Goal: Task Accomplishment & Management: Manage account settings

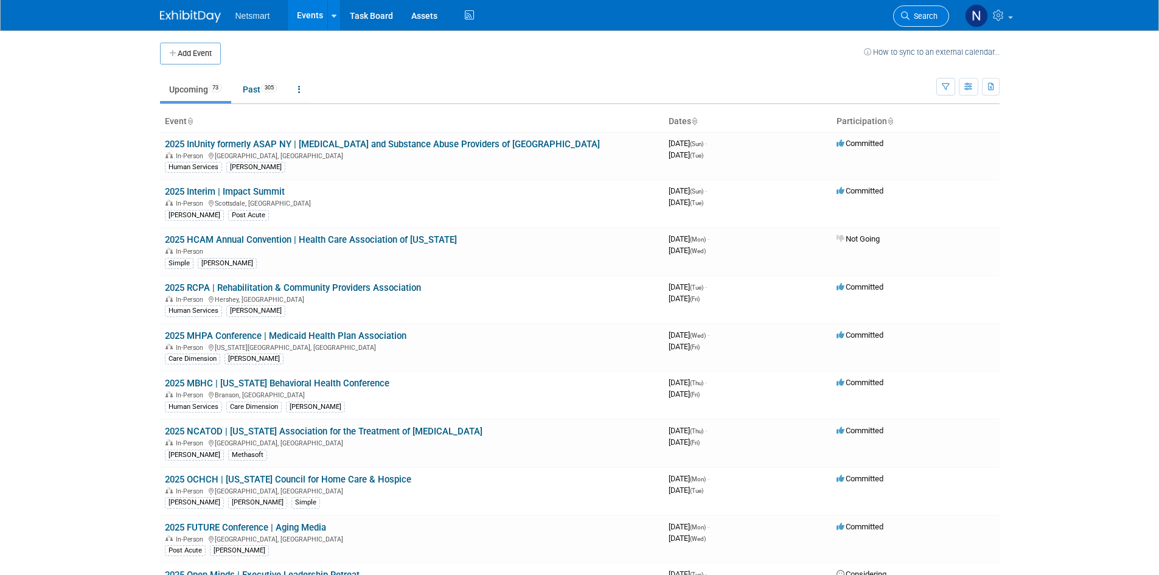
click at [925, 18] on span "Search" at bounding box center [924, 16] width 28 height 9
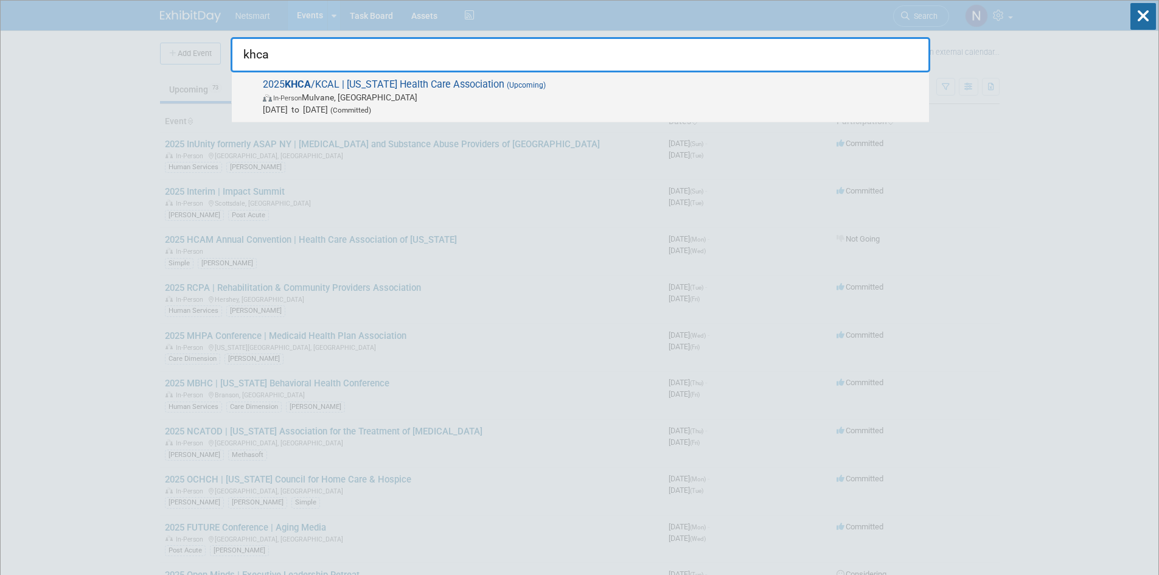
type input "khca"
click at [517, 96] on span "In-Person Mulvane, KS" at bounding box center [593, 97] width 660 height 12
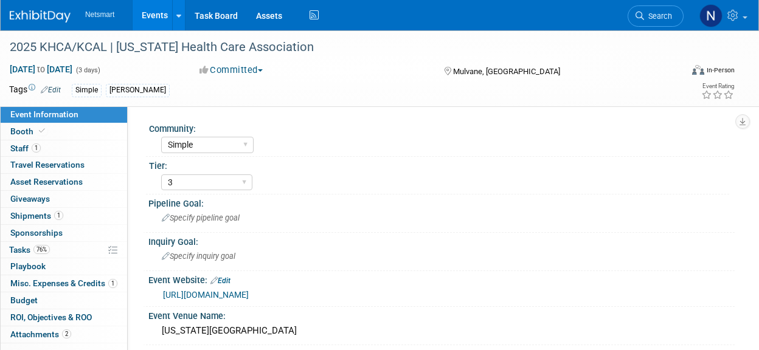
select select "Simple"
select select "3"
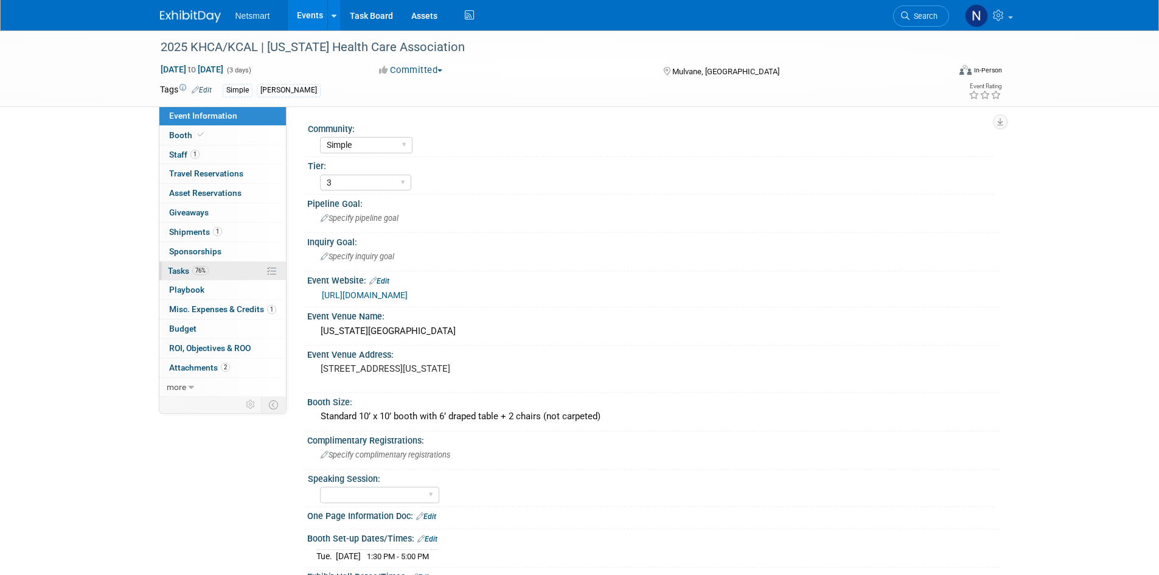
click at [213, 265] on link "76% Tasks 76%" at bounding box center [222, 271] width 127 height 19
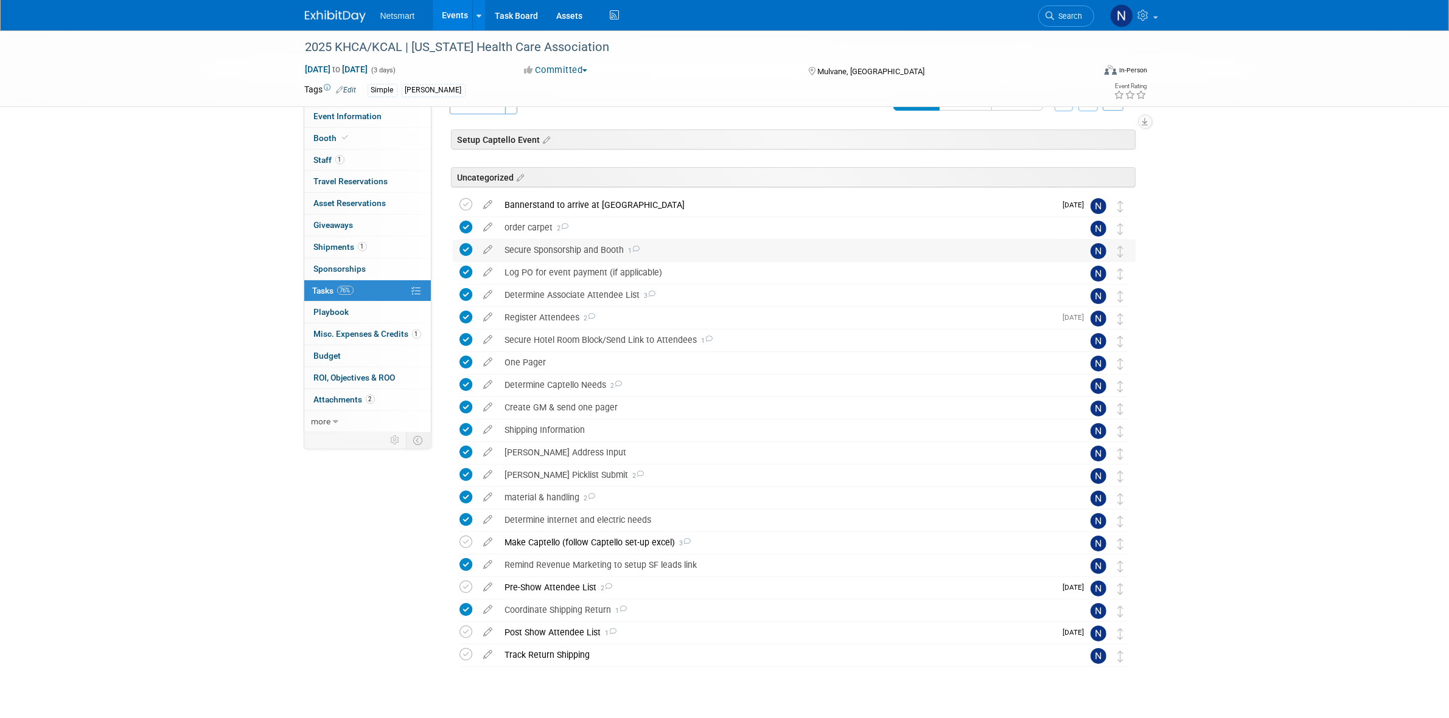
scroll to position [50, 0]
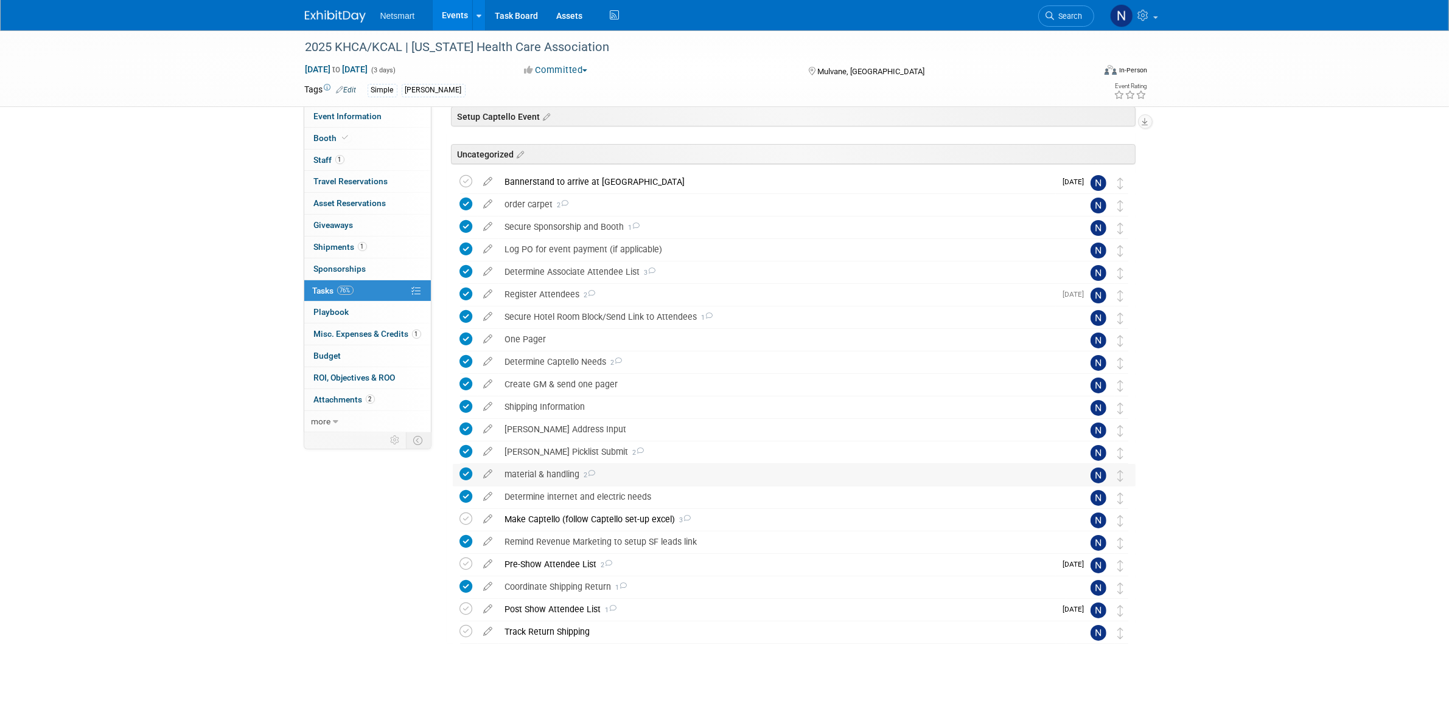
click at [535, 350] on div "material & handling 2" at bounding box center [782, 474] width 567 height 21
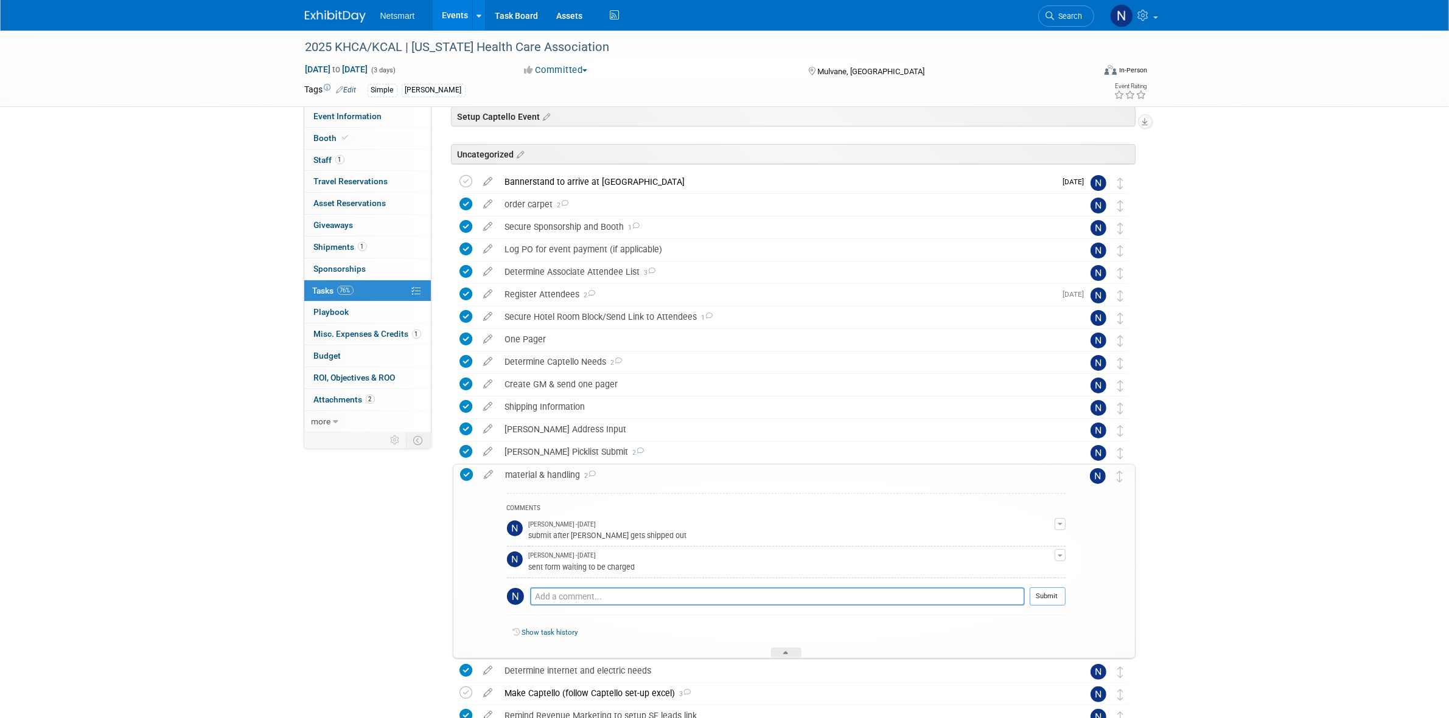
click at [542, 350] on div "material & handling 2" at bounding box center [782, 475] width 566 height 21
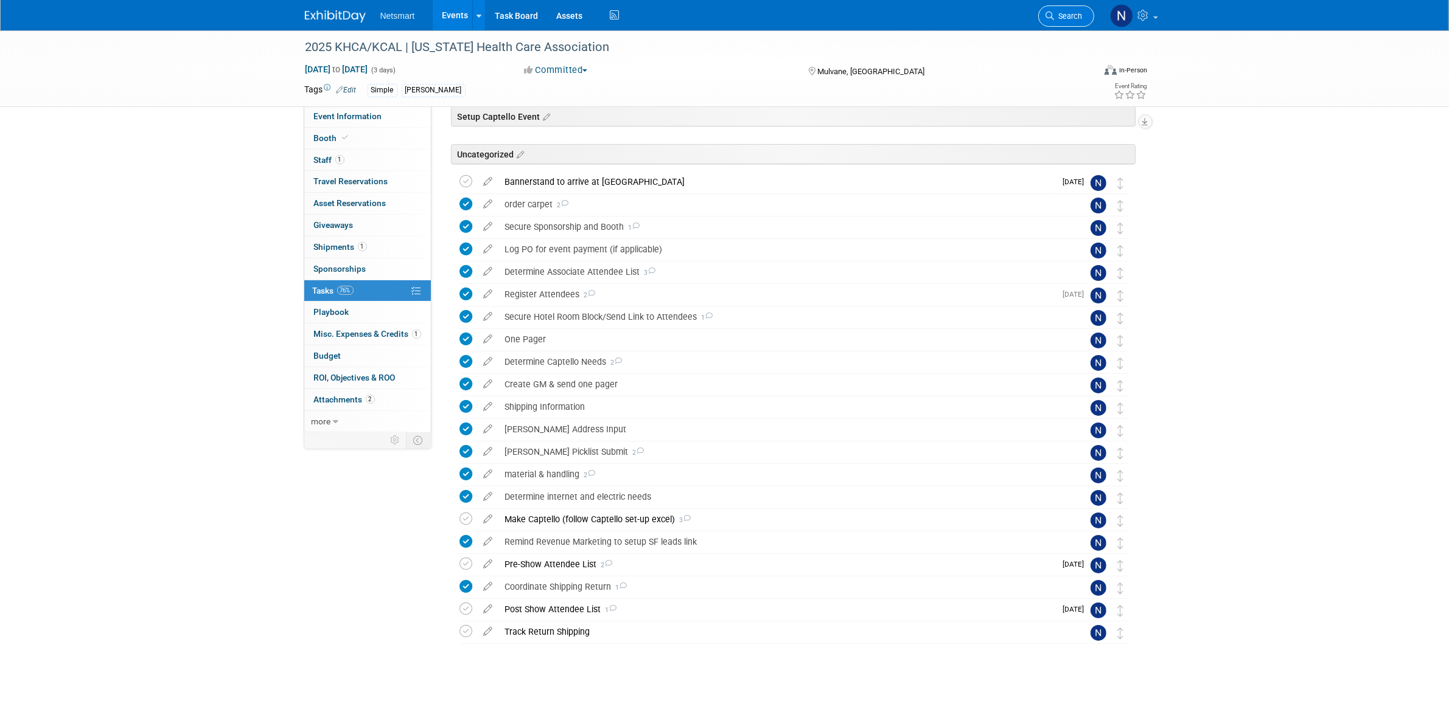
click at [759, 14] on span "Search" at bounding box center [1068, 16] width 28 height 9
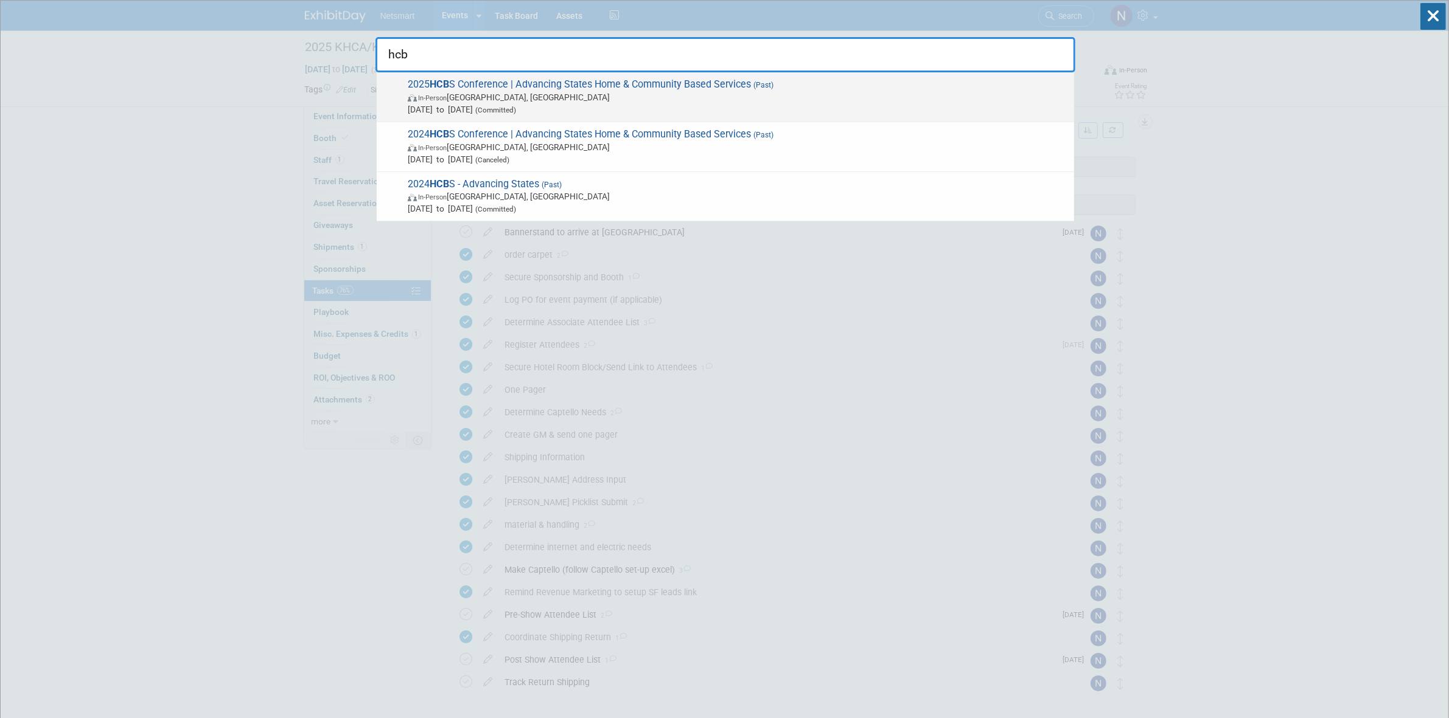
type input "hcb"
click at [472, 89] on span "2025 HCB S Conference | Advancing States Home & Community Based Services (Past)…" at bounding box center [736, 96] width 664 height 37
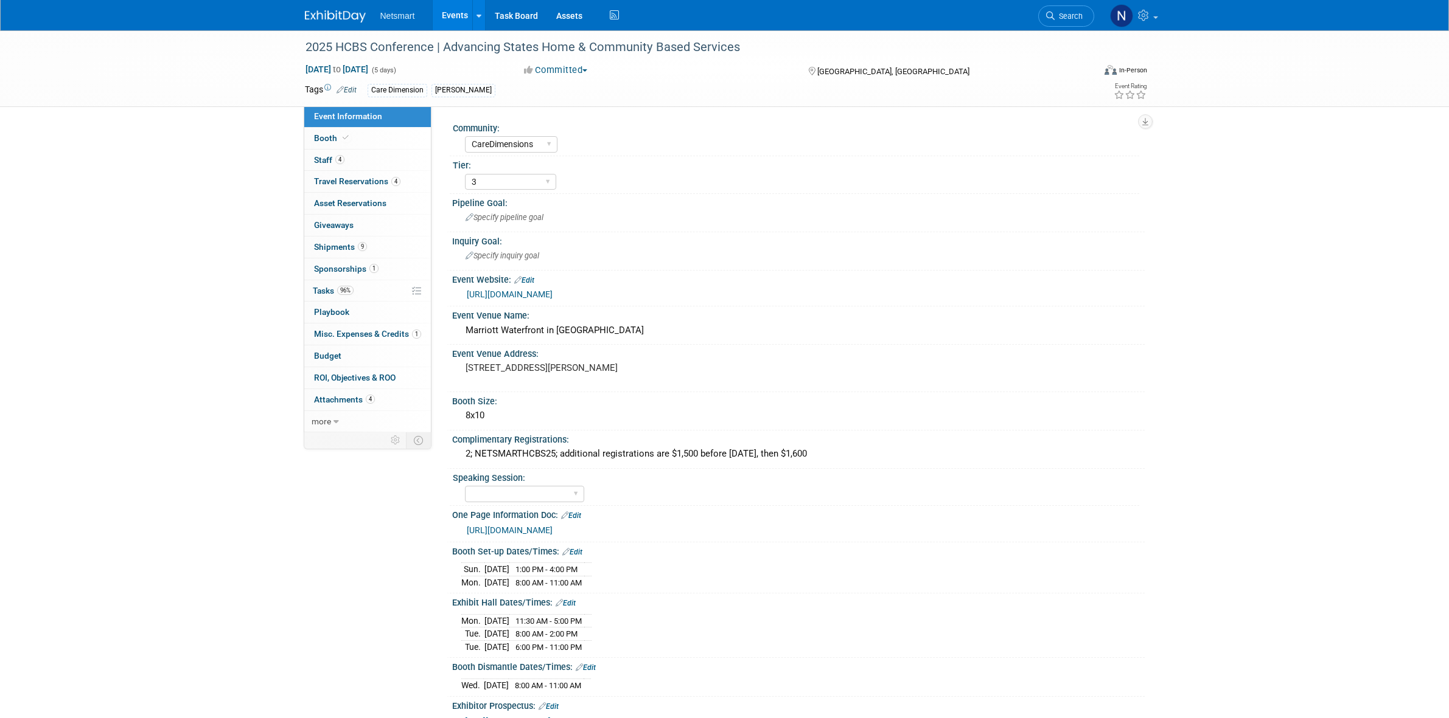
select select "CareDimensions"
select select "3"
click at [354, 165] on link "4 Staff 4" at bounding box center [367, 160] width 127 height 21
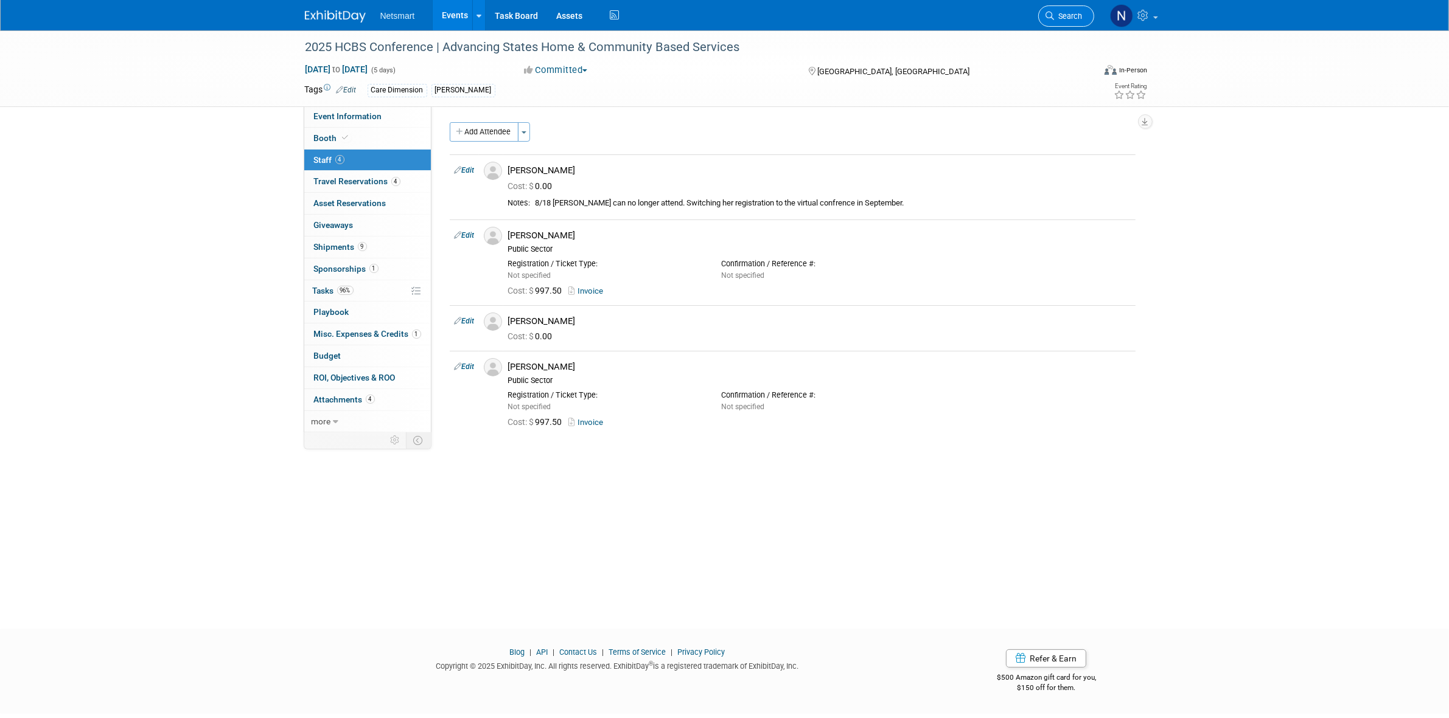
click at [1054, 14] on span "Search" at bounding box center [1068, 16] width 28 height 9
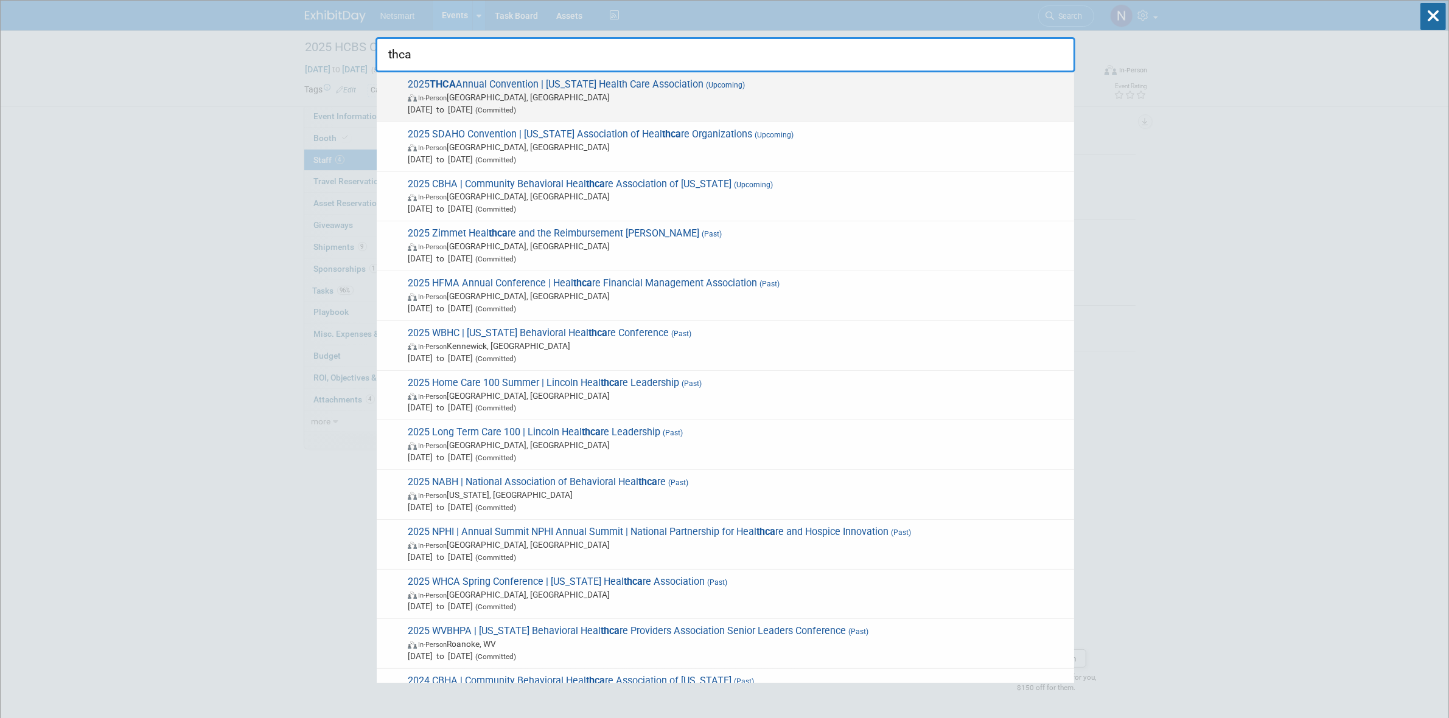
type input "thca"
click at [583, 99] on span "In-Person Houston, TX" at bounding box center [738, 97] width 660 height 12
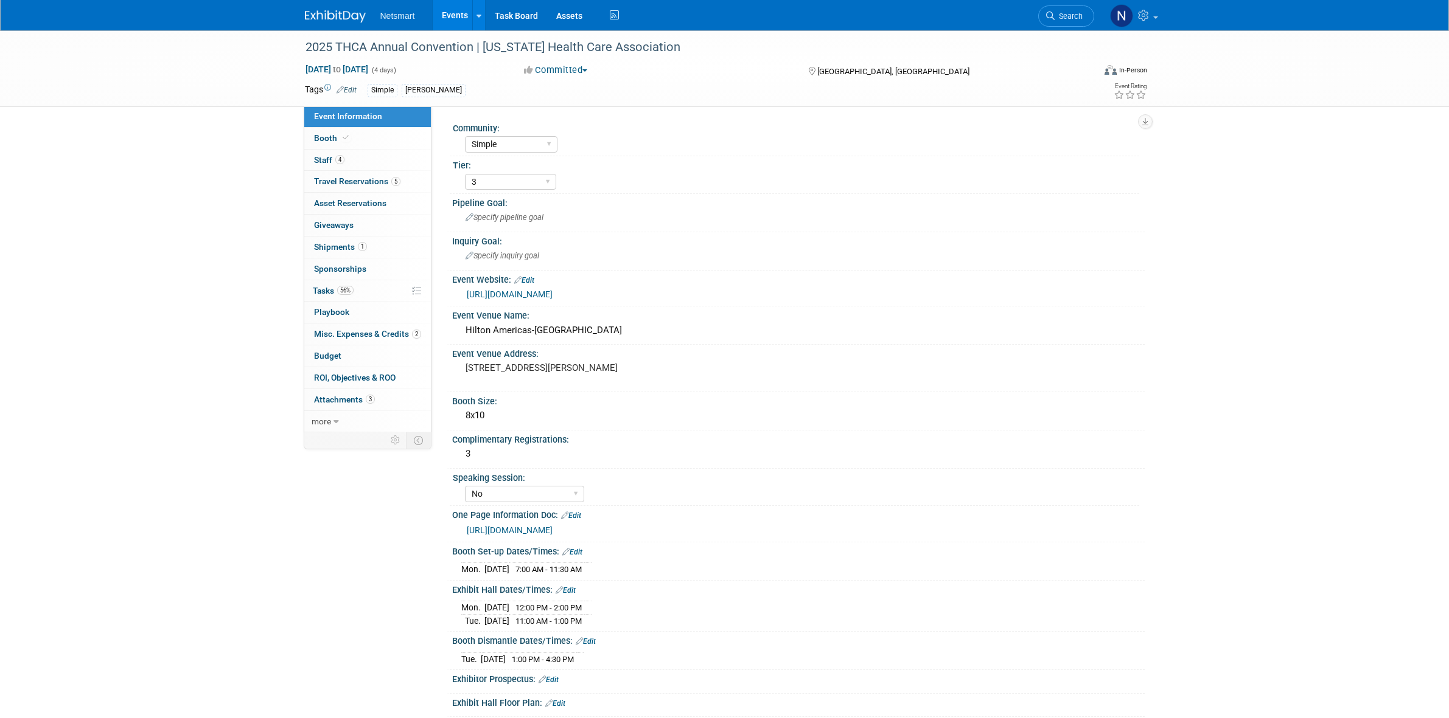
select select "Simple"
select select "3"
select select "No"
click at [369, 290] on link "56% Tasks 56%" at bounding box center [367, 290] width 127 height 21
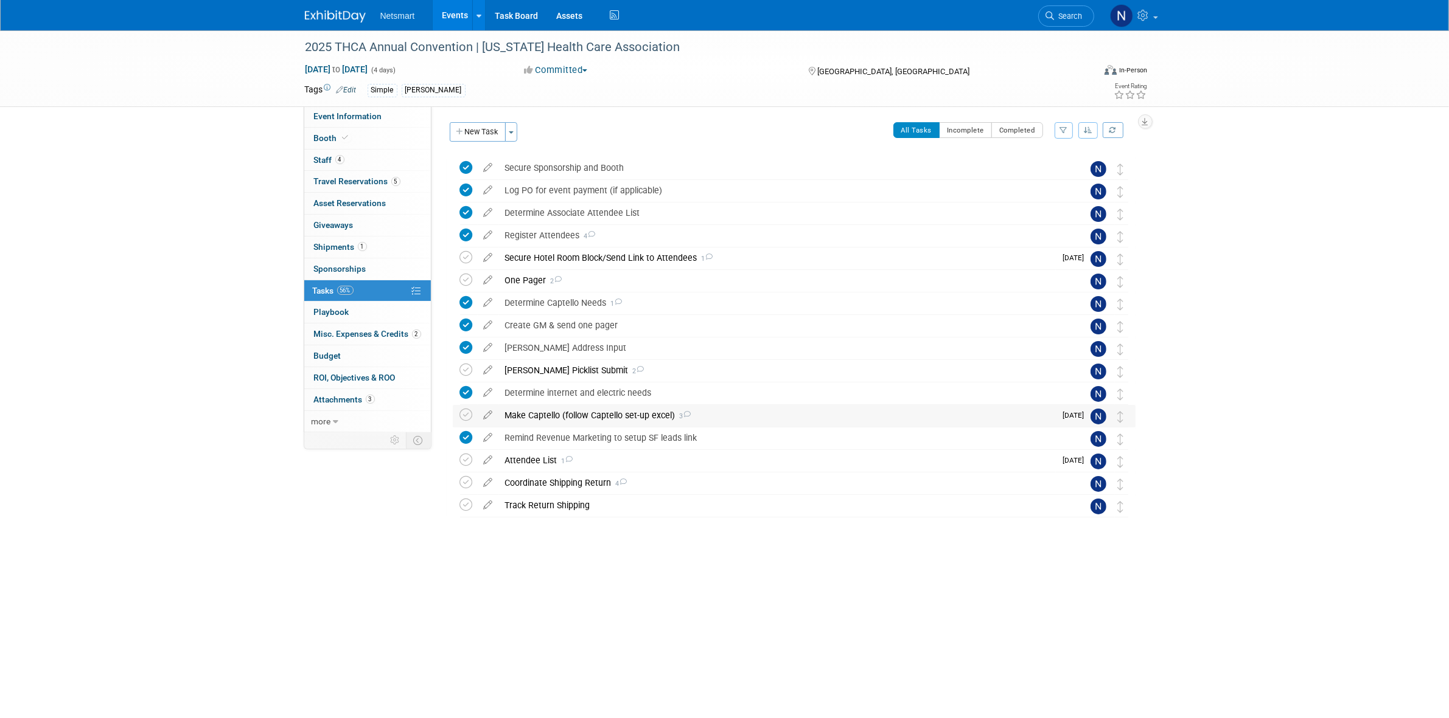
click at [534, 417] on div "Make Captello (follow Captello set-up excel) 3" at bounding box center [777, 415] width 557 height 21
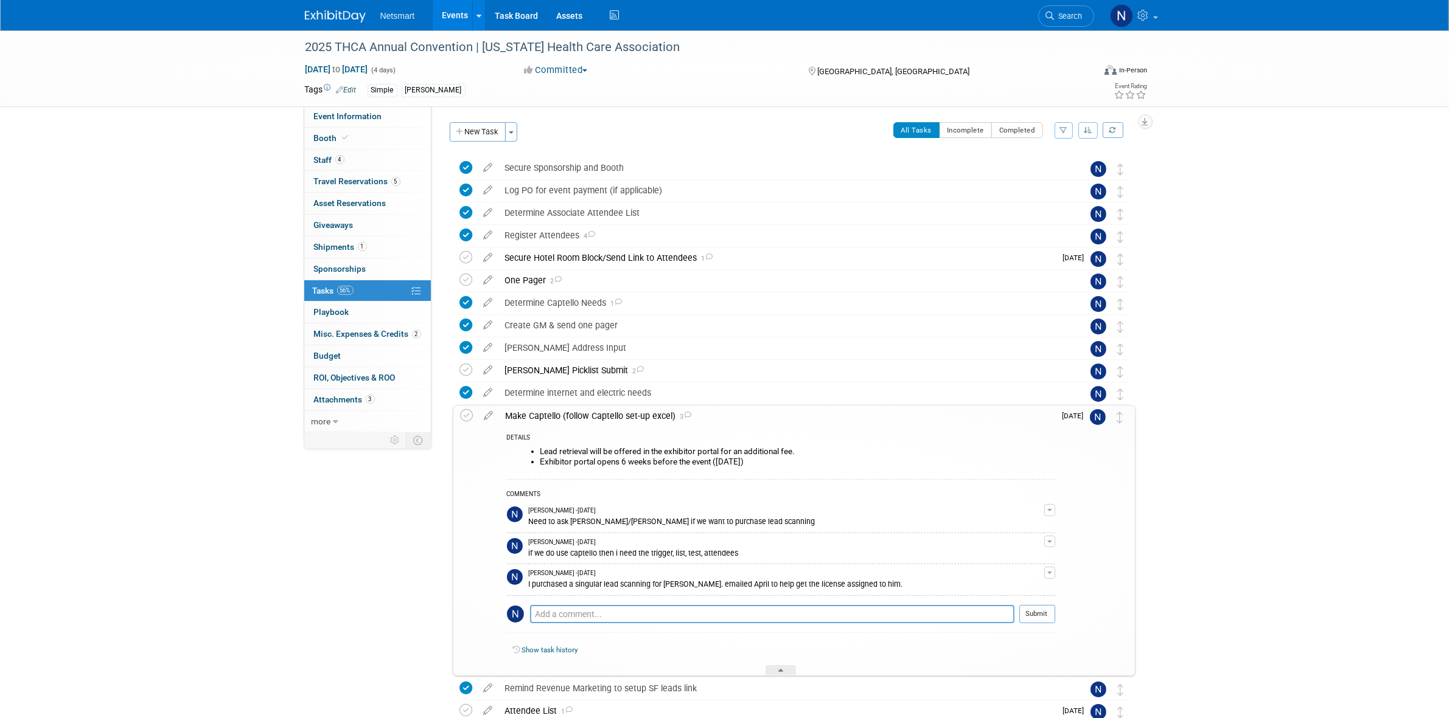
click at [534, 417] on div "Make Captello (follow Captello set-up excel) 3" at bounding box center [776, 416] width 555 height 21
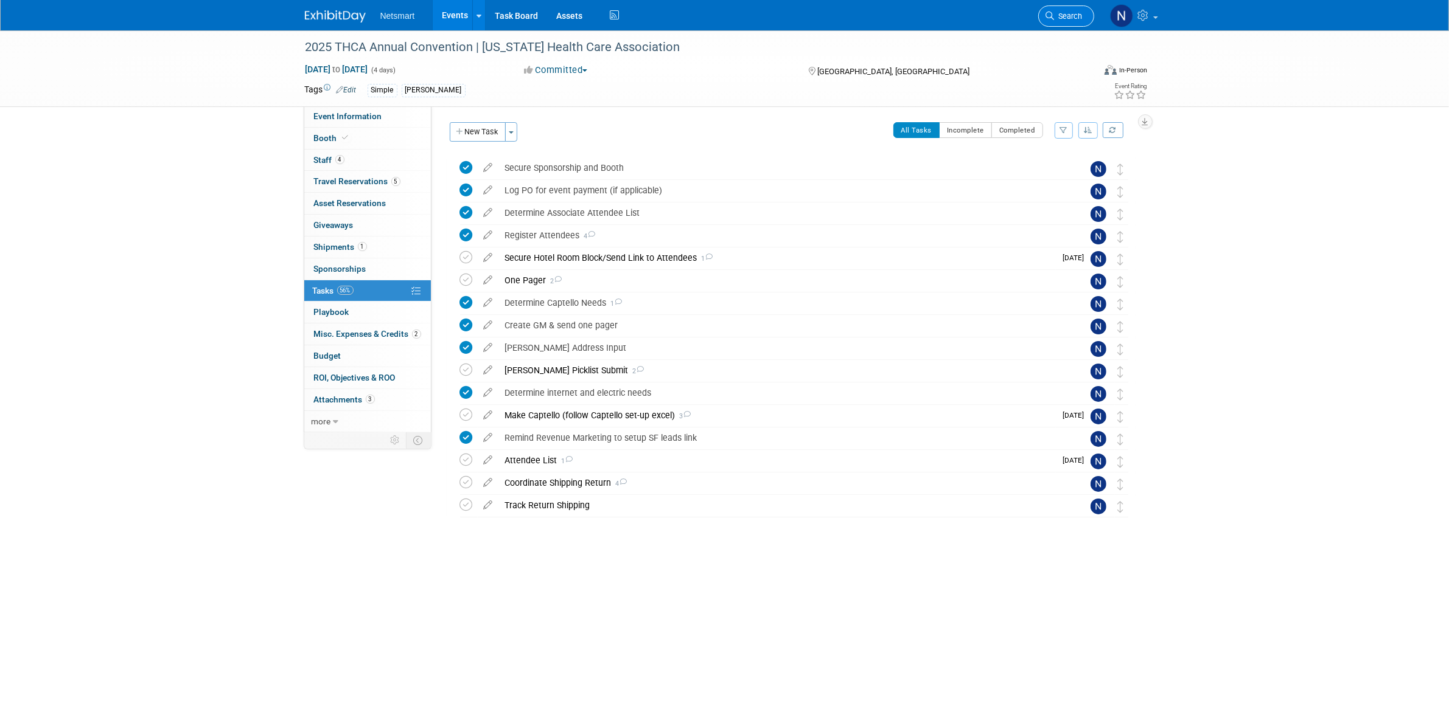
click at [1071, 17] on span "Search" at bounding box center [1068, 16] width 28 height 9
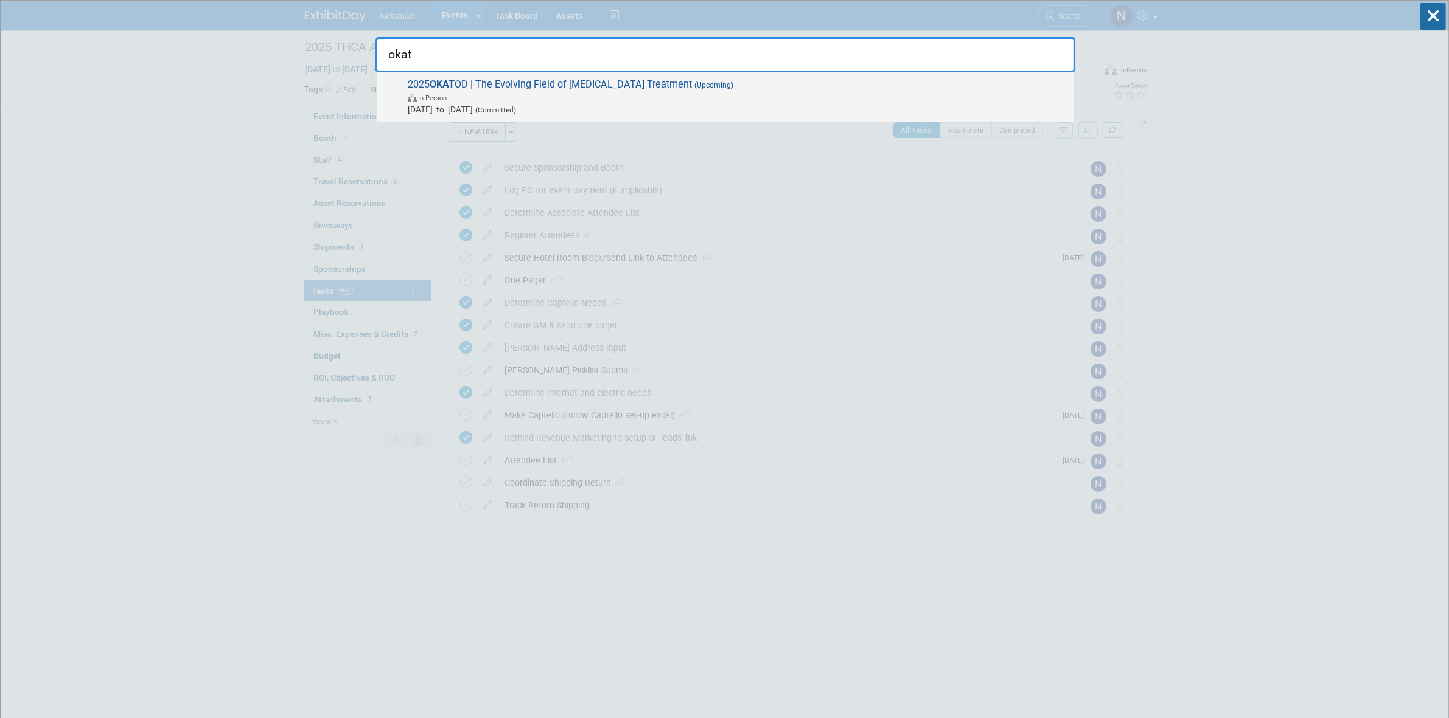
type input "okat"
click at [500, 99] on span "In-Person" at bounding box center [738, 97] width 660 height 12
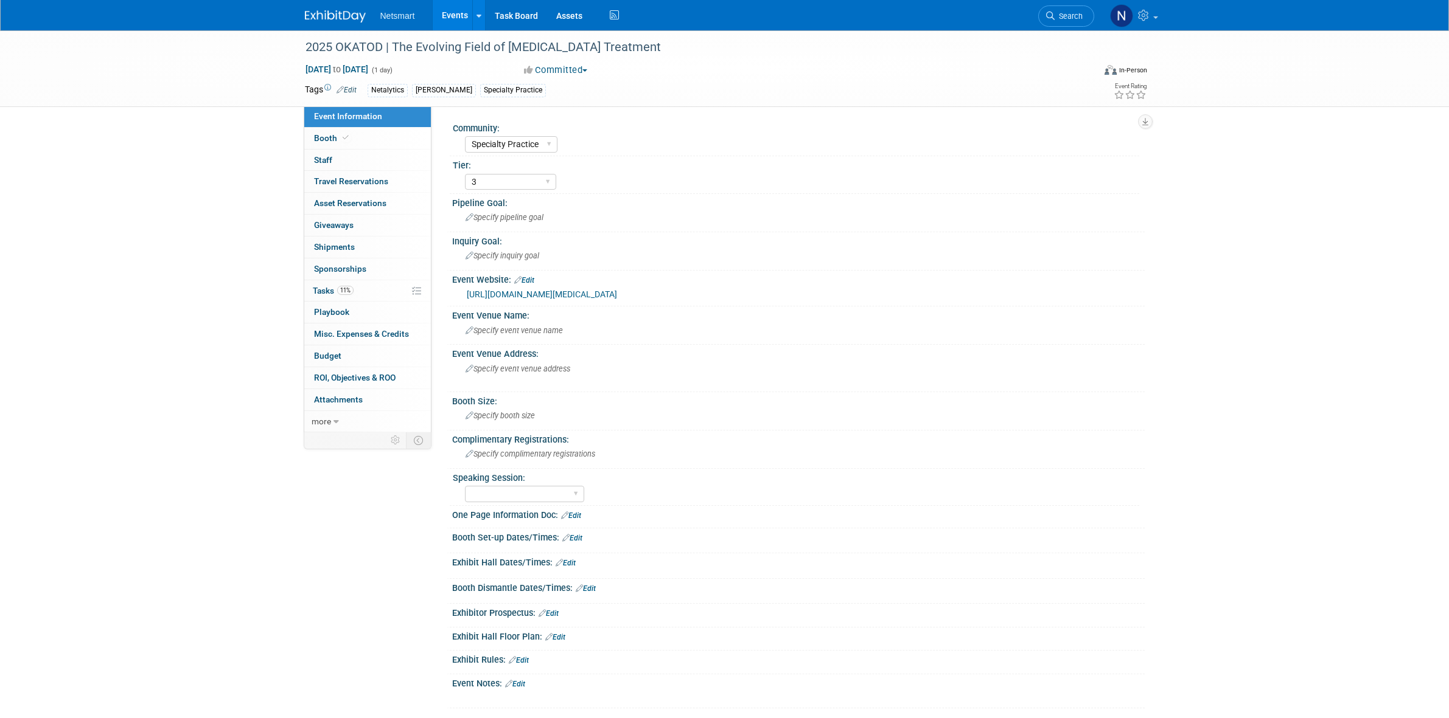
select select "Specialty Practice"
select select "3"
click at [397, 297] on link "11% Tasks 11%" at bounding box center [367, 290] width 127 height 21
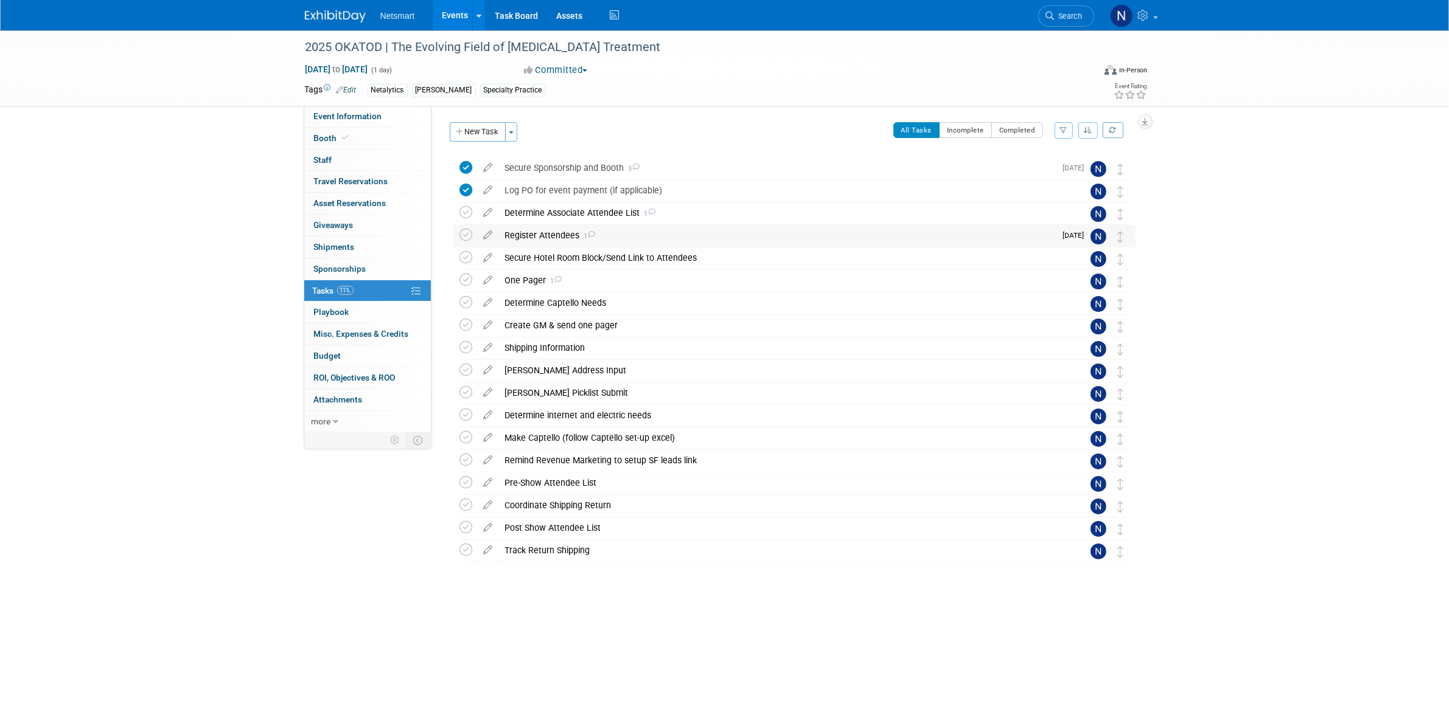
click at [544, 236] on div "Register Attendees 1" at bounding box center [777, 235] width 557 height 21
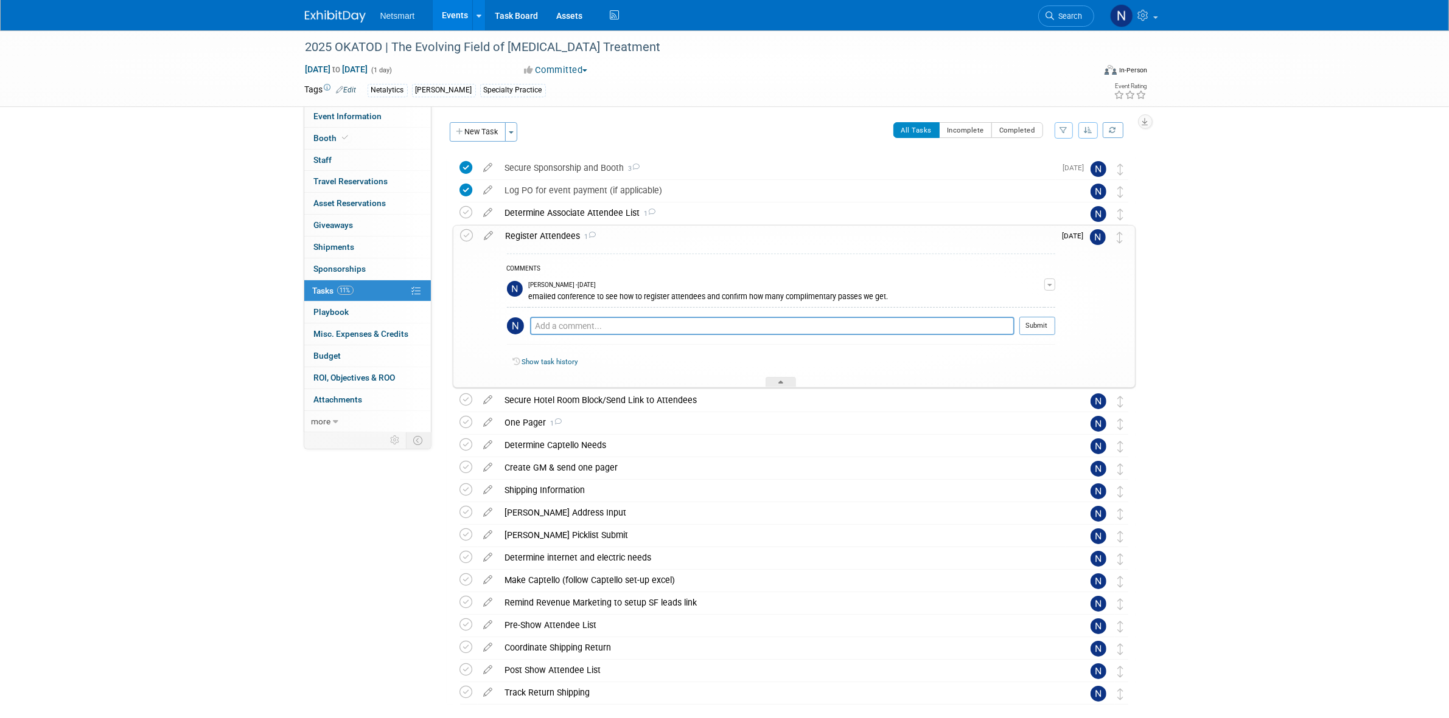
click at [1059, 2] on li "Search" at bounding box center [1066, 15] width 56 height 30
click at [1059, 10] on link "Search" at bounding box center [1066, 15] width 56 height 21
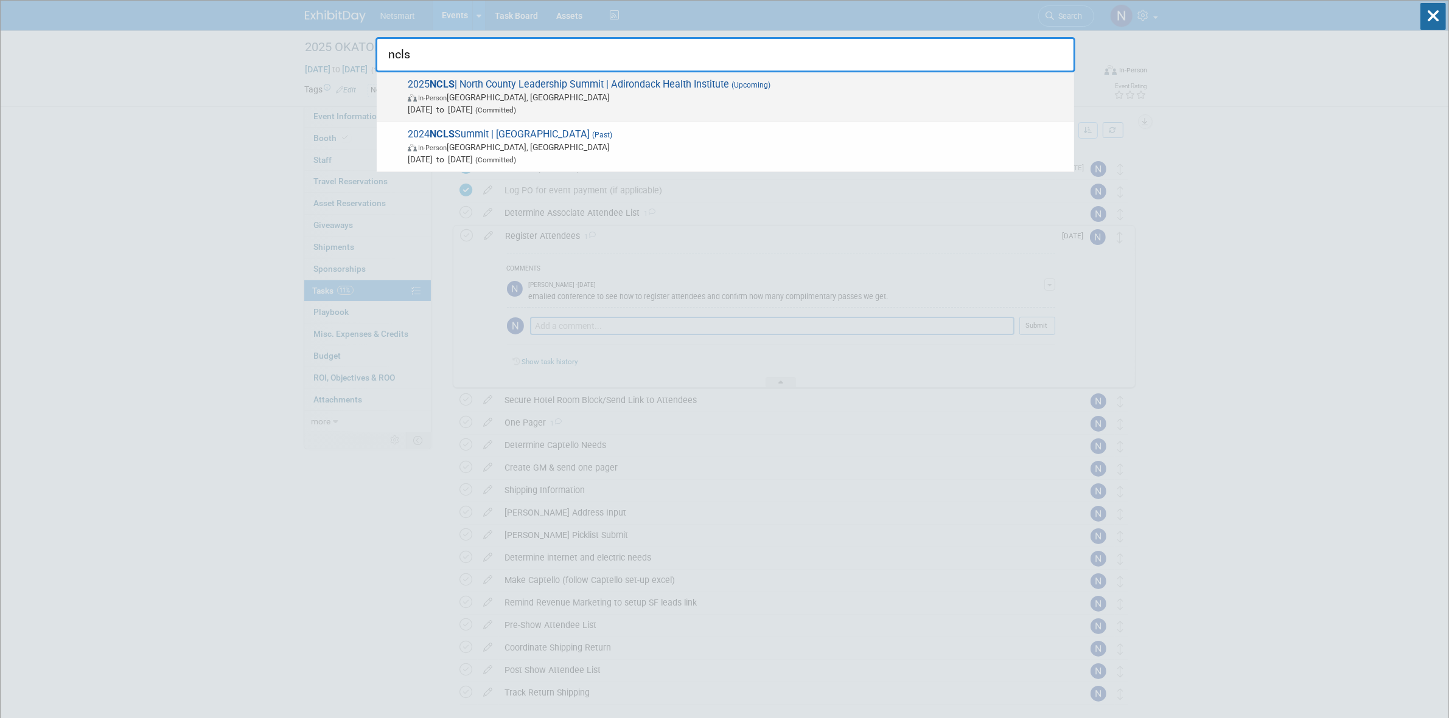
type input "ncls"
click at [510, 94] on span "In-Person Lake Placid, NY" at bounding box center [738, 97] width 660 height 12
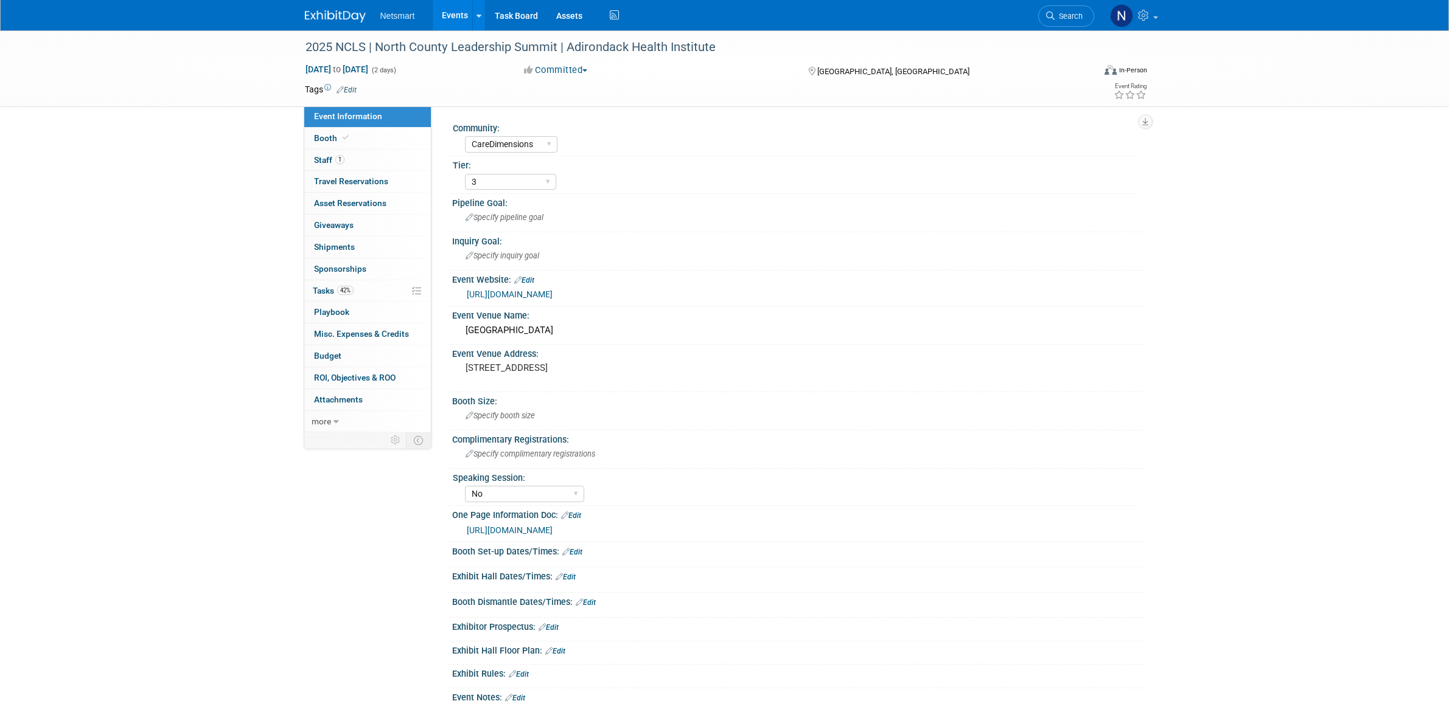
select select "CareDimensions"
select select "3"
select select "No"
click at [372, 284] on link "42% Tasks 42%" at bounding box center [367, 290] width 127 height 21
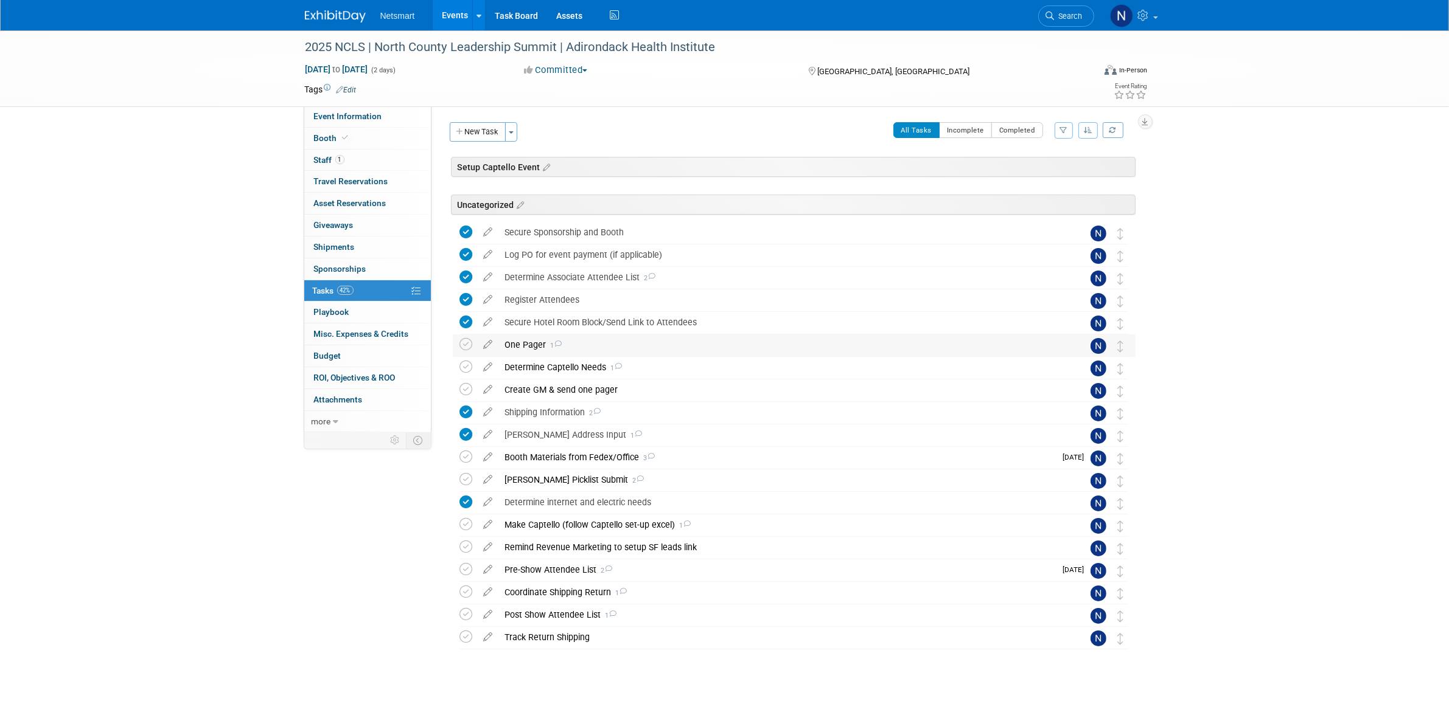
click at [533, 347] on div "One Pager 1" at bounding box center [782, 345] width 567 height 21
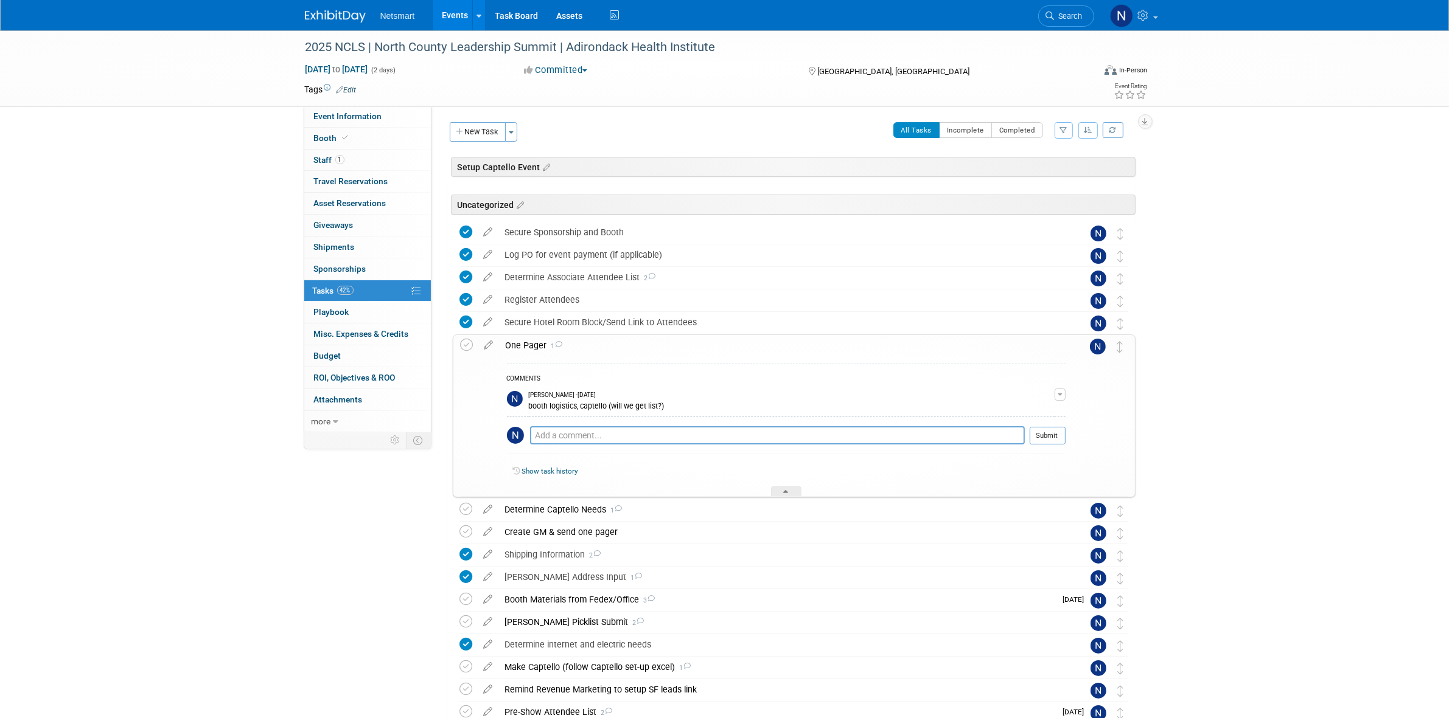
click at [533, 347] on div "One Pager 1" at bounding box center [782, 345] width 566 height 21
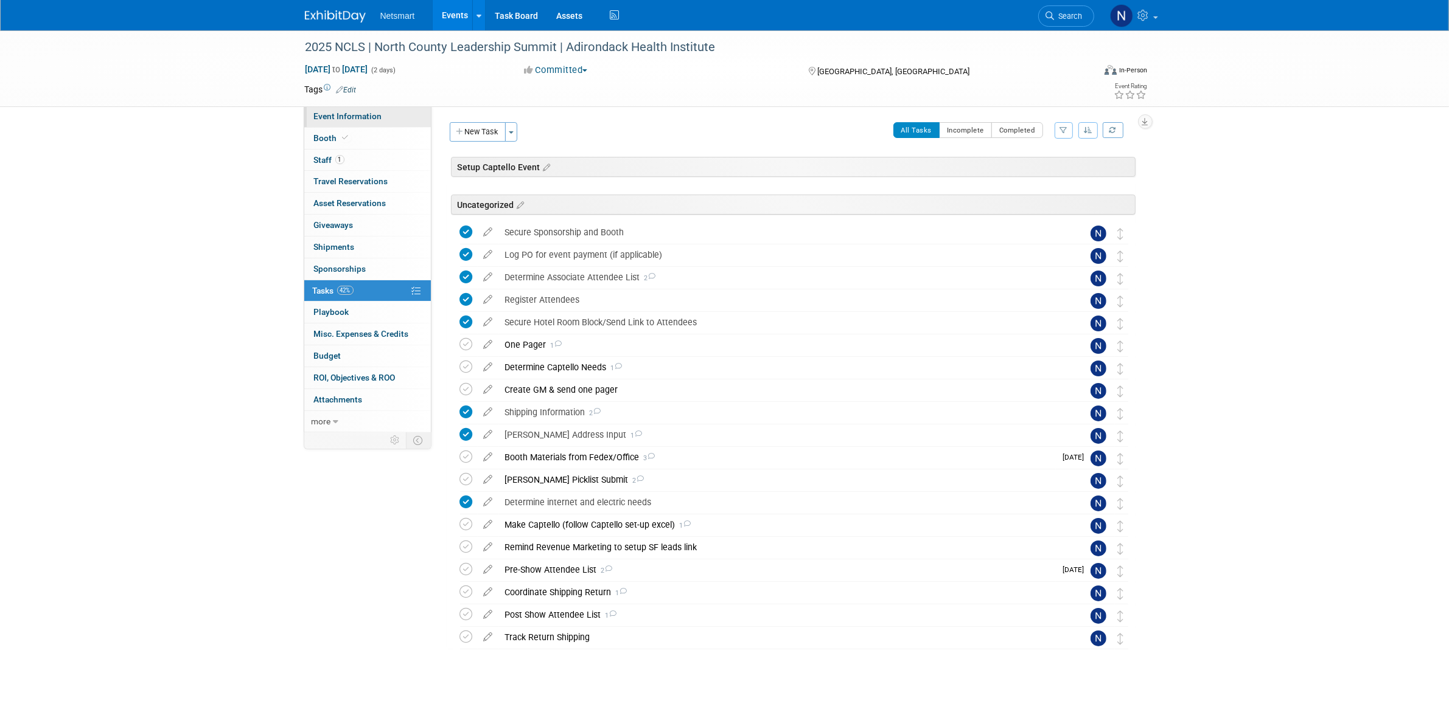
click at [372, 123] on link "Event Information" at bounding box center [367, 116] width 127 height 21
select select "CareDimensions"
select select "3"
select select "No"
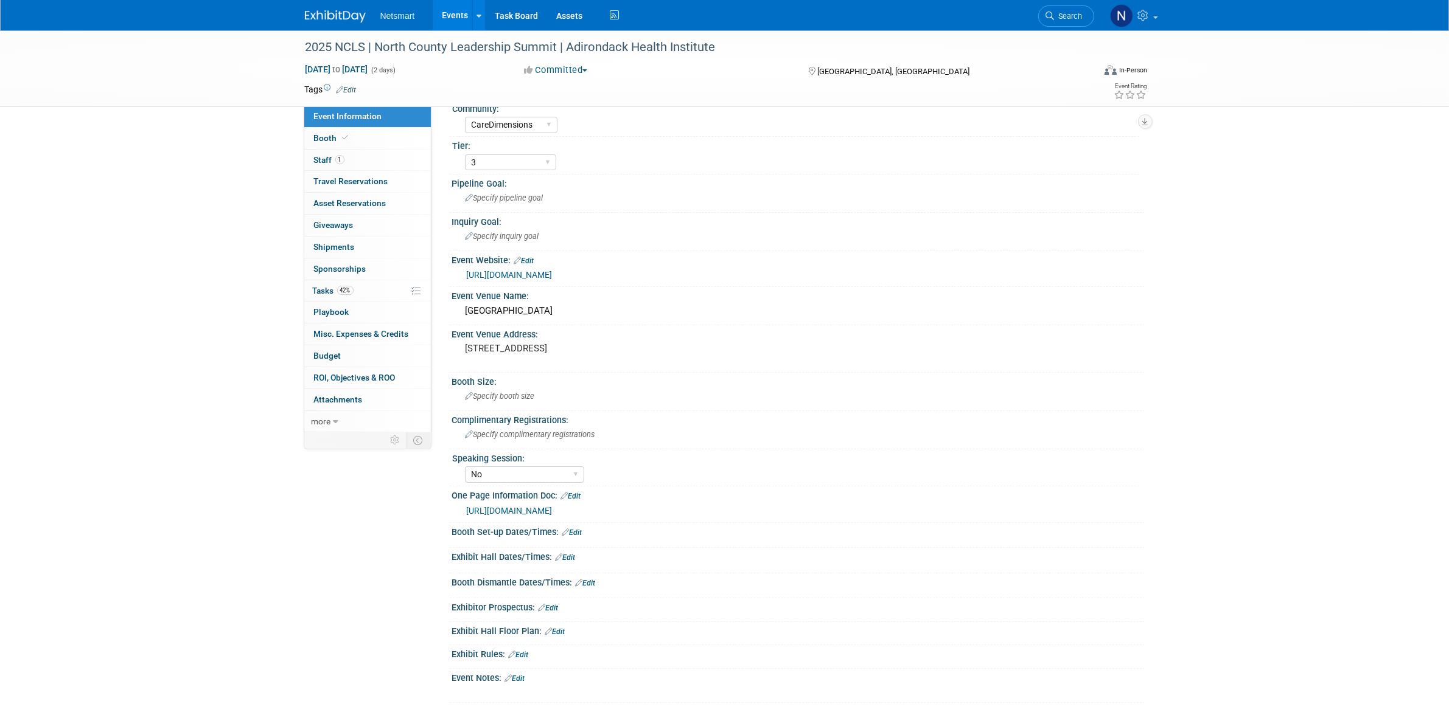
scroll to position [26, 0]
click at [579, 523] on link "Edit" at bounding box center [572, 527] width 20 height 9
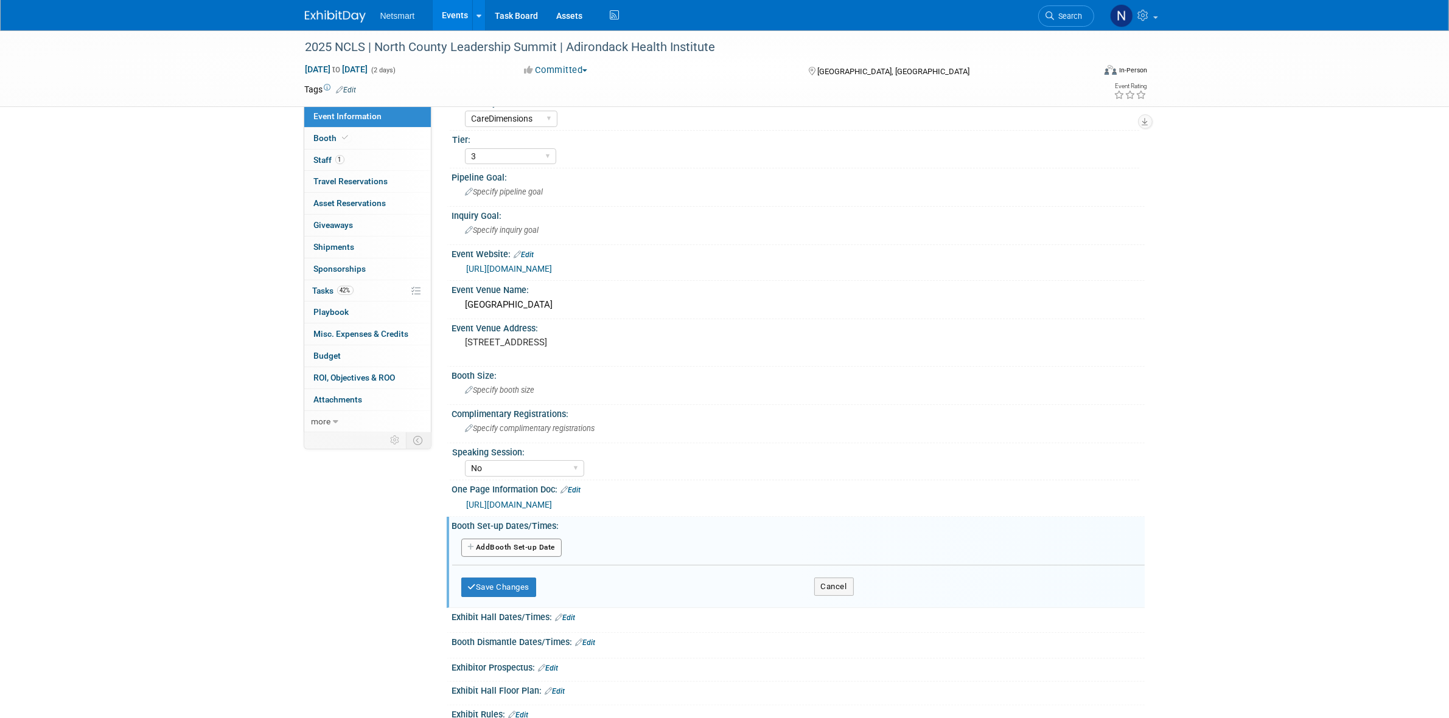
click at [521, 540] on button "Add Another Booth Set-up Date" at bounding box center [511, 548] width 101 height 18
select select "8"
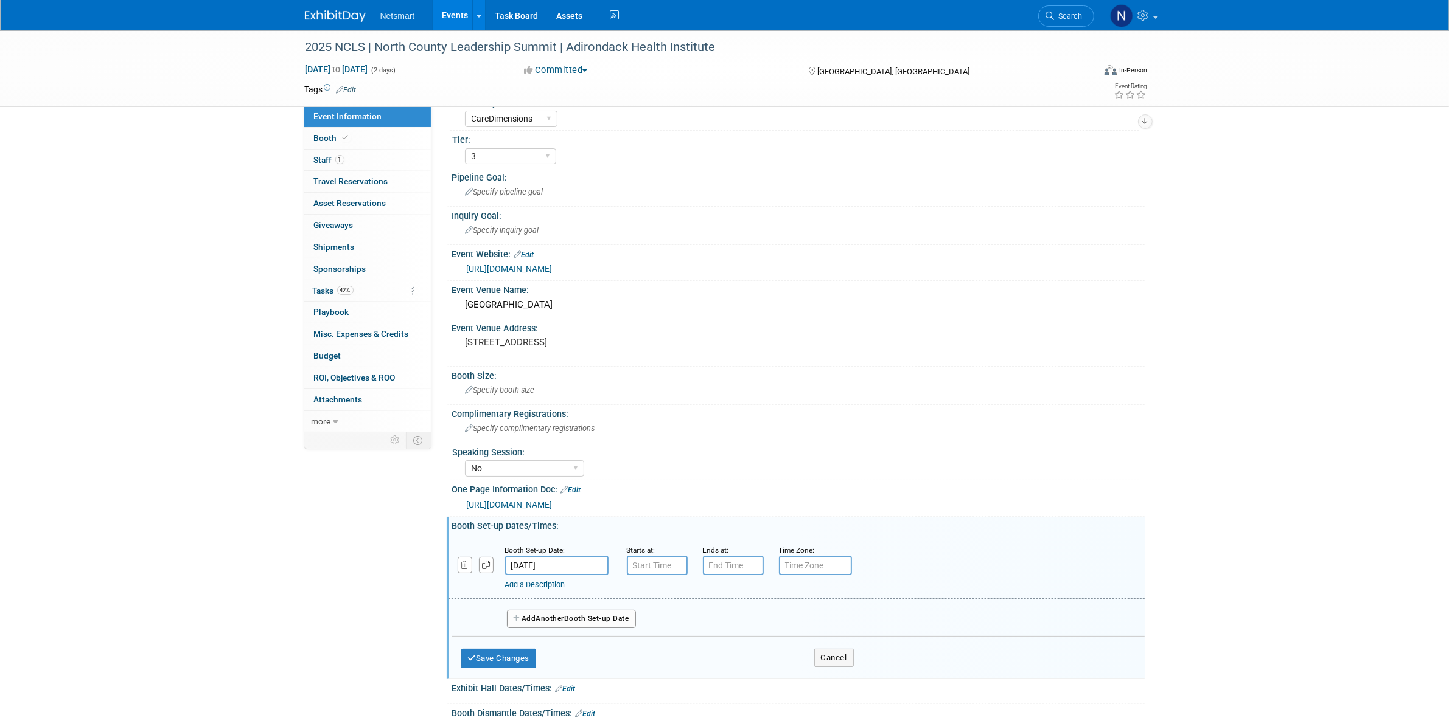
click at [544, 562] on input "Sep 24, 2025" at bounding box center [556, 565] width 103 height 19
click at [571, 493] on span "23" at bounding box center [572, 495] width 24 height 24
type input "Sep 23, 2025"
click at [649, 561] on input "7:00 AM" at bounding box center [657, 565] width 61 height 19
click at [654, 619] on span "07" at bounding box center [654, 621] width 23 height 22
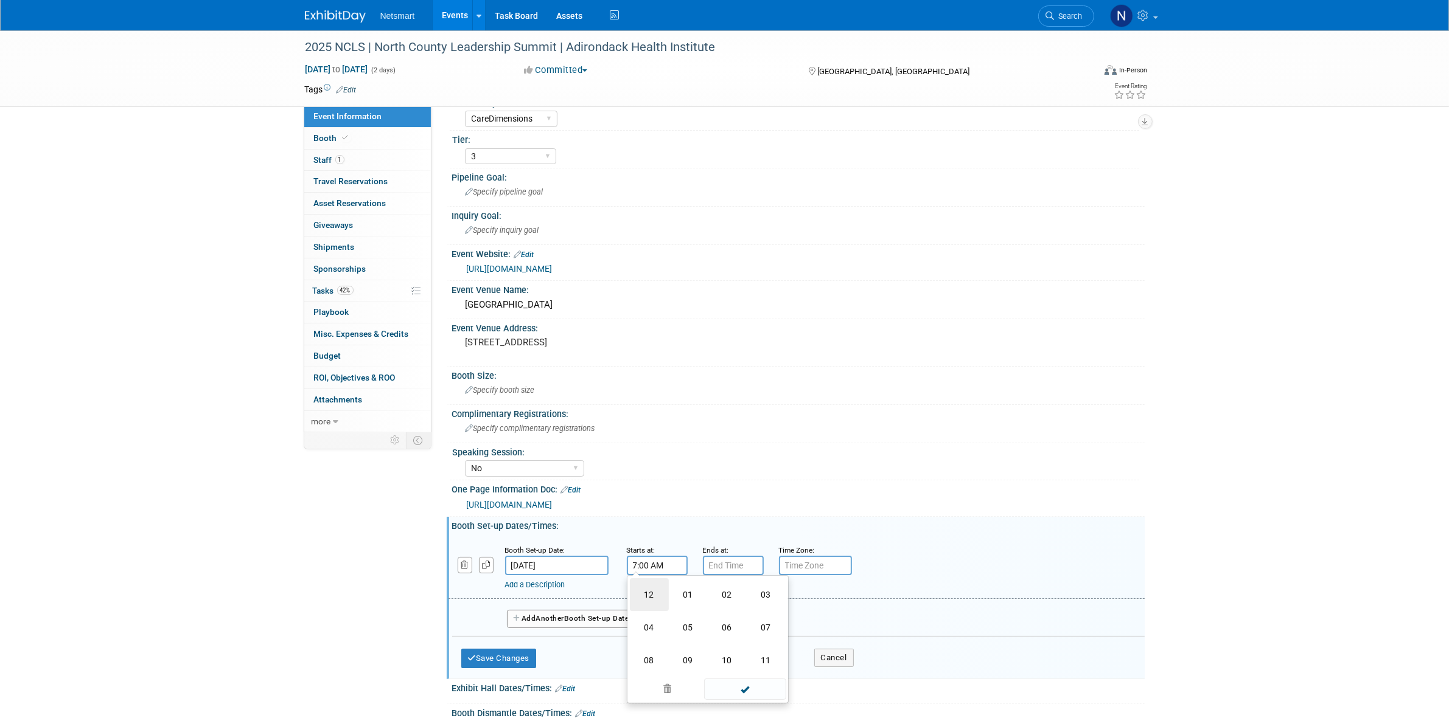
click at [650, 594] on td "12" at bounding box center [649, 595] width 39 height 33
drag, startPoint x: 757, startPoint y: 615, endPoint x: 725, endPoint y: 588, distance: 41.9
click at [757, 616] on button "AM" at bounding box center [761, 620] width 22 height 21
type input "12:00 PM"
click at [713, 560] on input "7:00 PM" at bounding box center [733, 565] width 61 height 19
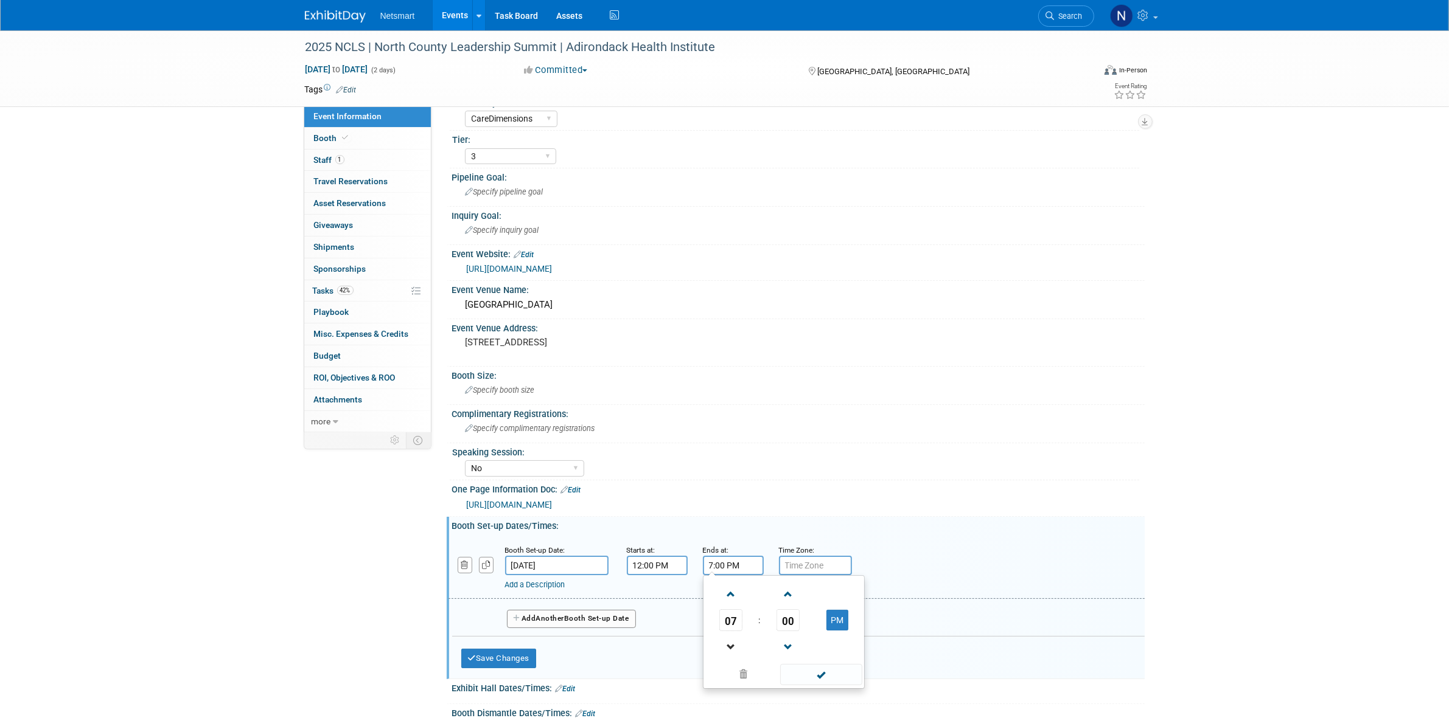
click at [731, 631] on link at bounding box center [730, 646] width 23 height 31
click at [731, 618] on span "06" at bounding box center [730, 621] width 23 height 22
click at [759, 624] on td "05" at bounding box center [764, 627] width 39 height 33
type input "5:00 PM"
click at [827, 673] on span at bounding box center [821, 674] width 82 height 21
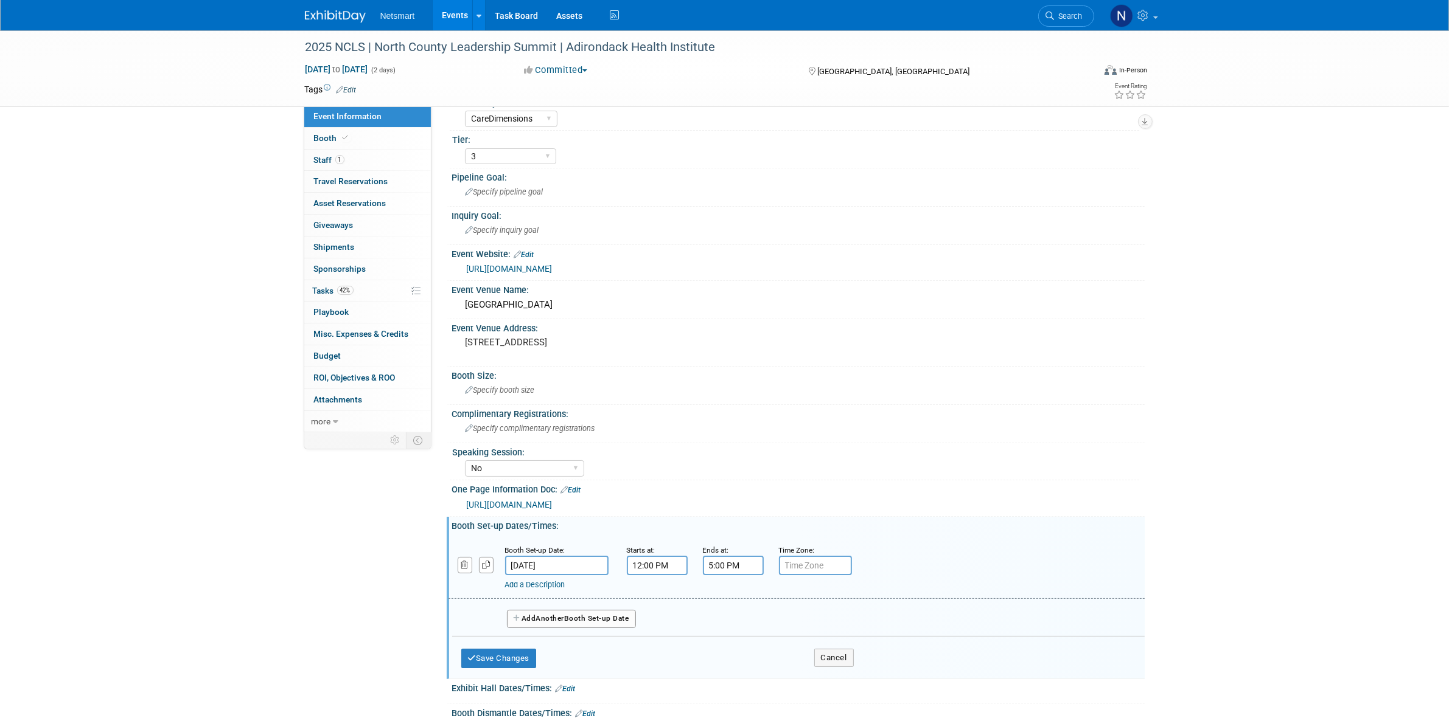
click at [571, 612] on button "Add Another Booth Set-up Date" at bounding box center [571, 619] width 129 height 18
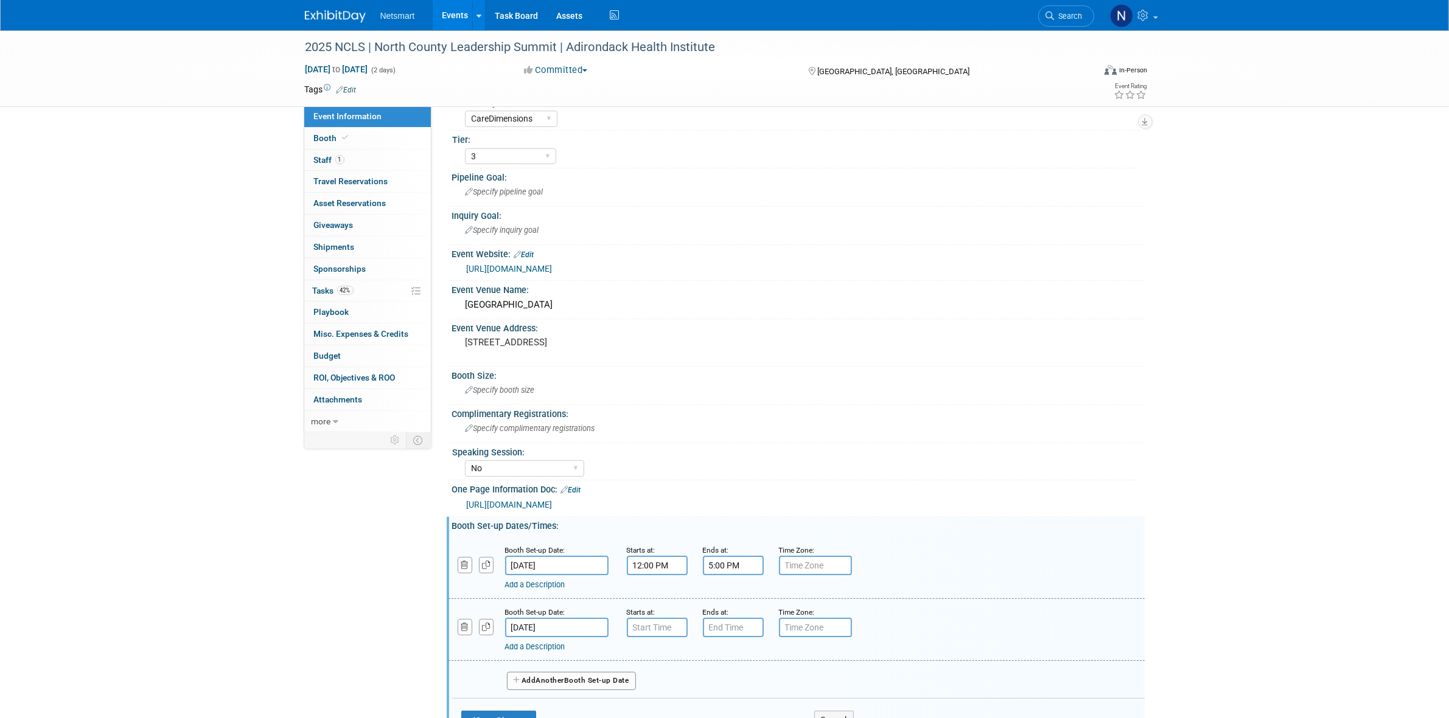
type input "7:00 AM"
click at [661, 624] on input "7:00 AM" at bounding box center [657, 627] width 61 height 19
click at [718, 625] on input "7:00 PM" at bounding box center [733, 627] width 61 height 19
click at [734, 685] on span "07" at bounding box center [730, 683] width 23 height 22
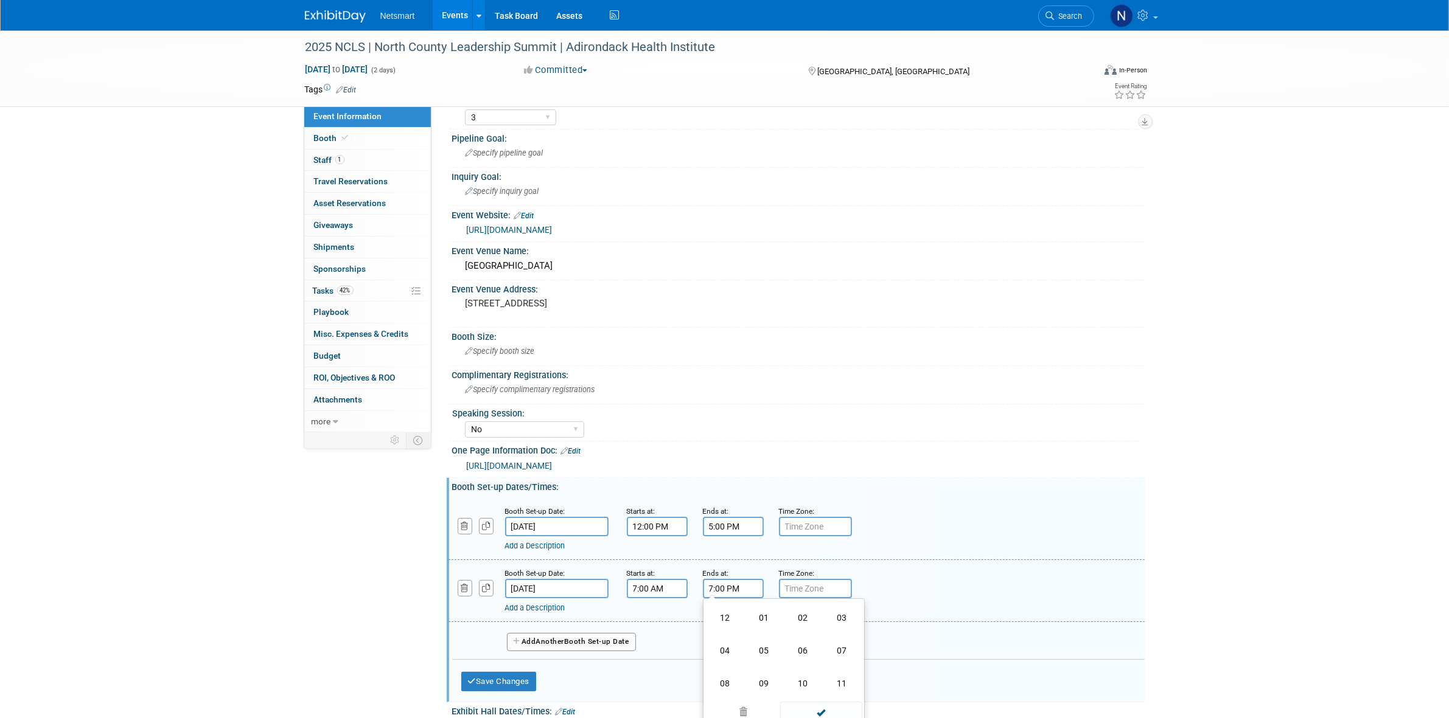
scroll to position [102, 0]
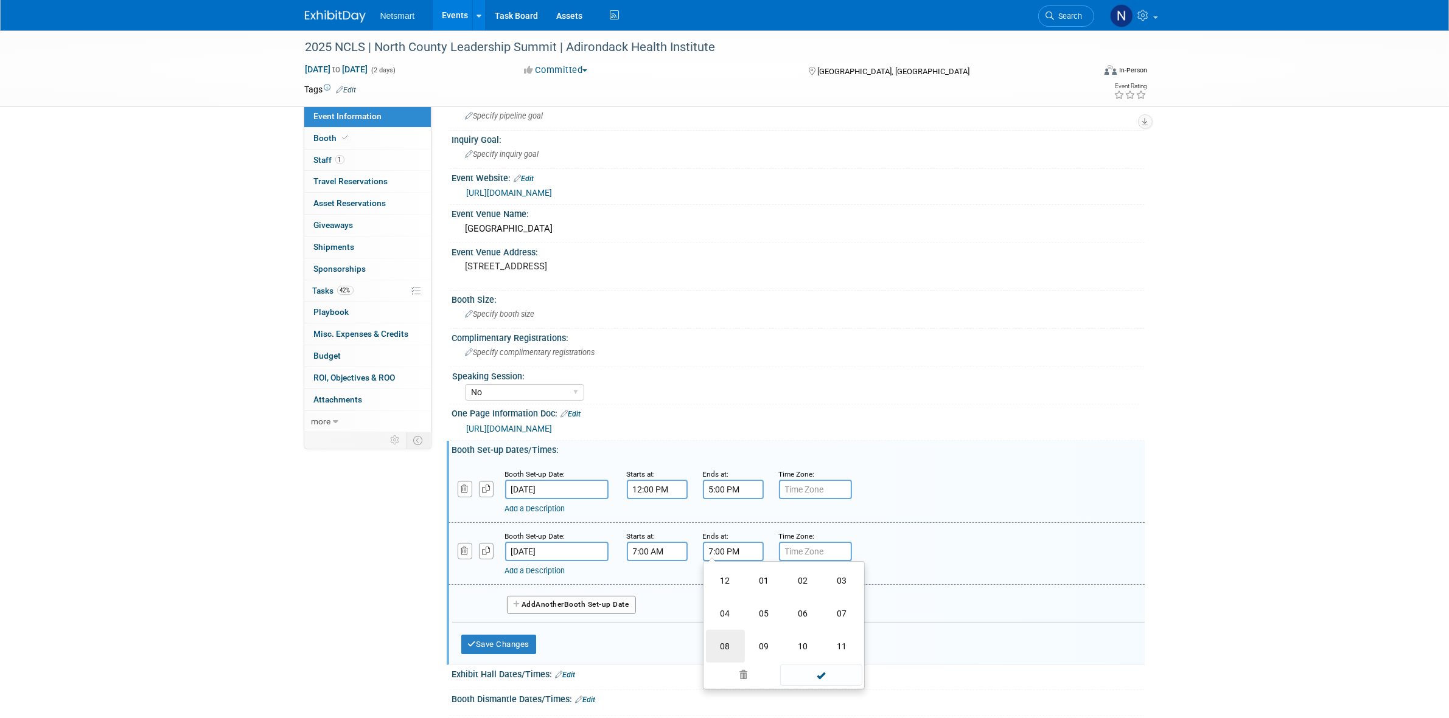
click at [721, 647] on td "08" at bounding box center [725, 646] width 39 height 33
type input "8:00 PM"
click at [820, 652] on span at bounding box center [821, 660] width 82 height 21
click at [499, 638] on button "Save Changes" at bounding box center [498, 644] width 75 height 19
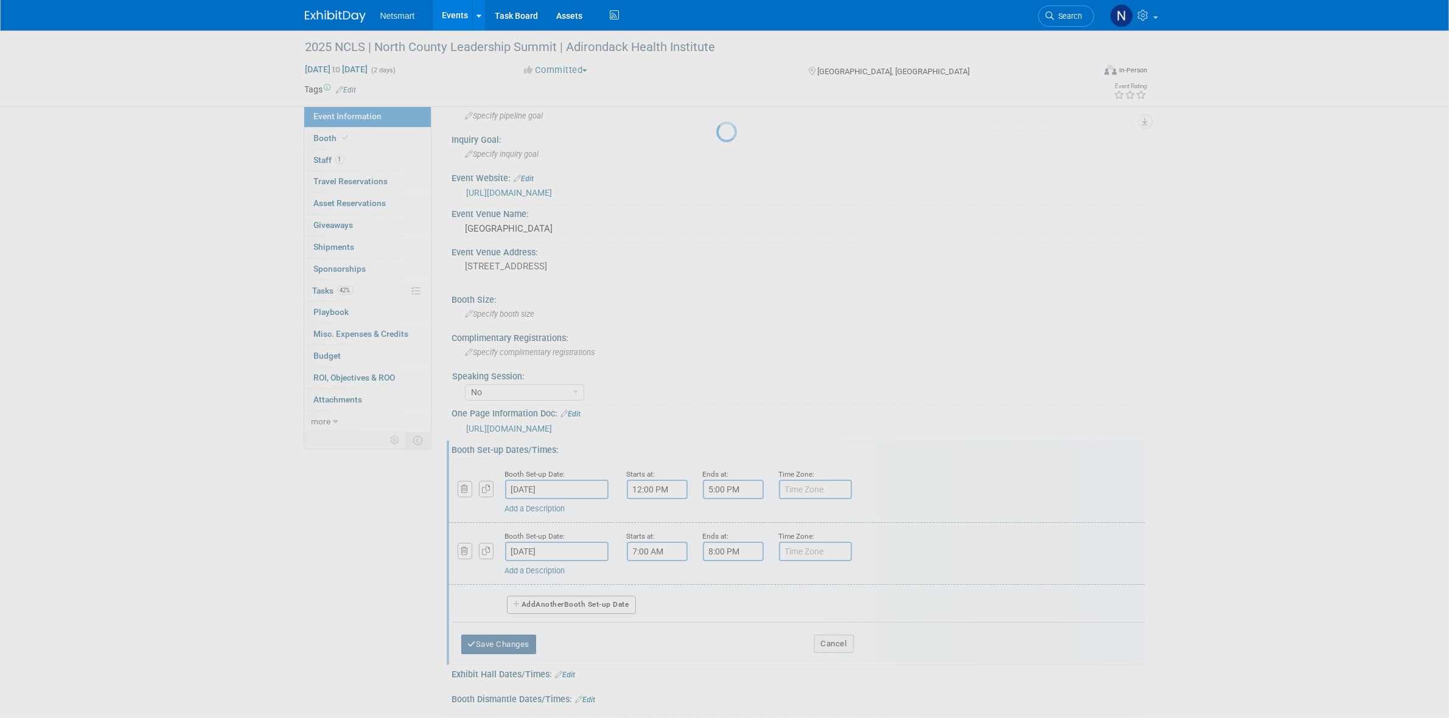
scroll to position [23, 0]
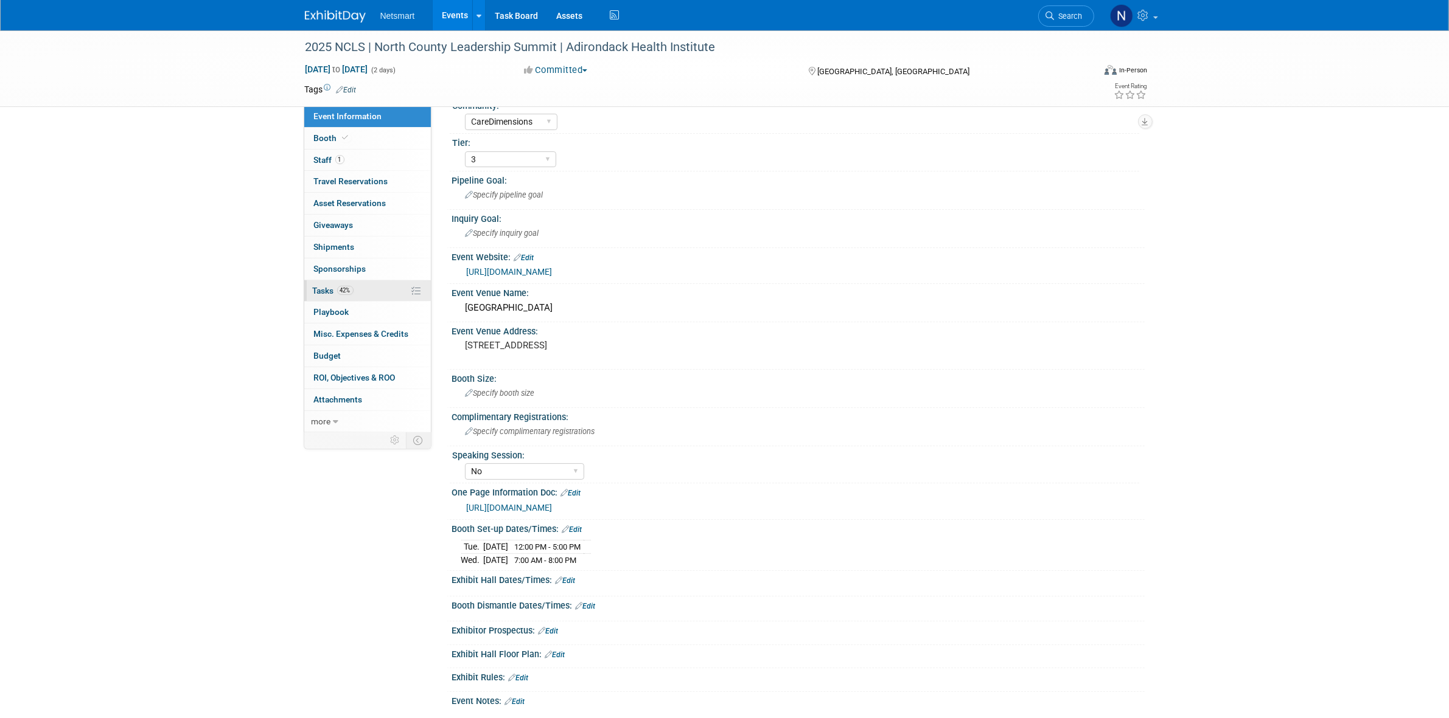
click at [344, 292] on span "42%" at bounding box center [345, 290] width 16 height 9
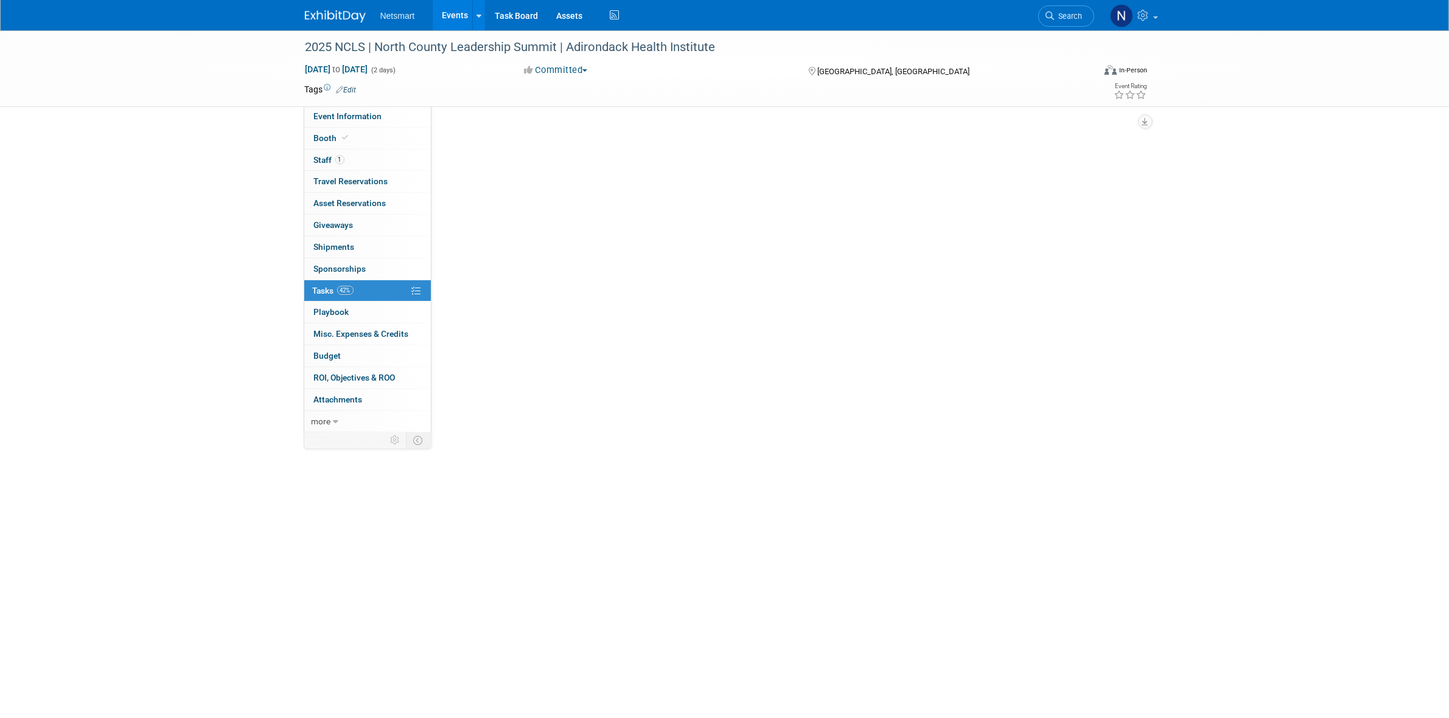
scroll to position [0, 0]
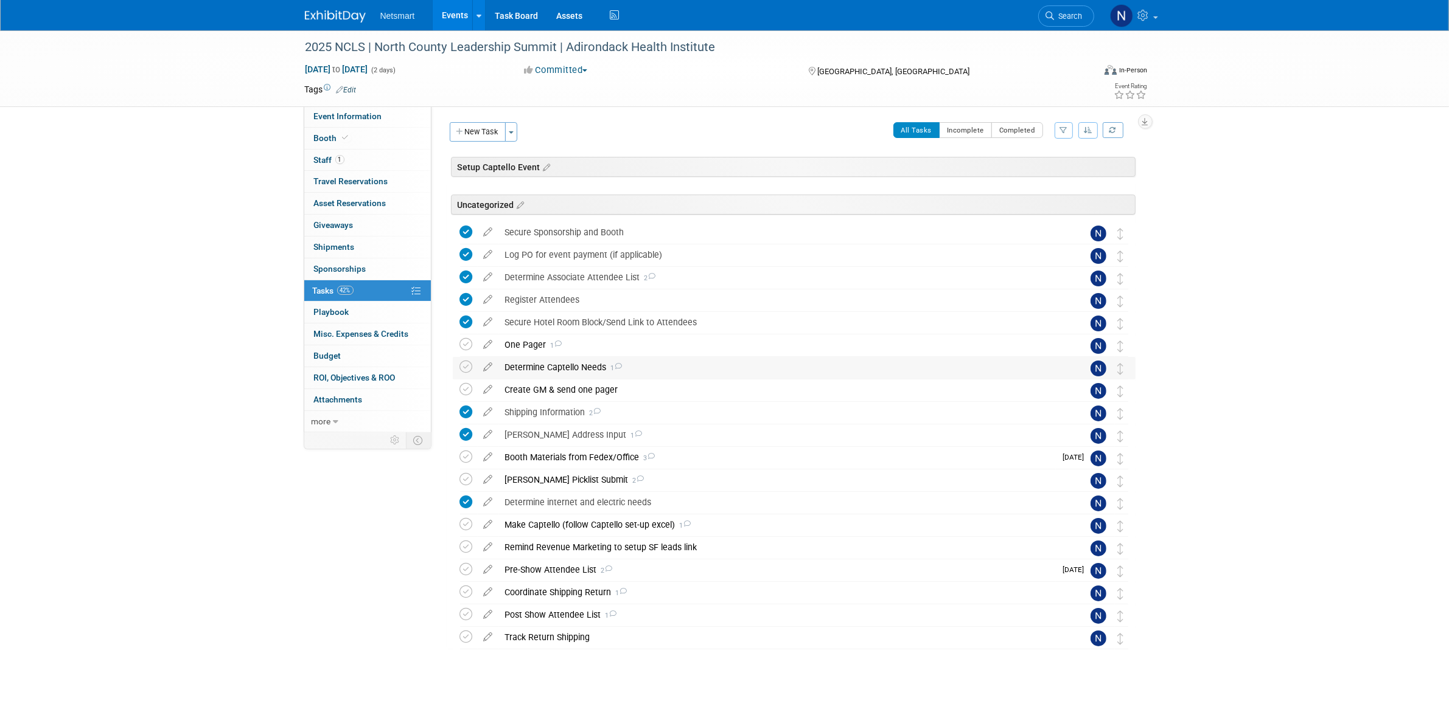
click at [524, 370] on div "Determine Captello Needs 1" at bounding box center [782, 367] width 567 height 21
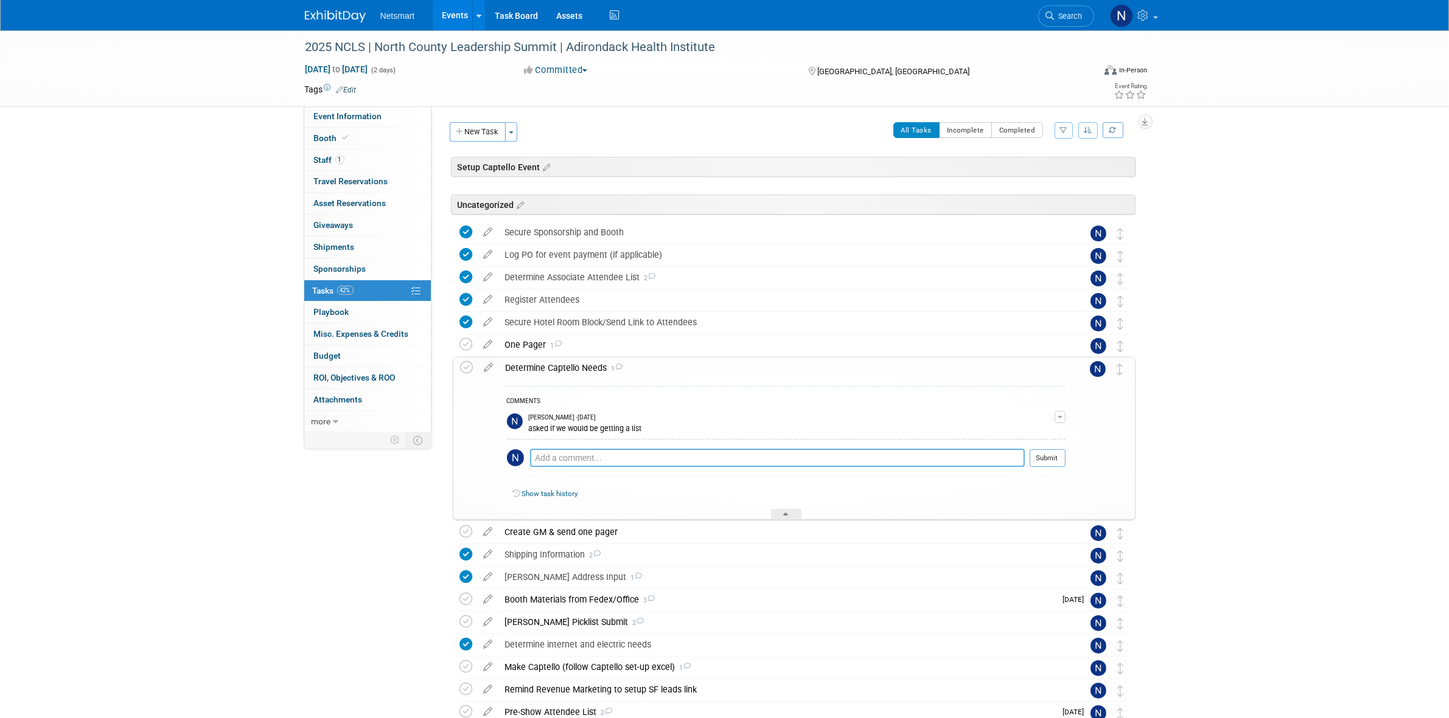
click at [562, 461] on textarea at bounding box center [777, 458] width 495 height 18
type textarea "no list so will have to do badge scan"
click at [1045, 461] on button "Submit" at bounding box center [1047, 458] width 36 height 18
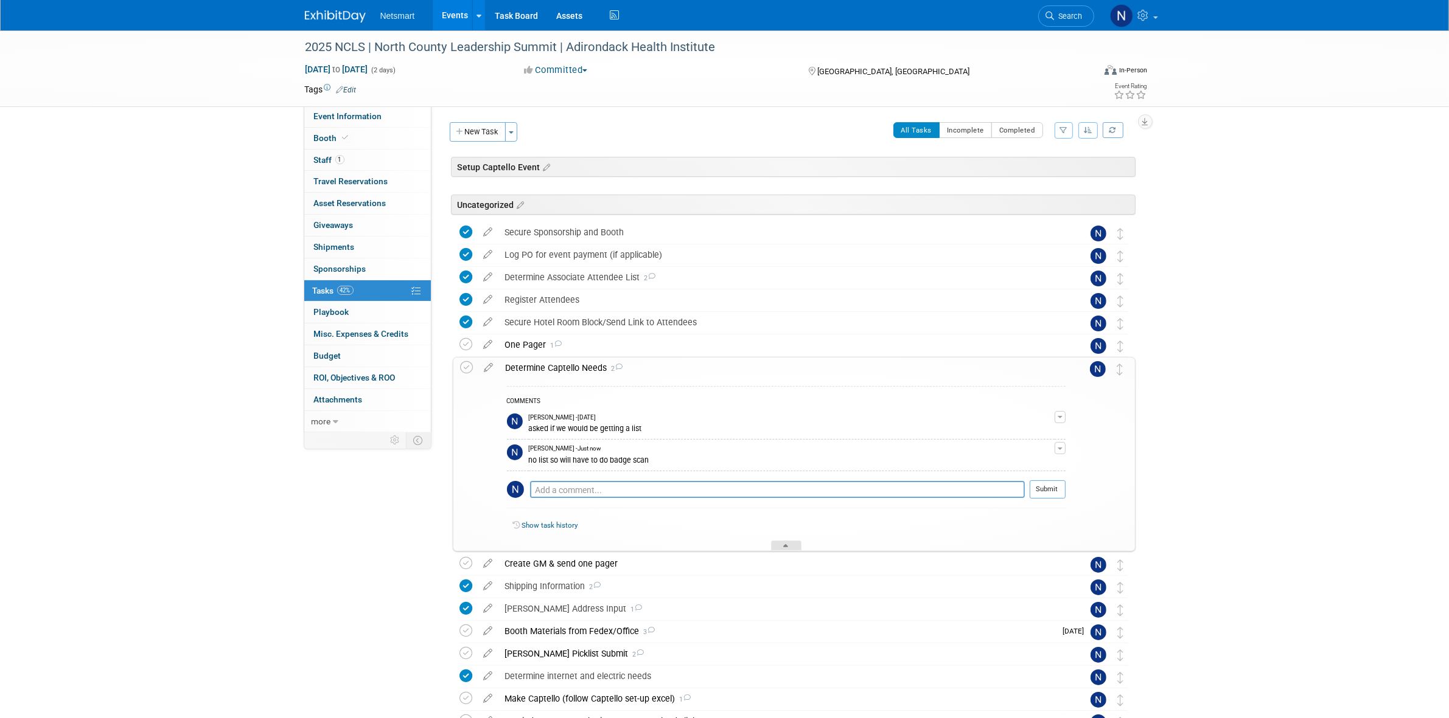
click at [792, 548] on div at bounding box center [786, 546] width 30 height 10
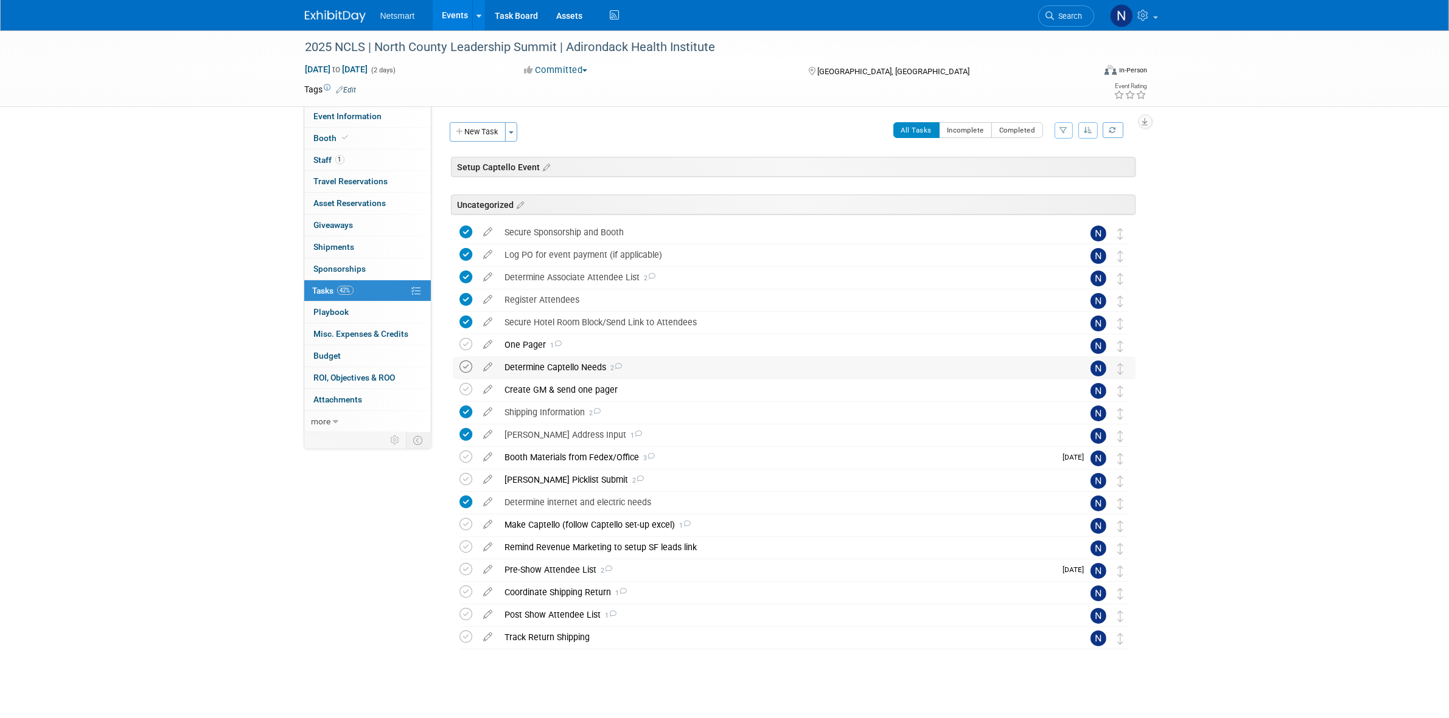
click at [461, 366] on icon at bounding box center [466, 367] width 13 height 13
click at [531, 342] on div "One Pager 1" at bounding box center [782, 345] width 567 height 21
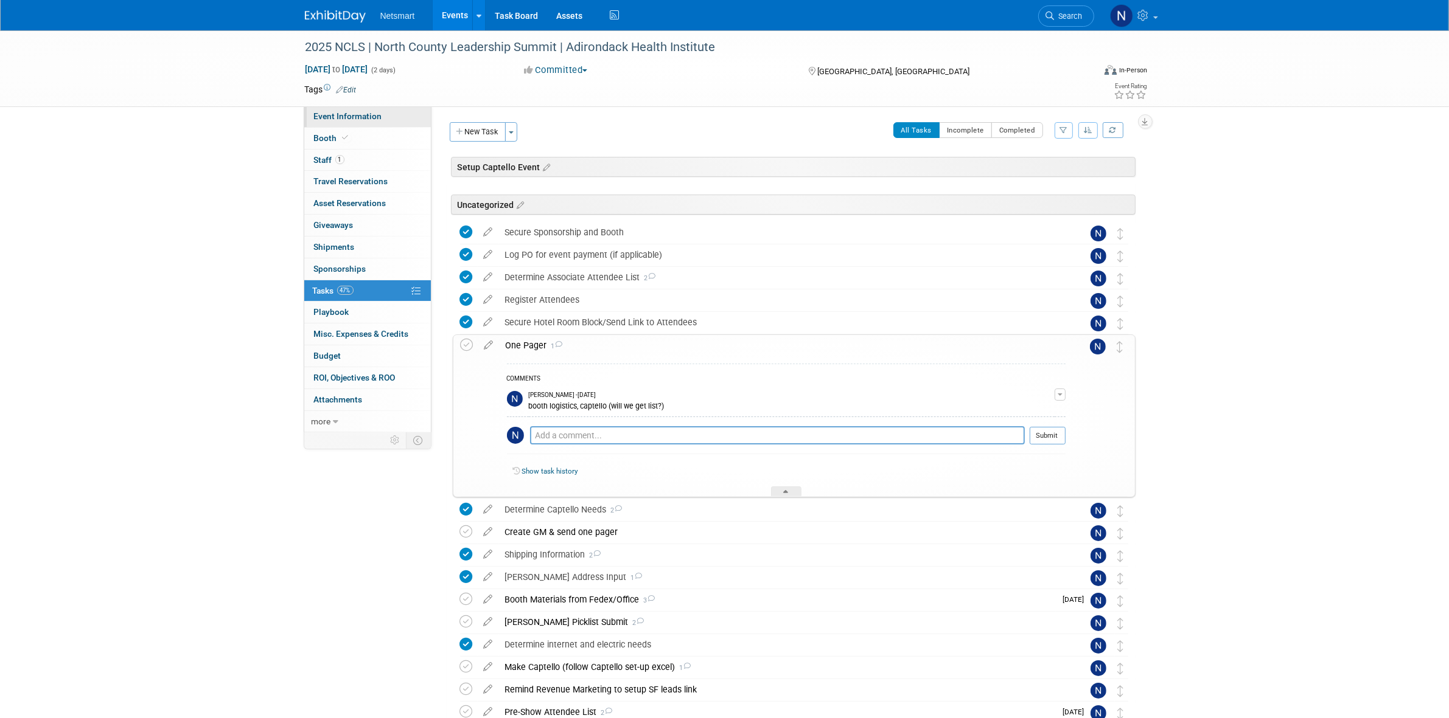
click at [358, 120] on span "Event Information" at bounding box center [348, 116] width 68 height 10
select select "CareDimensions"
select select "3"
select select "No"
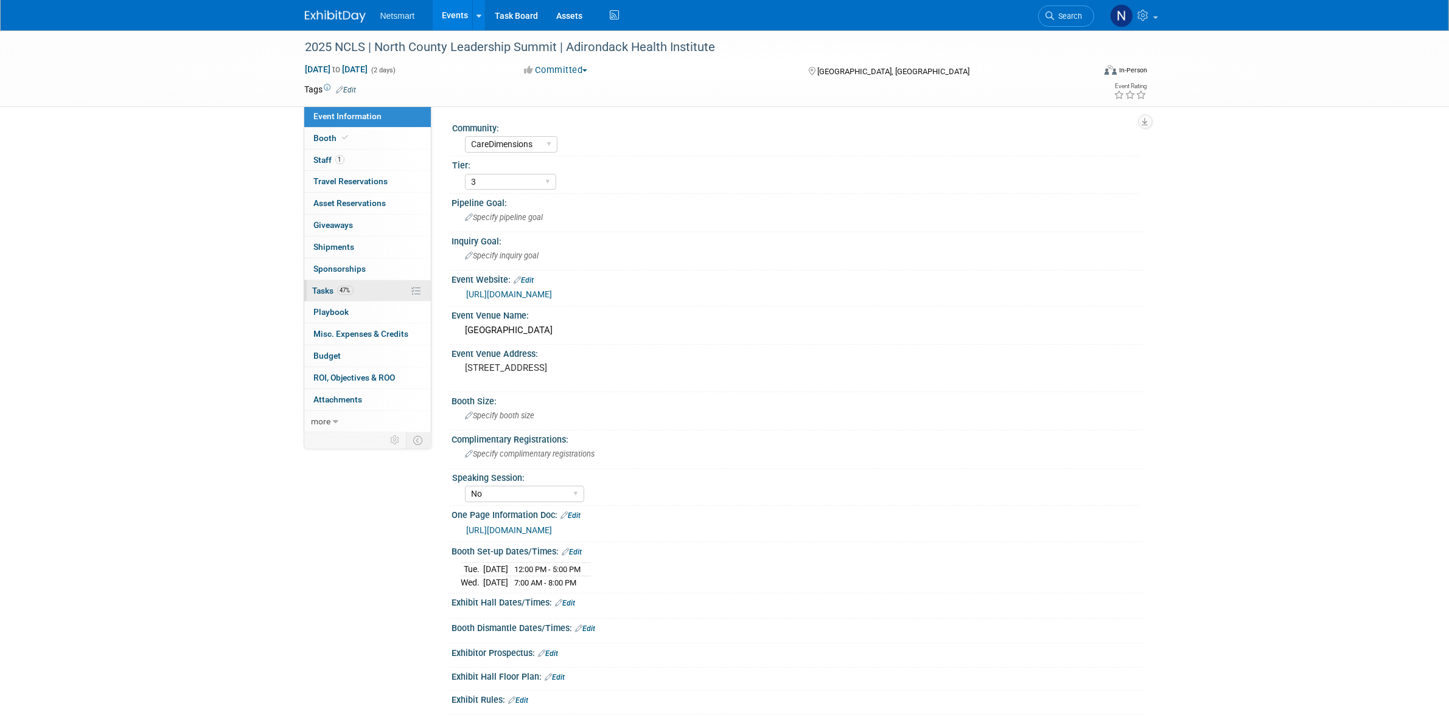
click at [350, 287] on span "47%" at bounding box center [345, 290] width 16 height 9
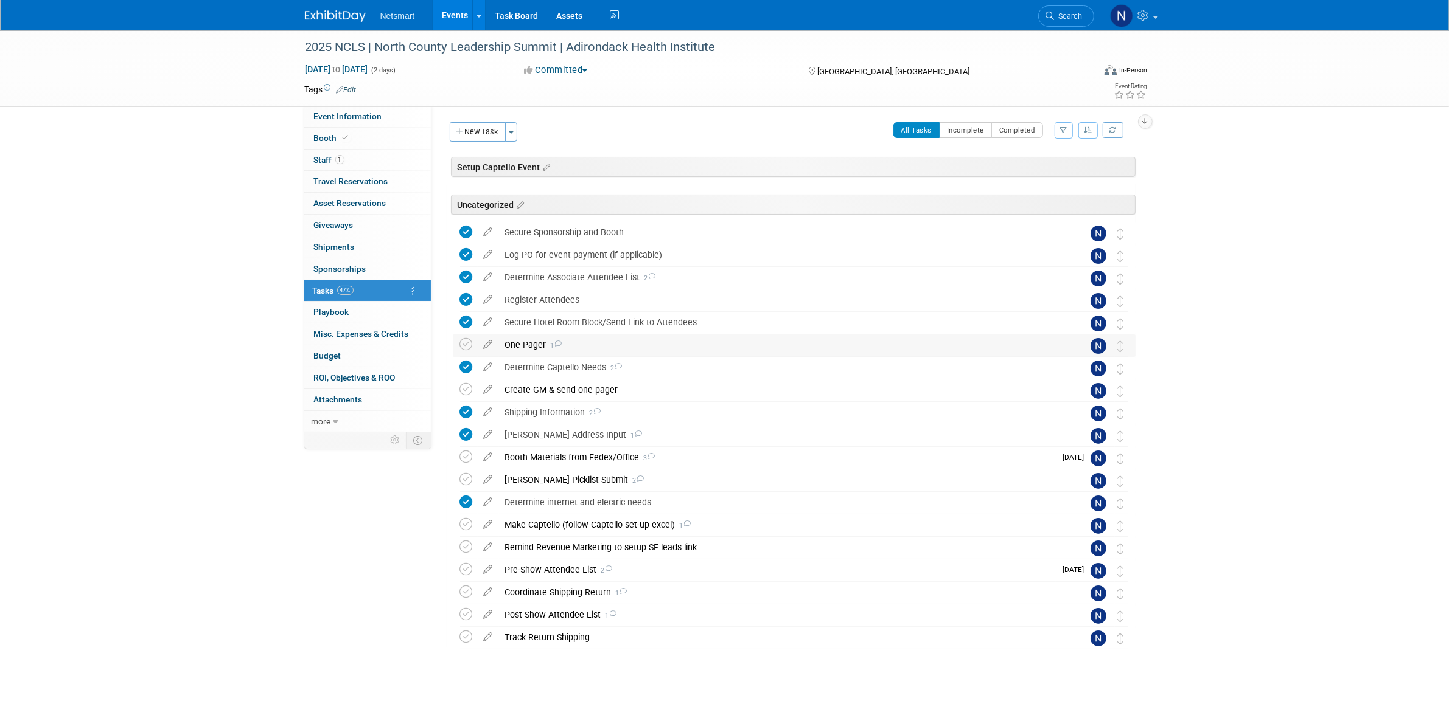
click at [534, 342] on div "One Pager 1" at bounding box center [782, 345] width 567 height 21
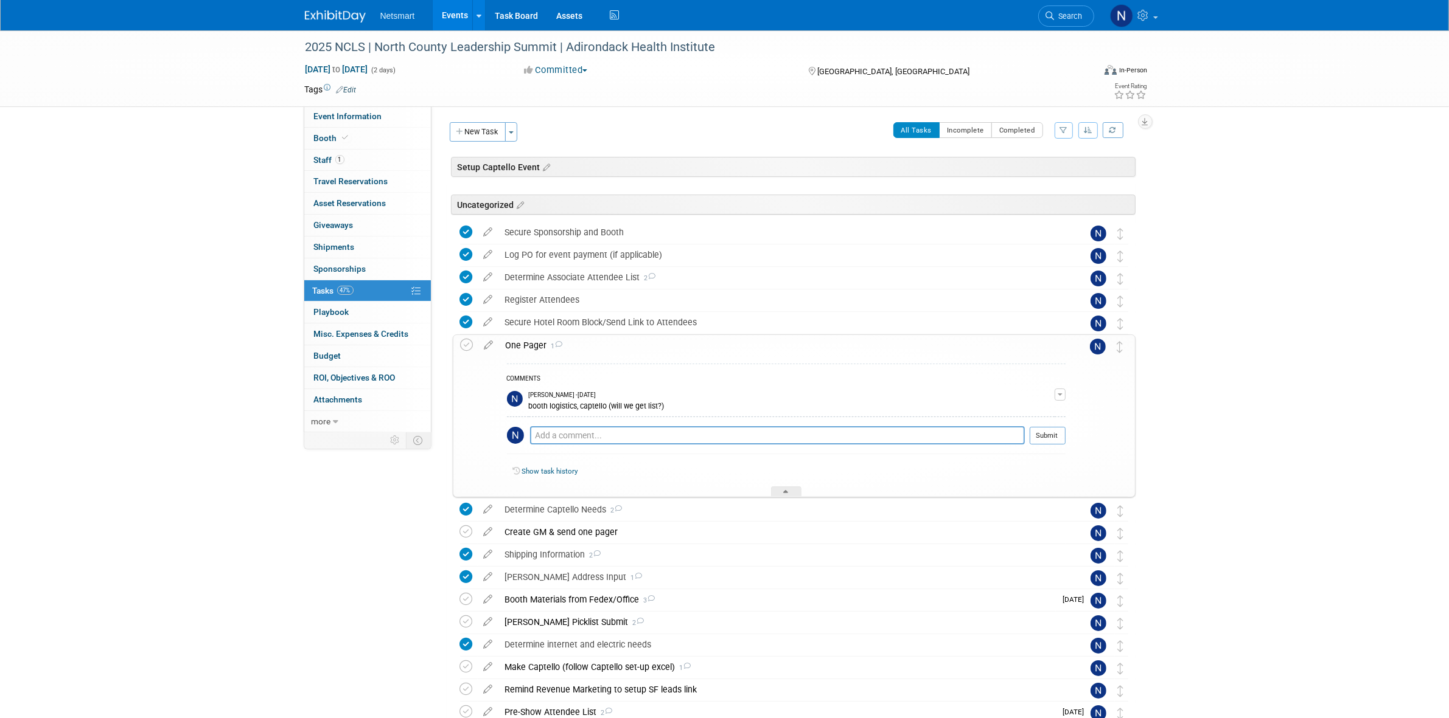
click at [534, 344] on div "One Pager 1" at bounding box center [782, 345] width 566 height 21
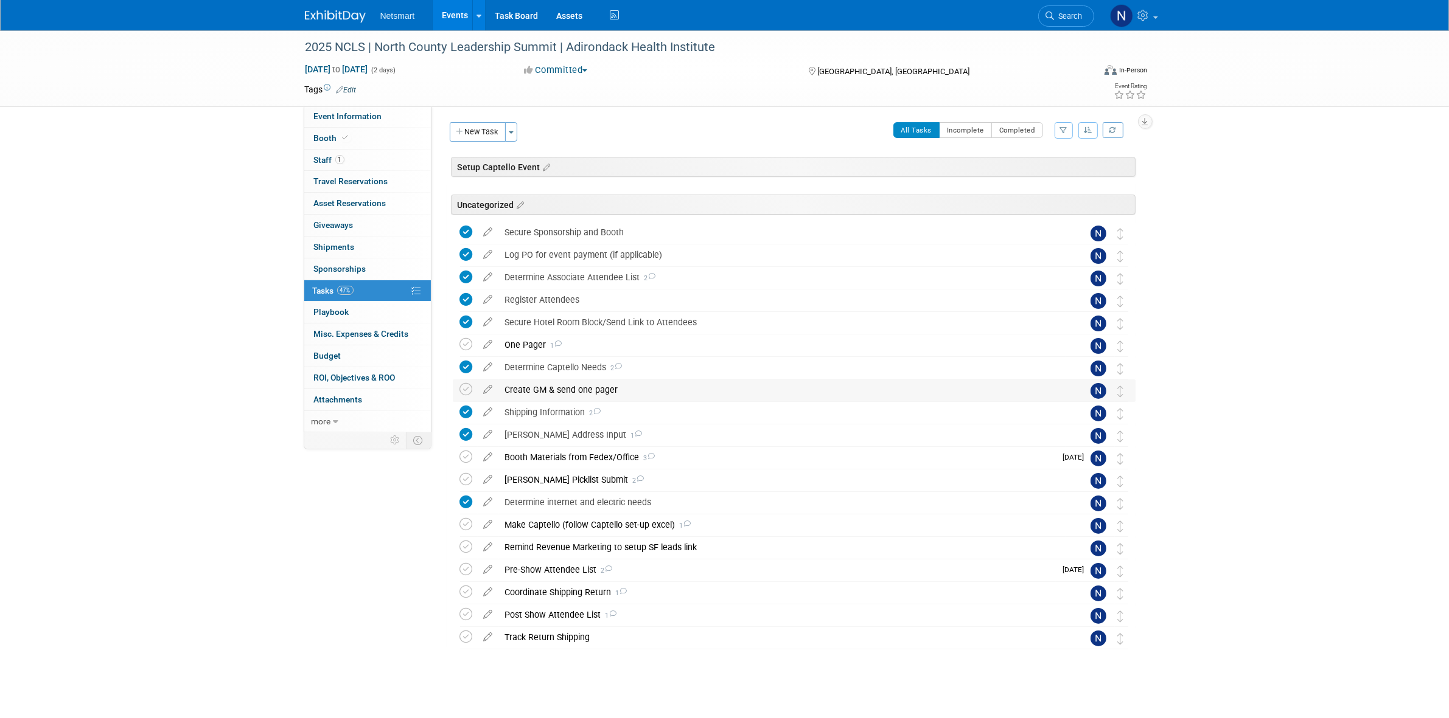
click at [532, 391] on div "Create GM & send one pager" at bounding box center [782, 390] width 567 height 21
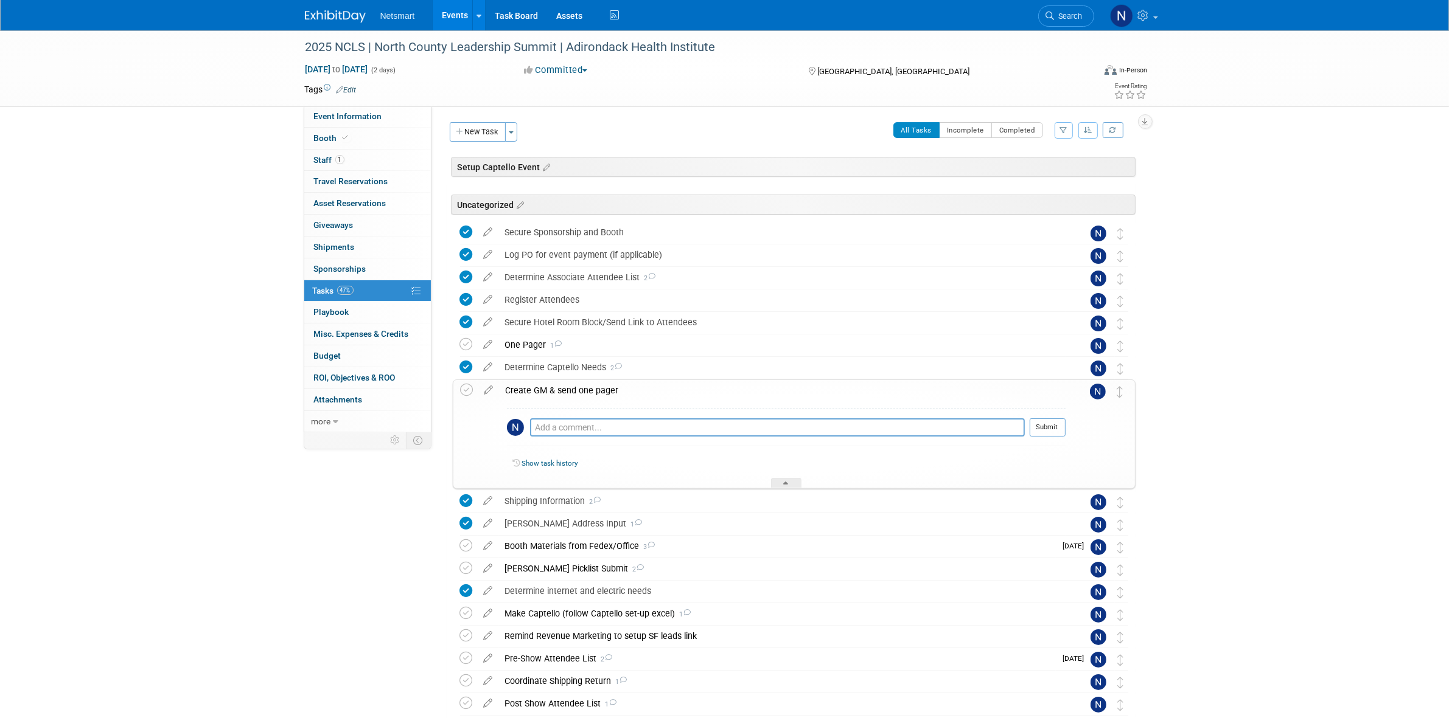
click at [532, 391] on div "Create GM & send one pager" at bounding box center [782, 390] width 566 height 21
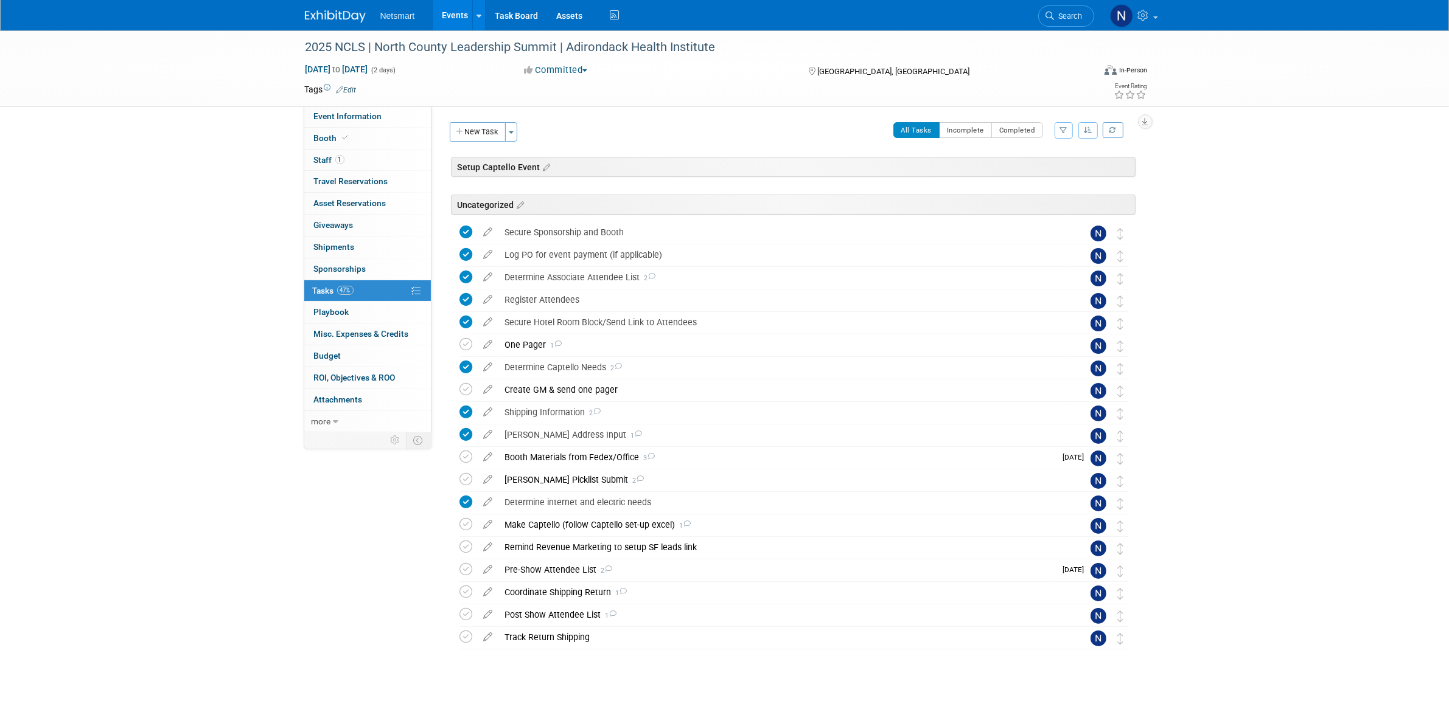
click at [165, 412] on div "2025 NCLS | North County Leadership Summit | Adirondack Health Institute Sep 24…" at bounding box center [724, 377] width 1449 height 694
click at [1059, 22] on link "Search" at bounding box center [1066, 15] width 56 height 21
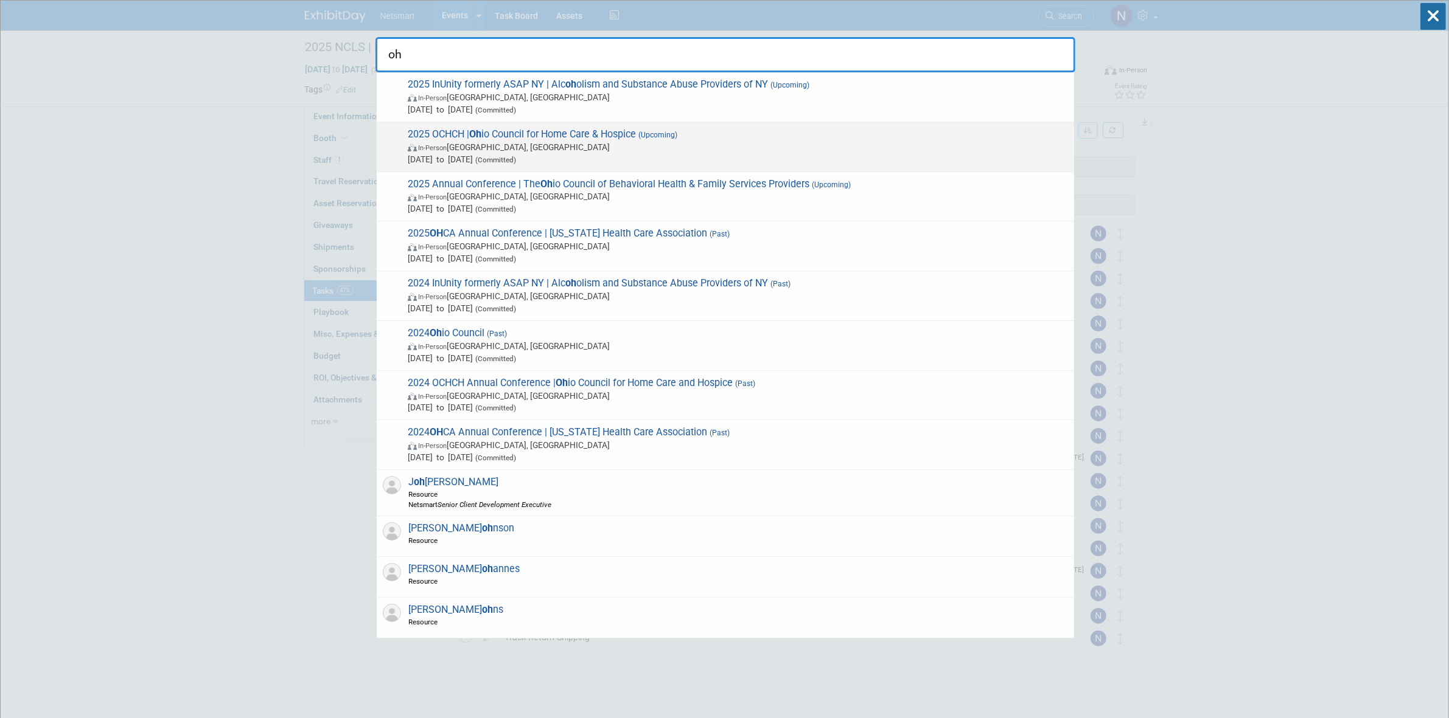
type input "oh"
click at [481, 139] on strong "Oh" at bounding box center [475, 134] width 12 height 12
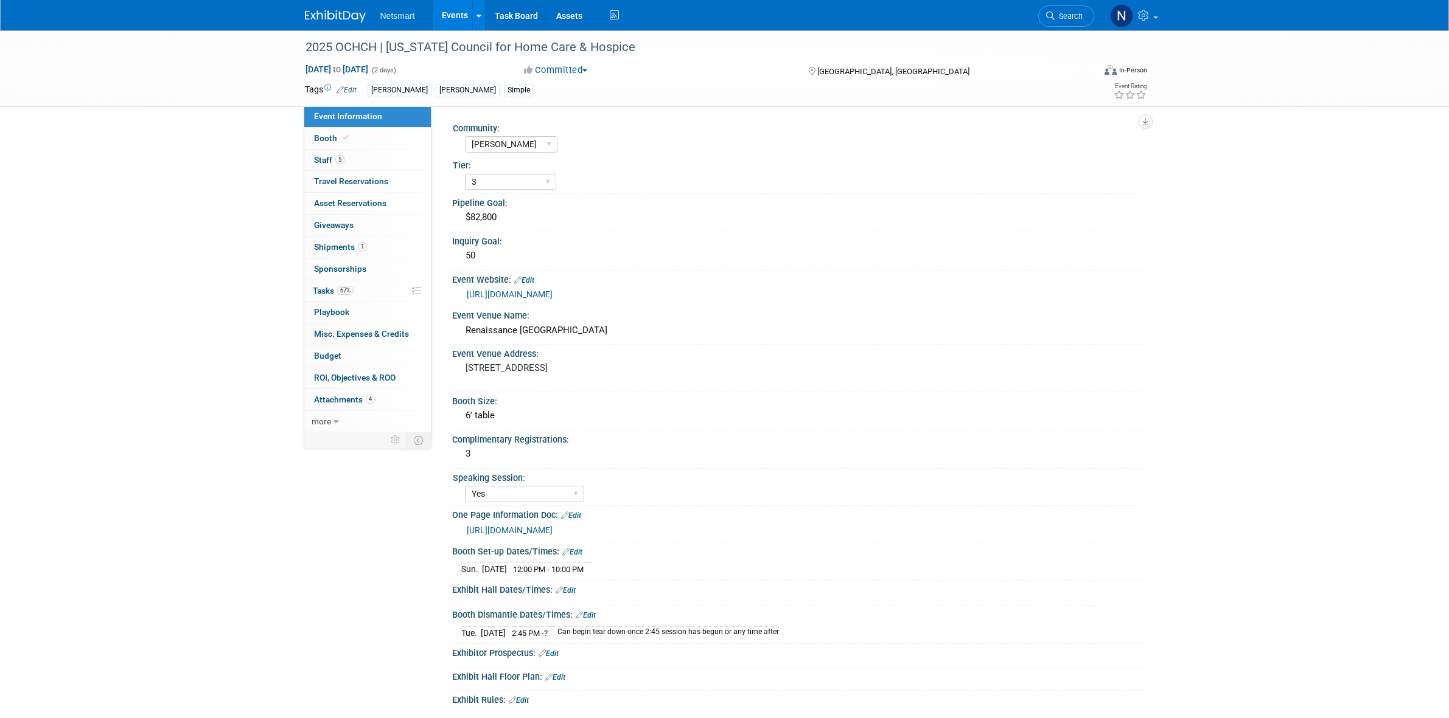
select select "[PERSON_NAME]"
select select "3"
select select "Yes"
click at [368, 250] on link "1 Shipments 1" at bounding box center [367, 247] width 127 height 21
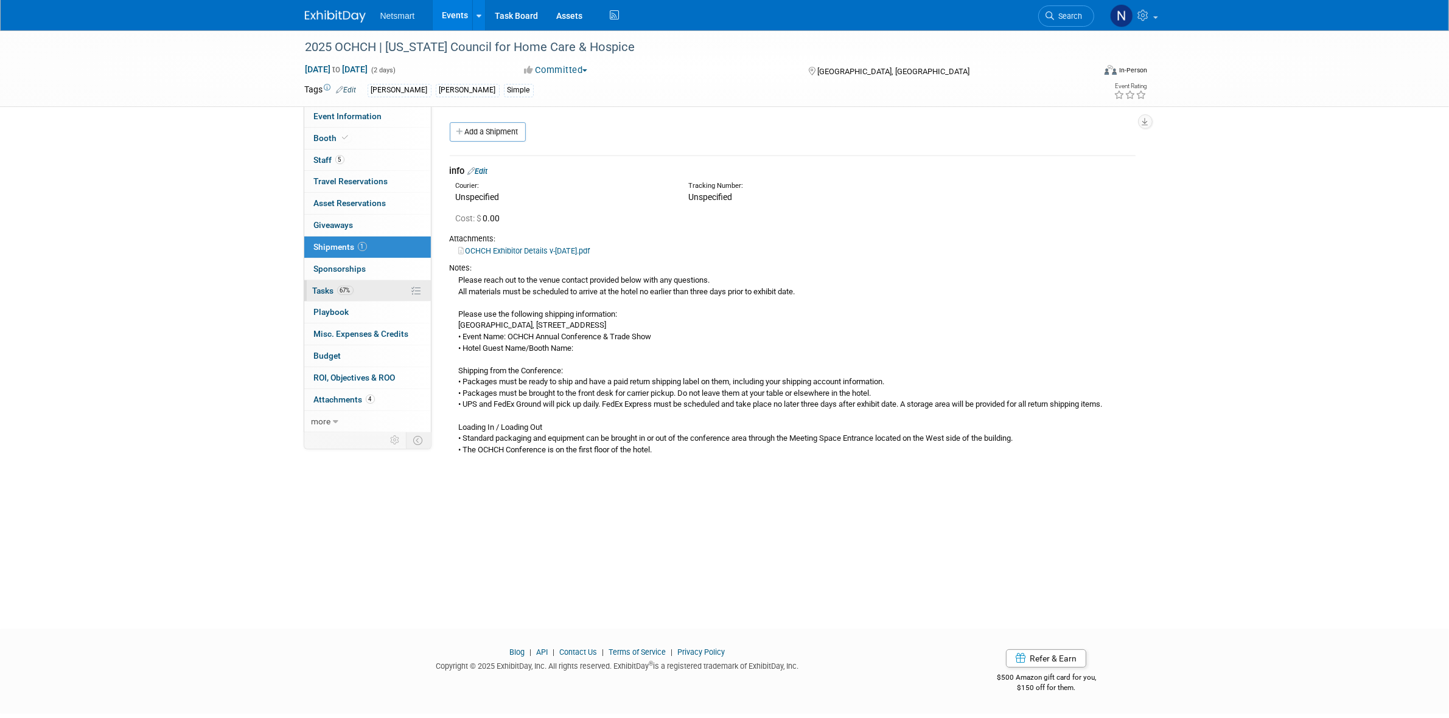
click at [344, 291] on span "67%" at bounding box center [345, 290] width 16 height 9
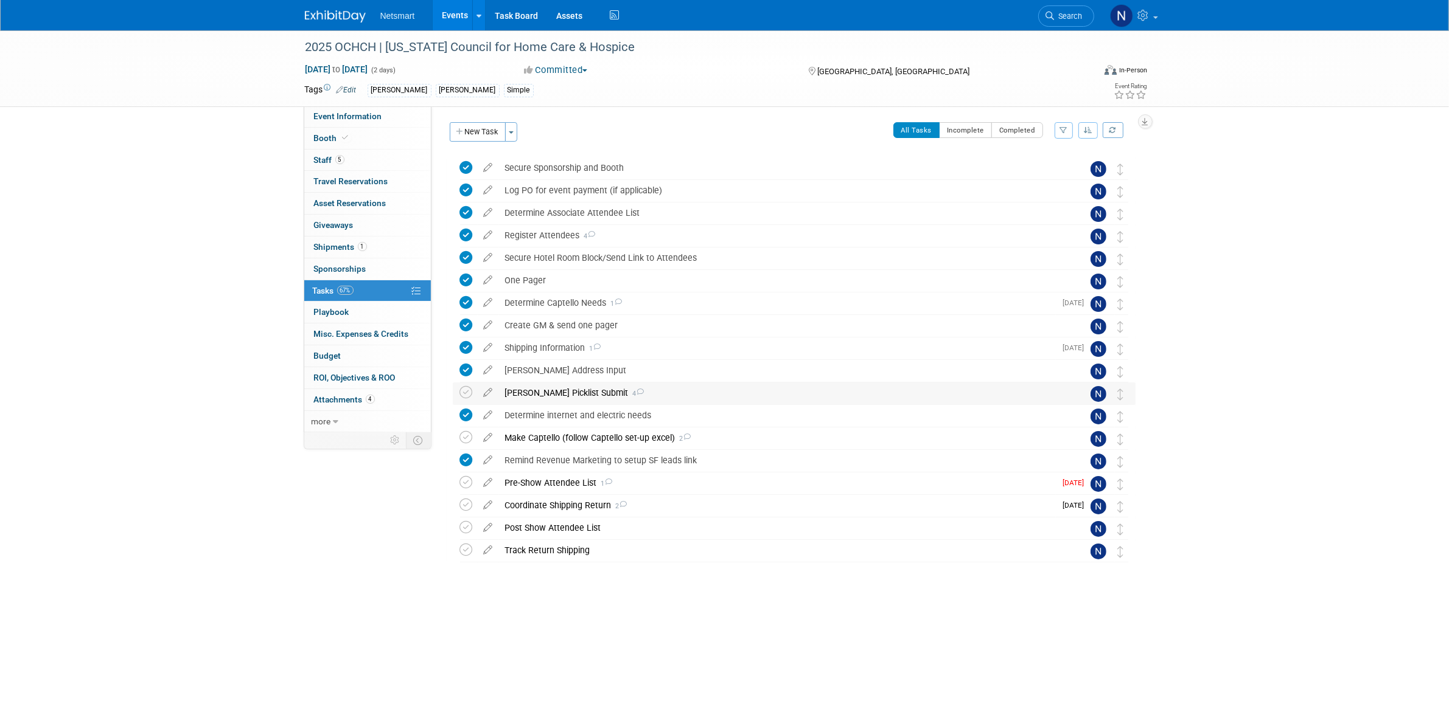
click at [542, 397] on div "[PERSON_NAME] Picklist Submit 4" at bounding box center [782, 393] width 567 height 21
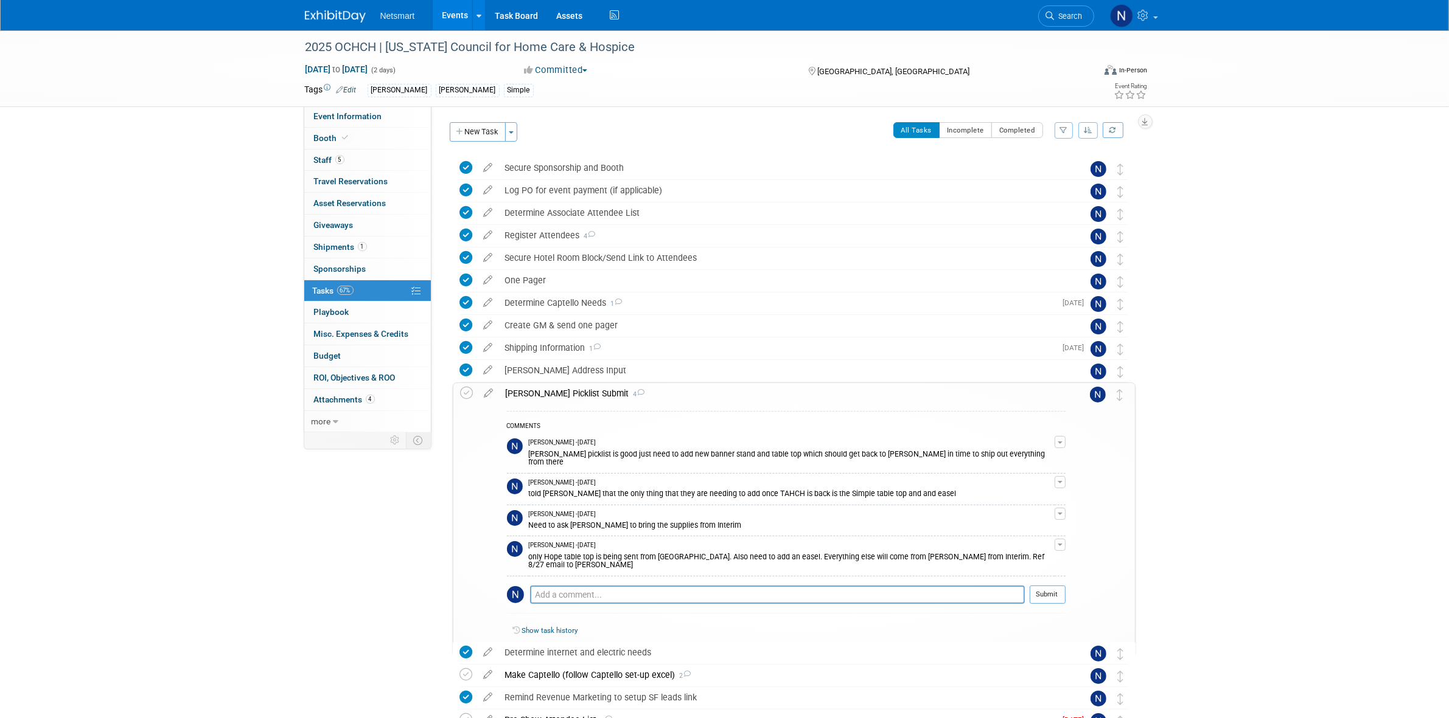
click at [542, 397] on div "[PERSON_NAME] Picklist Submit 4" at bounding box center [782, 393] width 566 height 21
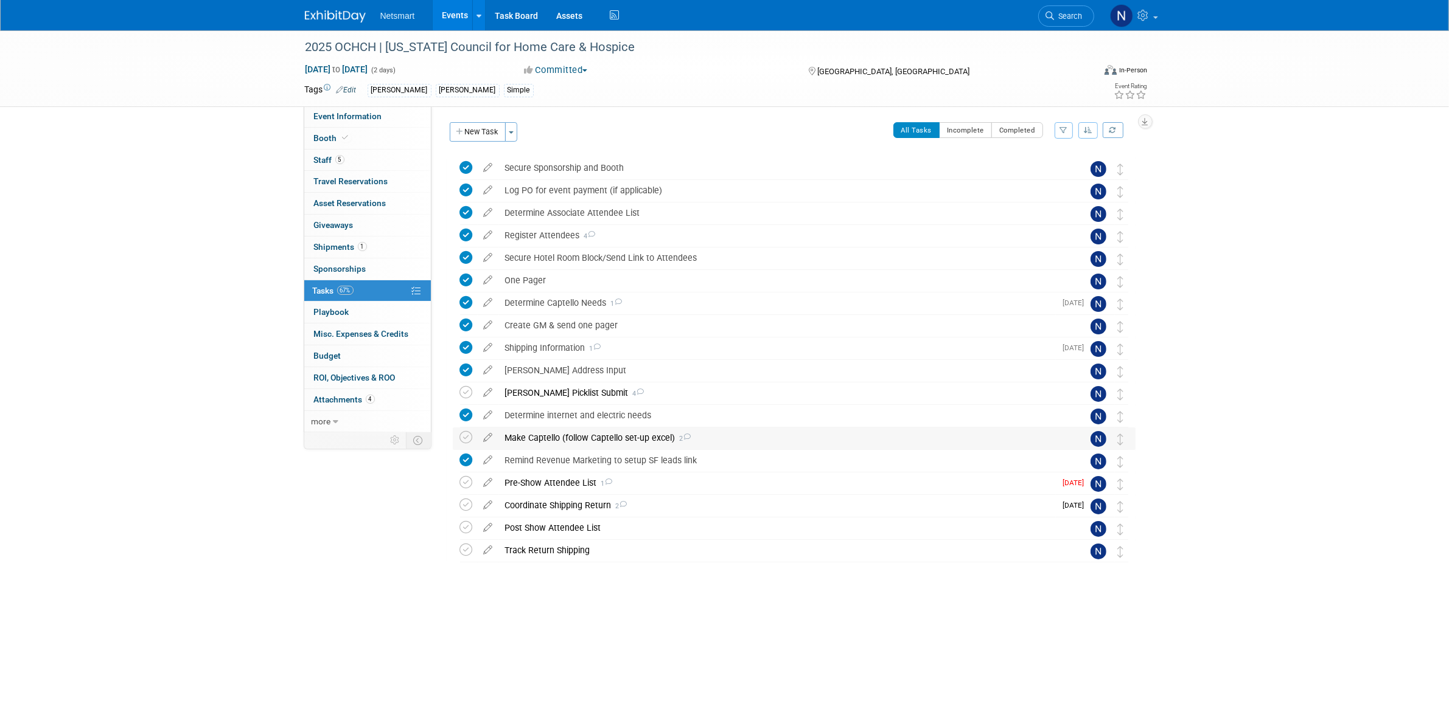
click at [535, 433] on div "Make Captello (follow Captello set-up excel) 2" at bounding box center [782, 438] width 567 height 21
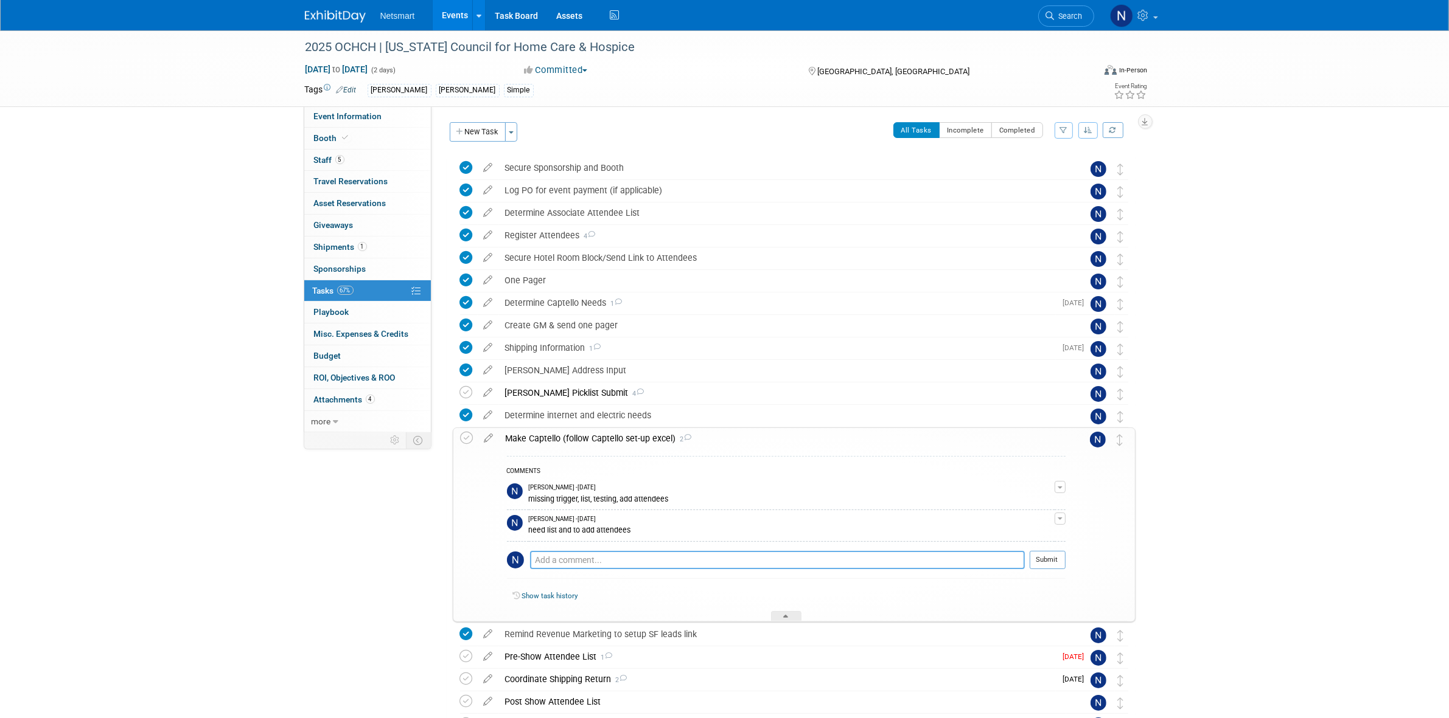
click at [594, 563] on textarea at bounding box center [777, 560] width 495 height 18
type textarea "received list. sent for scrubbing"
drag, startPoint x: 1066, startPoint y: 562, endPoint x: 1045, endPoint y: 562, distance: 21.3
click at [1065, 562] on td at bounding box center [1077, 524] width 24 height 193
click at [1044, 562] on button "Submit" at bounding box center [1047, 560] width 36 height 18
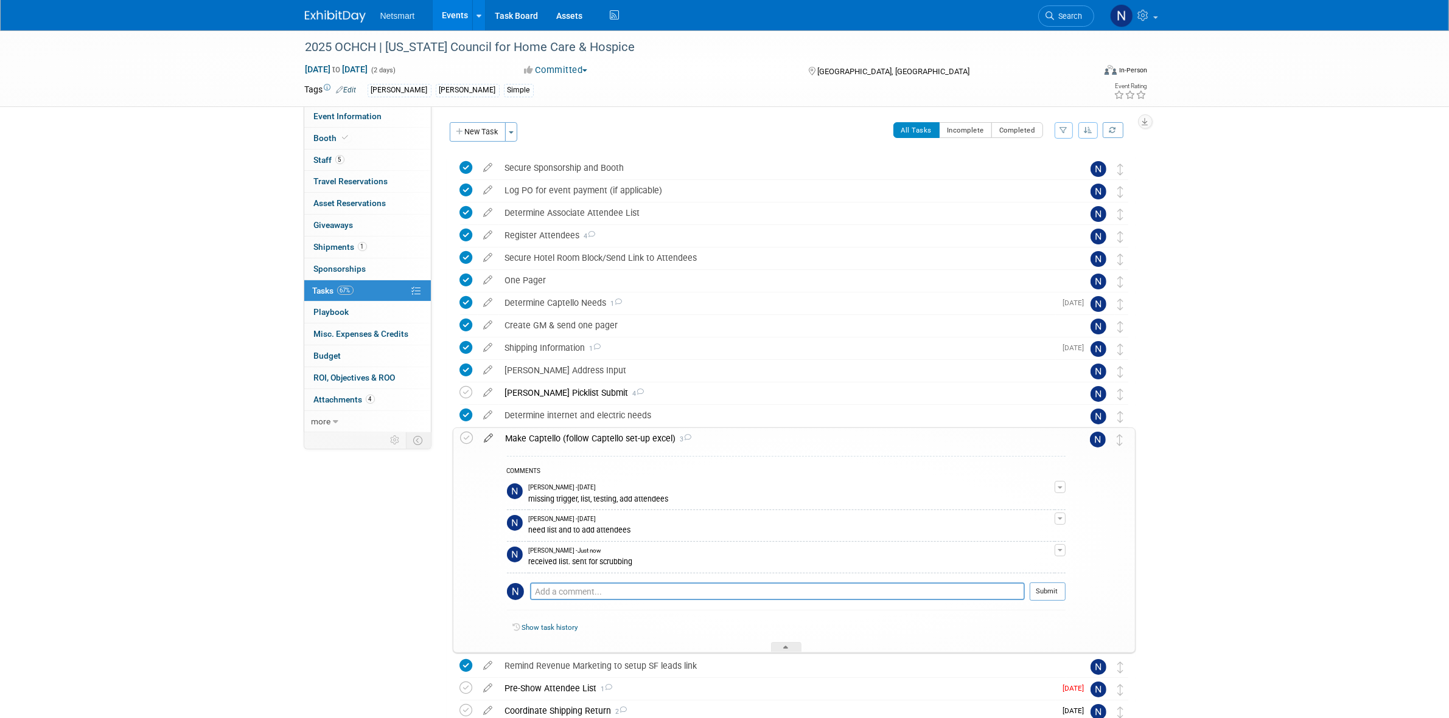
click at [492, 440] on icon at bounding box center [488, 435] width 21 height 15
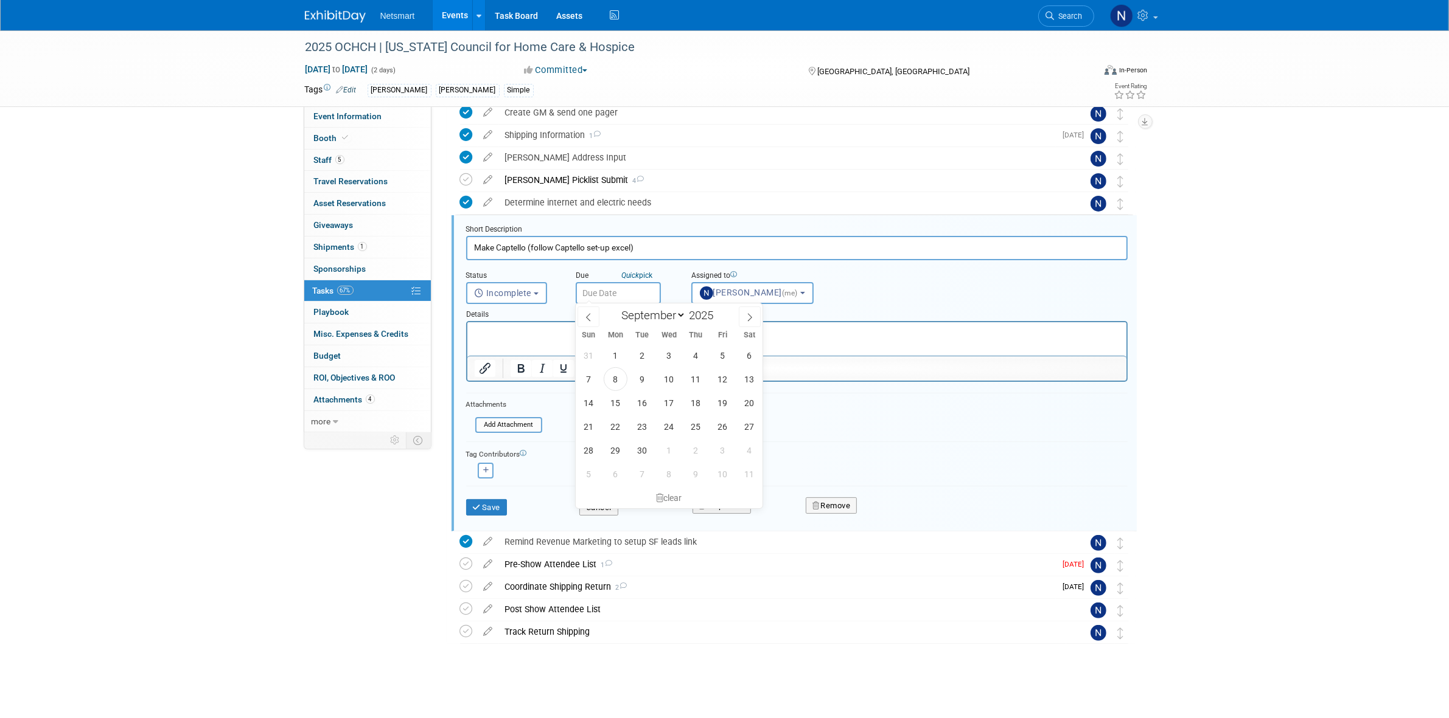
click at [597, 294] on input "text" at bounding box center [618, 293] width 85 height 22
click at [721, 381] on span "12" at bounding box center [723, 379] width 24 height 24
type input "[DATE]"
click at [495, 506] on button "Save" at bounding box center [486, 507] width 41 height 17
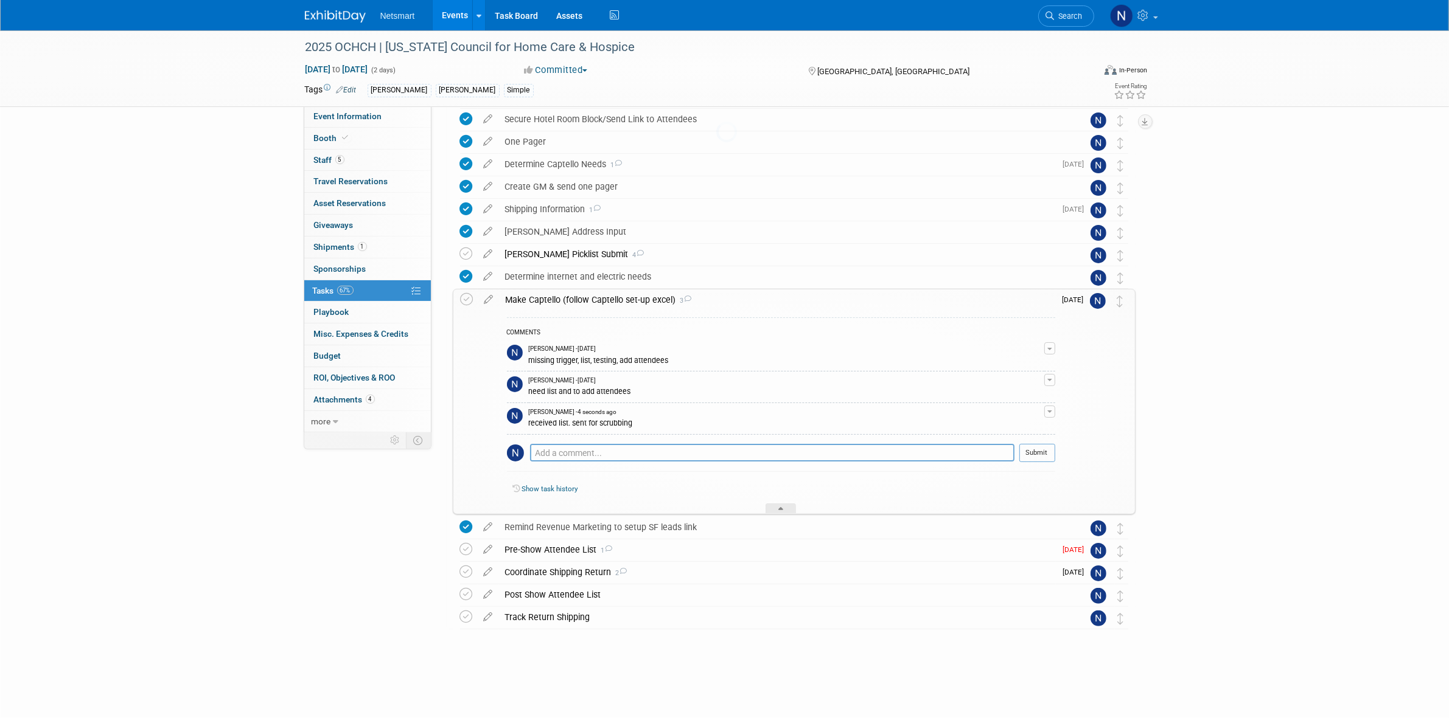
scroll to position [123, 0]
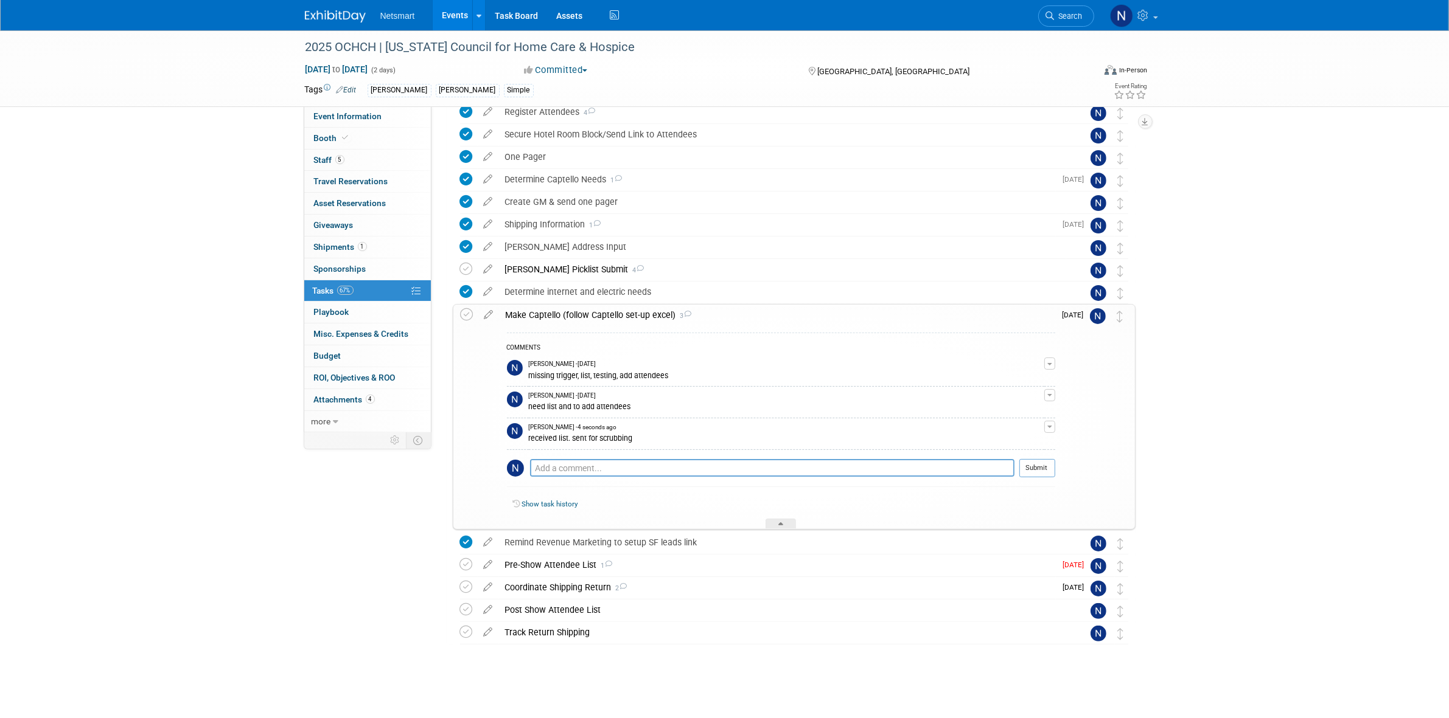
click at [1066, 4] on li "Search" at bounding box center [1066, 15] width 56 height 30
click at [1066, 12] on span "Search" at bounding box center [1068, 16] width 28 height 9
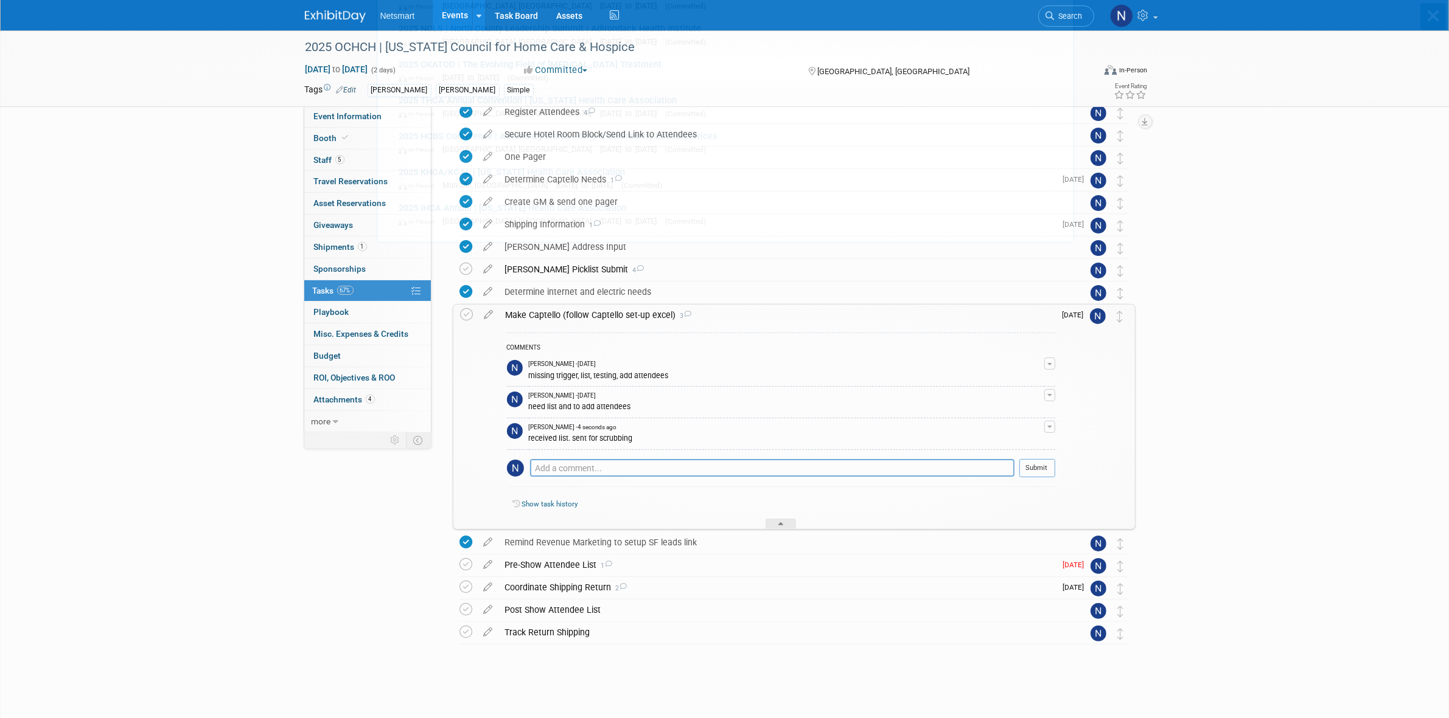
scroll to position [0, 0]
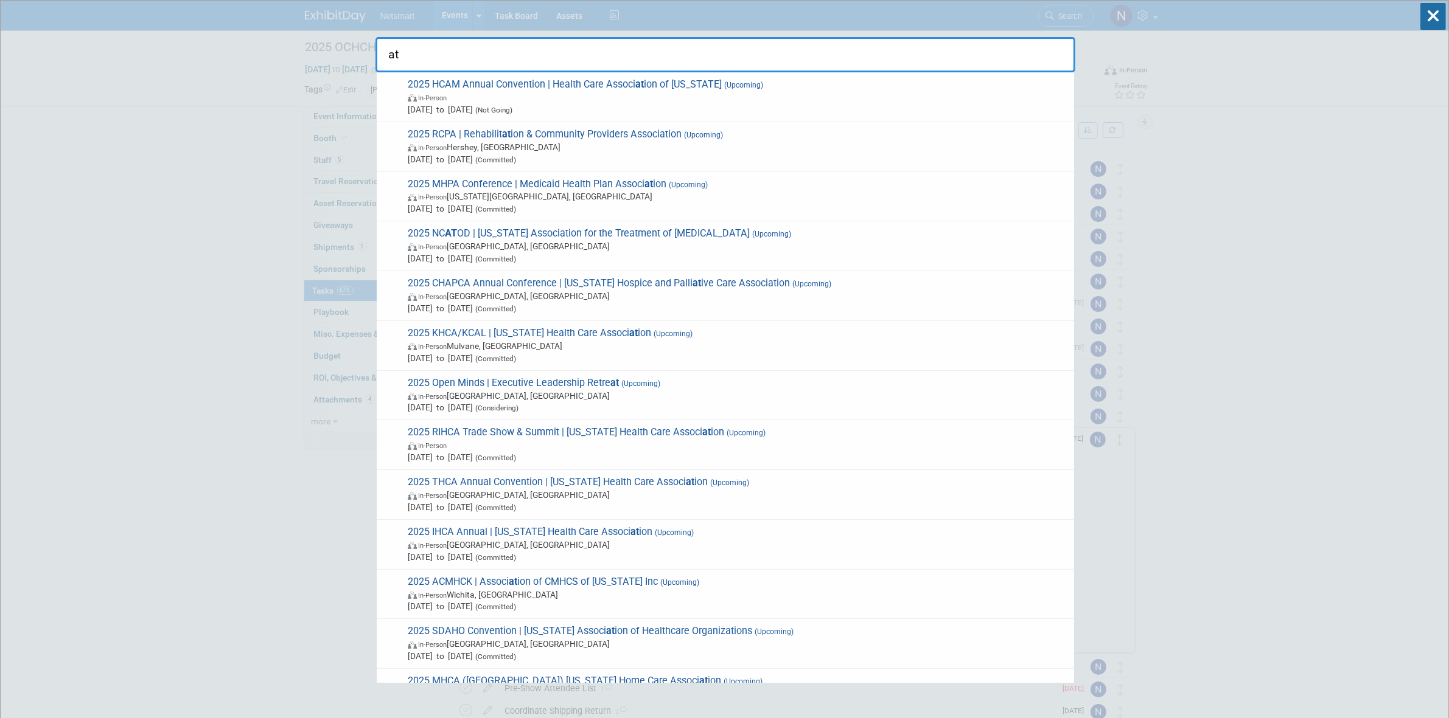
drag, startPoint x: 403, startPoint y: 52, endPoint x: 309, endPoint y: 58, distance: 93.9
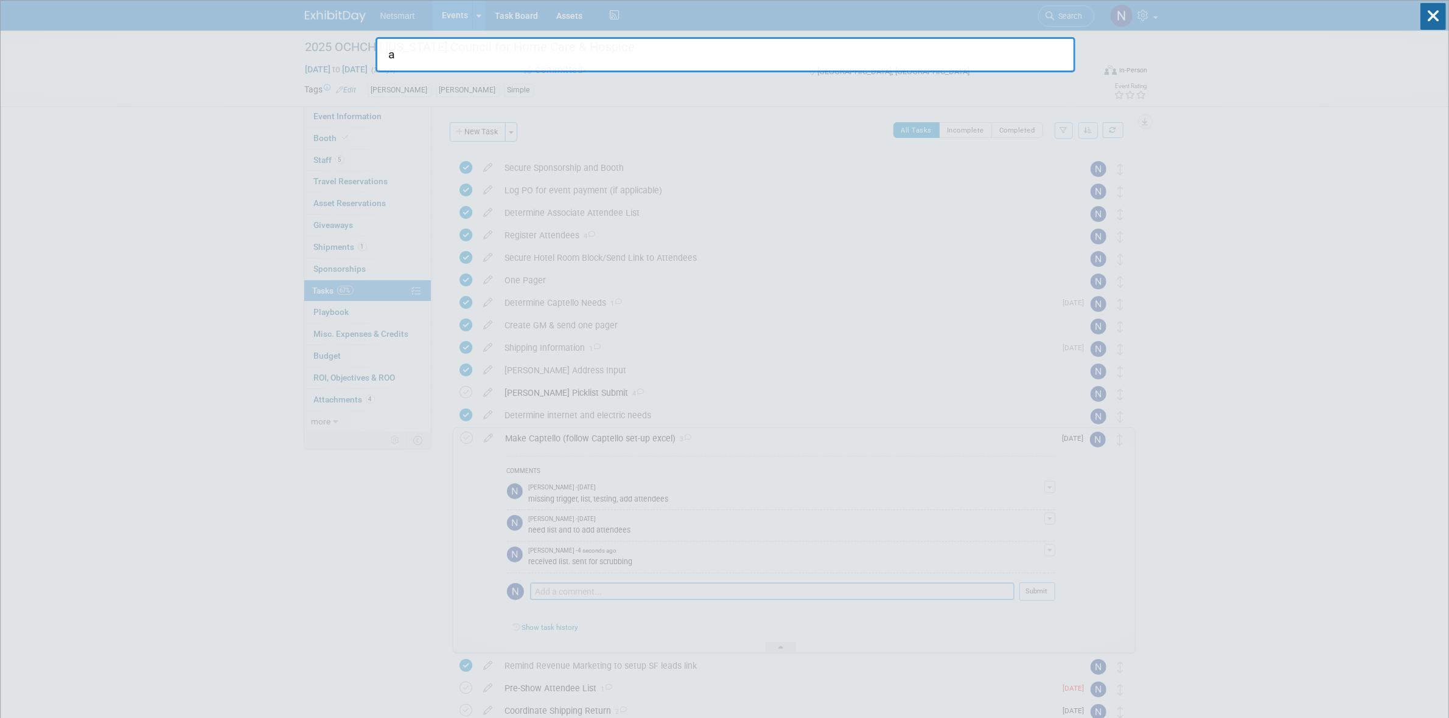
type input "aa"
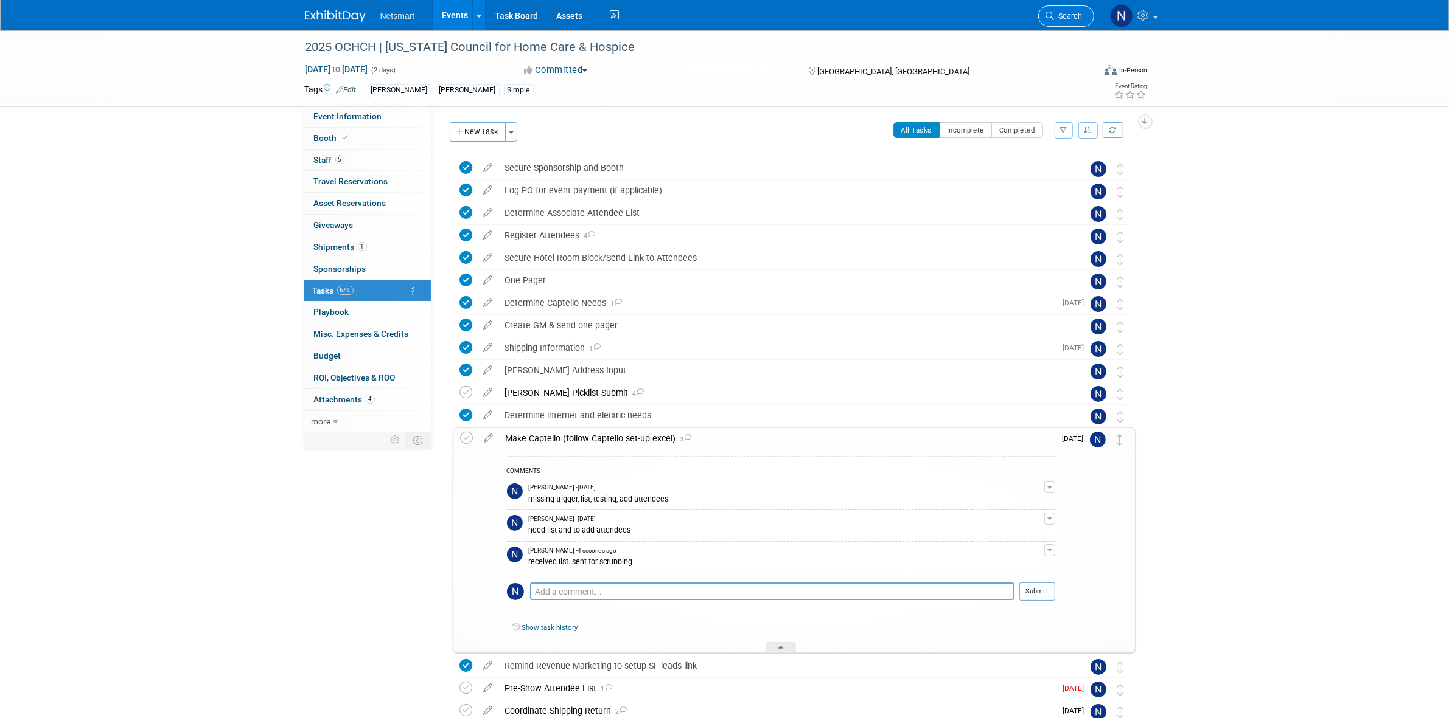
click at [1057, 16] on span "Search" at bounding box center [1068, 16] width 28 height 9
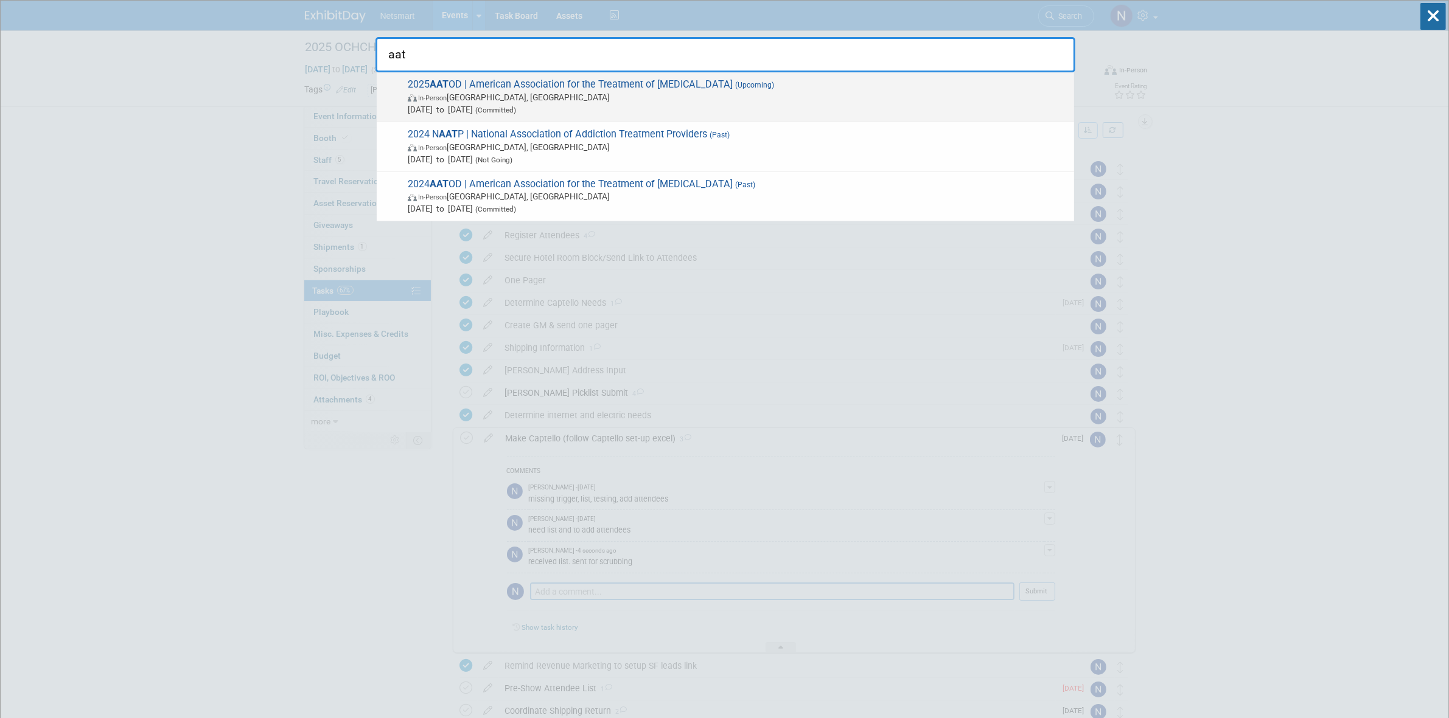
type input "aat"
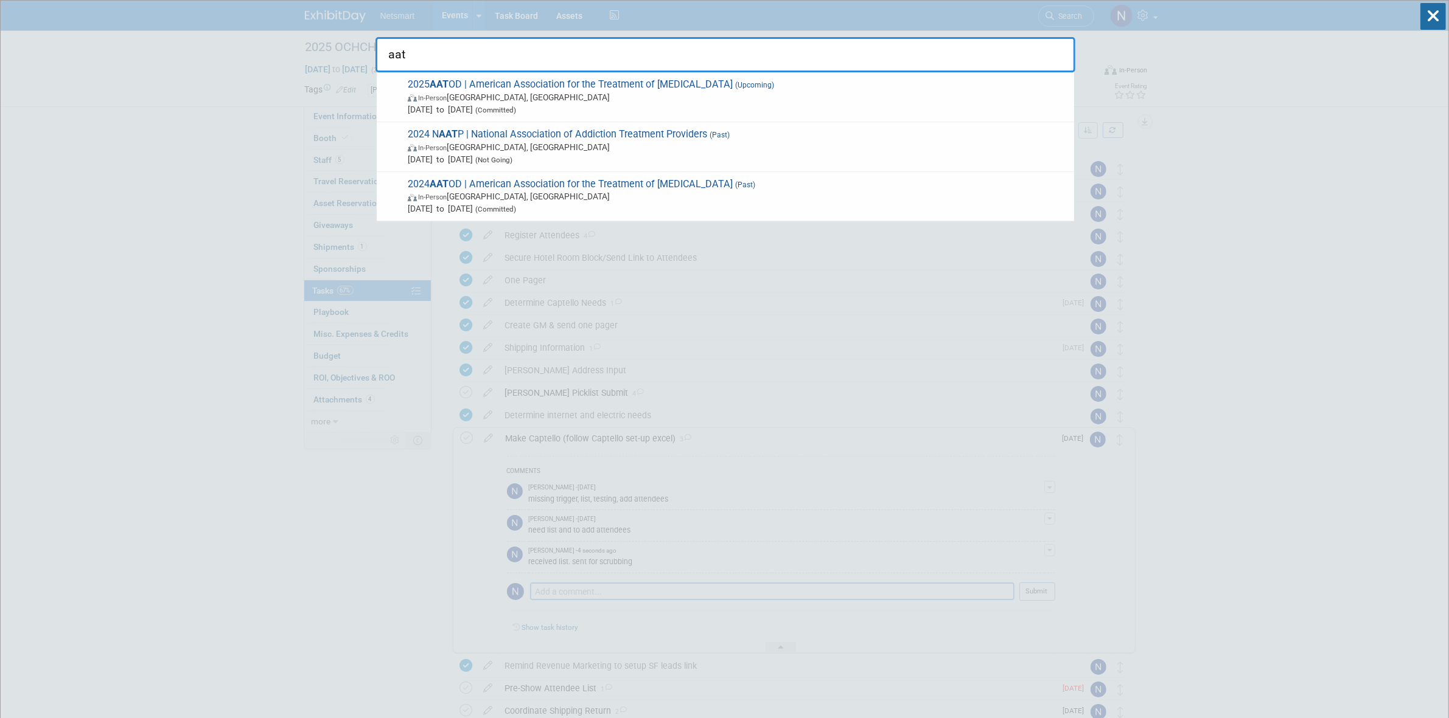
click at [557, 104] on span "Oct 4, 2025 to Oct 8, 2025 (Committed)" at bounding box center [738, 109] width 660 height 12
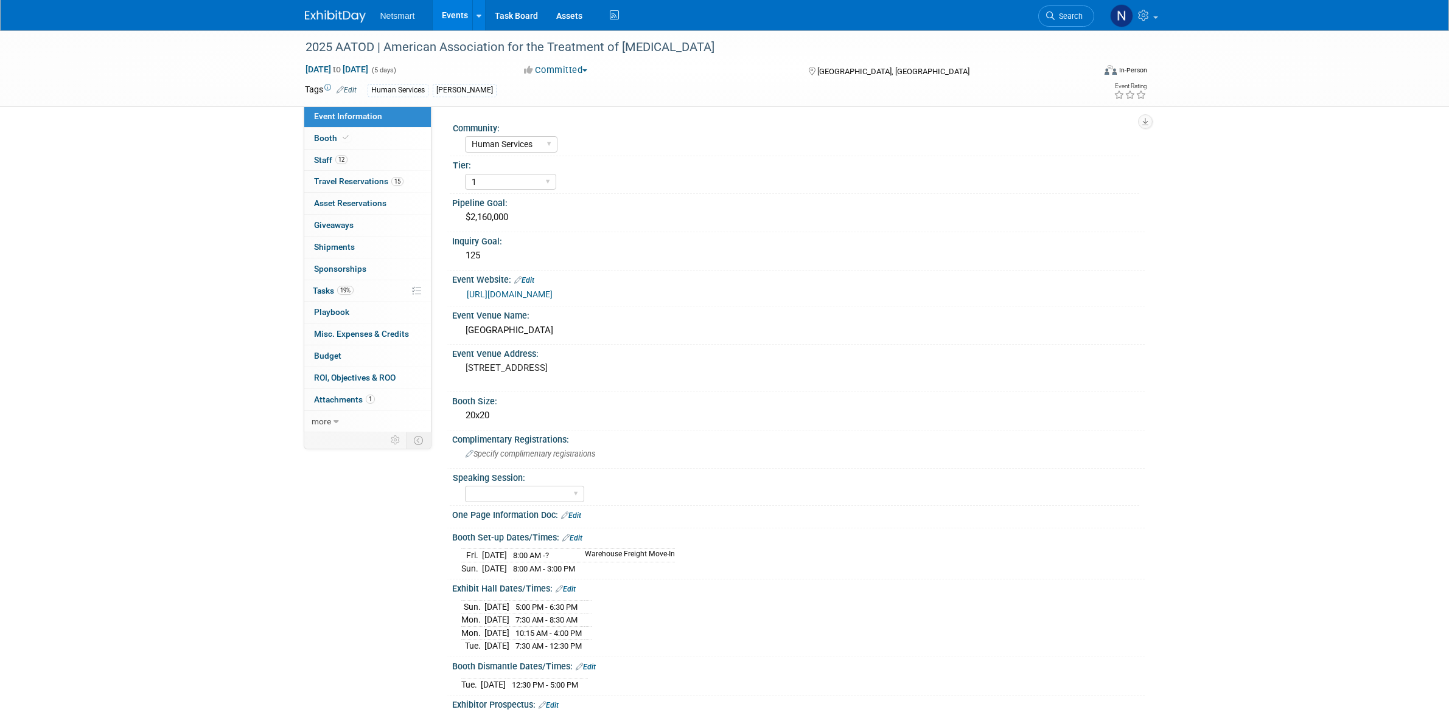
select select "Human Services"
select select "1"
click at [338, 152] on link "12 Staff 12" at bounding box center [367, 160] width 127 height 21
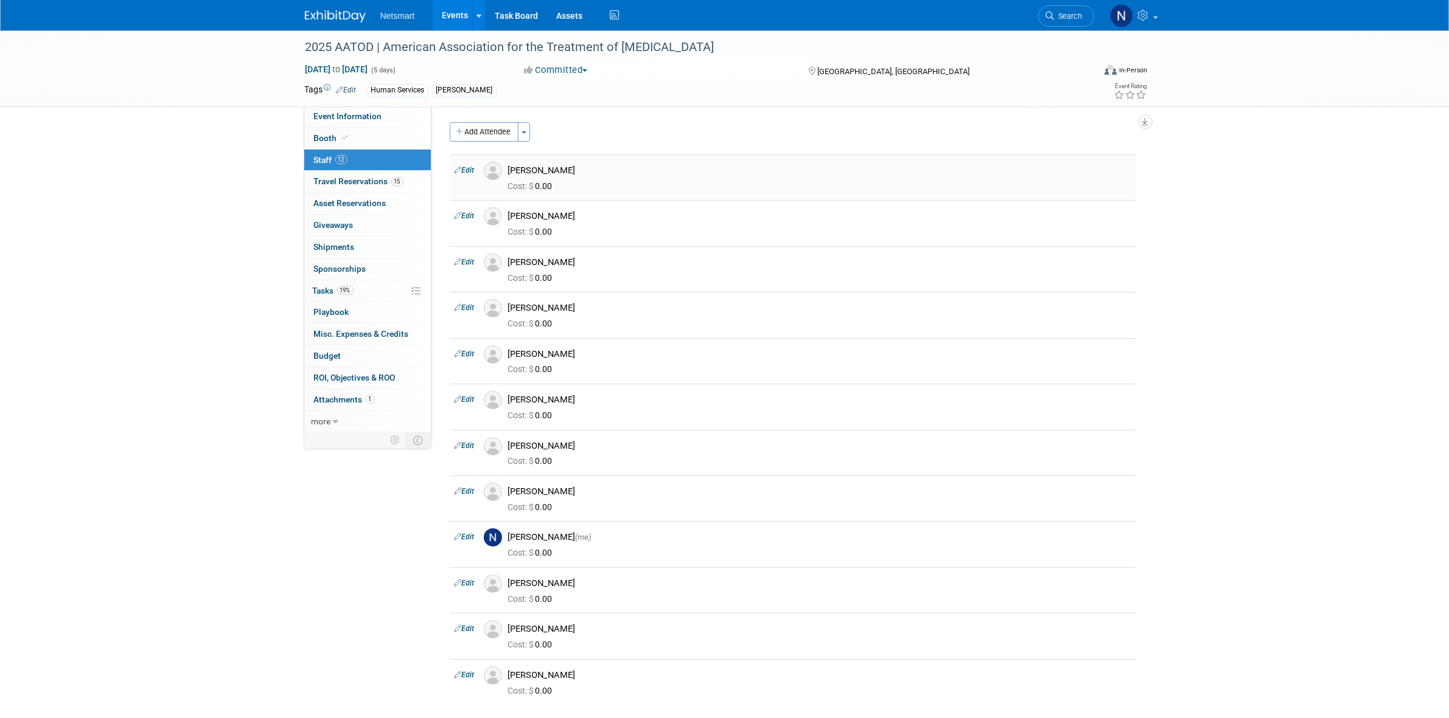
drag, startPoint x: 552, startPoint y: 172, endPoint x: 506, endPoint y: 172, distance: 45.6
click at [506, 172] on div "[PERSON_NAME]" at bounding box center [819, 169] width 641 height 15
copy div "[PERSON_NAME]"
drag, startPoint x: 582, startPoint y: 214, endPoint x: 507, endPoint y: 220, distance: 75.7
click at [507, 220] on div "[PERSON_NAME]" at bounding box center [819, 214] width 641 height 15
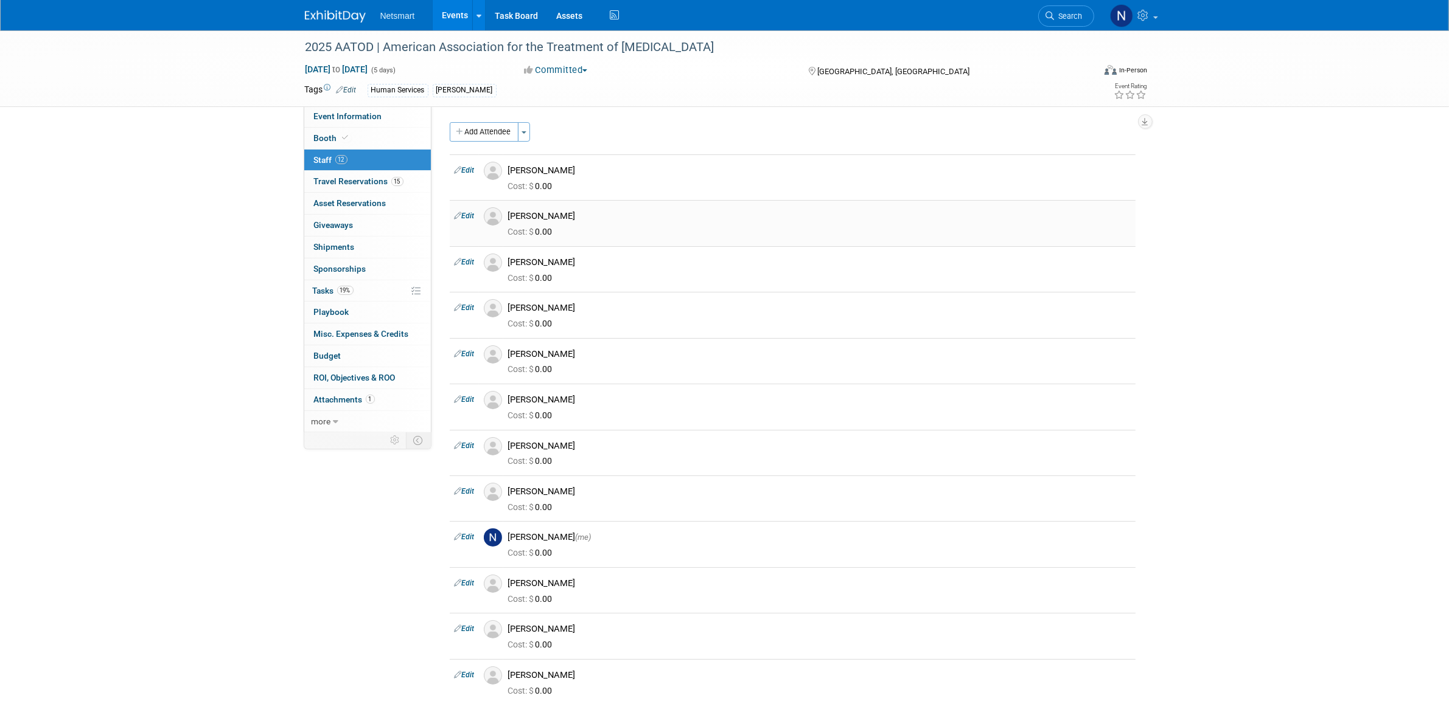
copy div "[PERSON_NAME]"
drag, startPoint x: 576, startPoint y: 259, endPoint x: 510, endPoint y: 263, distance: 66.4
click at [510, 263] on div "[PERSON_NAME]" at bounding box center [819, 263] width 622 height 12
copy div "[PERSON_NAME]"
drag, startPoint x: 571, startPoint y: 307, endPoint x: 507, endPoint y: 308, distance: 63.9
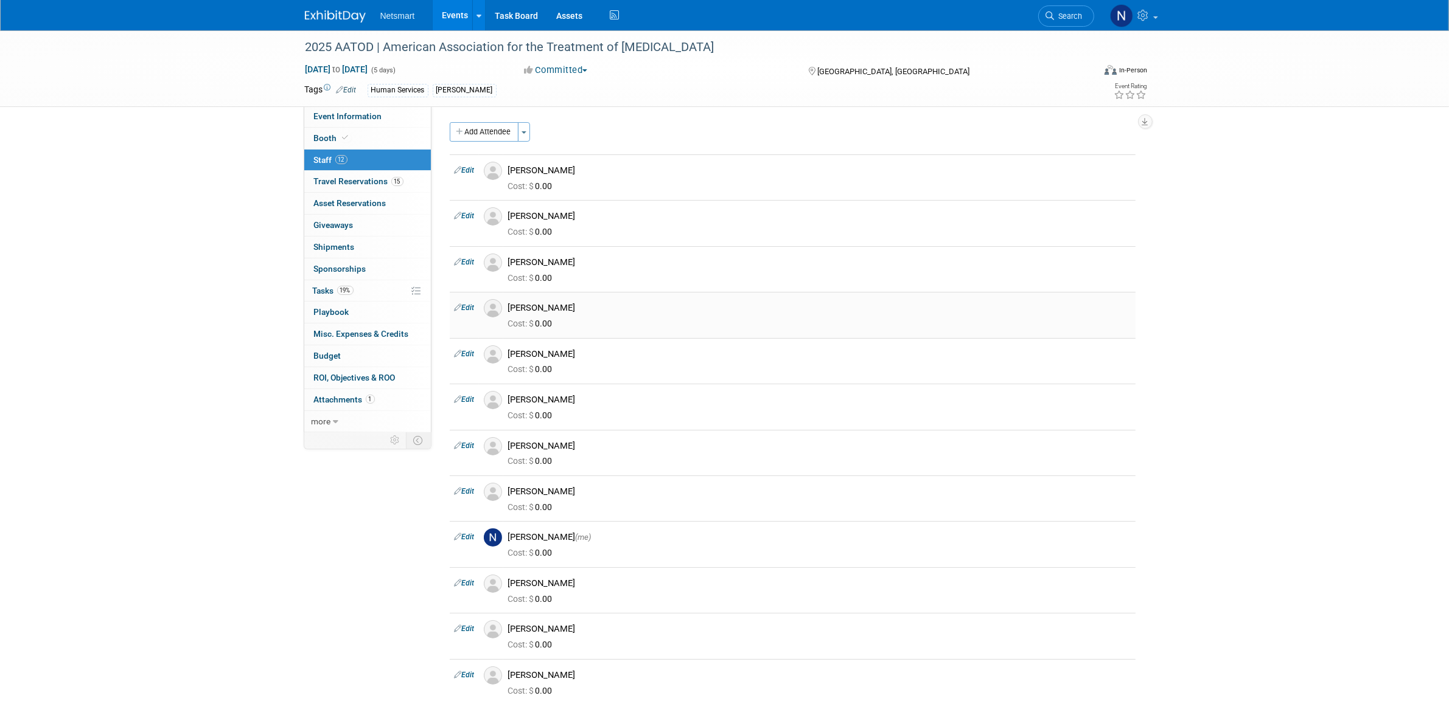
click at [507, 308] on div "[PERSON_NAME]" at bounding box center [819, 306] width 641 height 15
copy div "[PERSON_NAME]"
drag, startPoint x: 555, startPoint y: 356, endPoint x: 504, endPoint y: 353, distance: 51.8
click at [506, 353] on div "[PERSON_NAME]" at bounding box center [819, 353] width 641 height 15
copy div "[PERSON_NAME]"
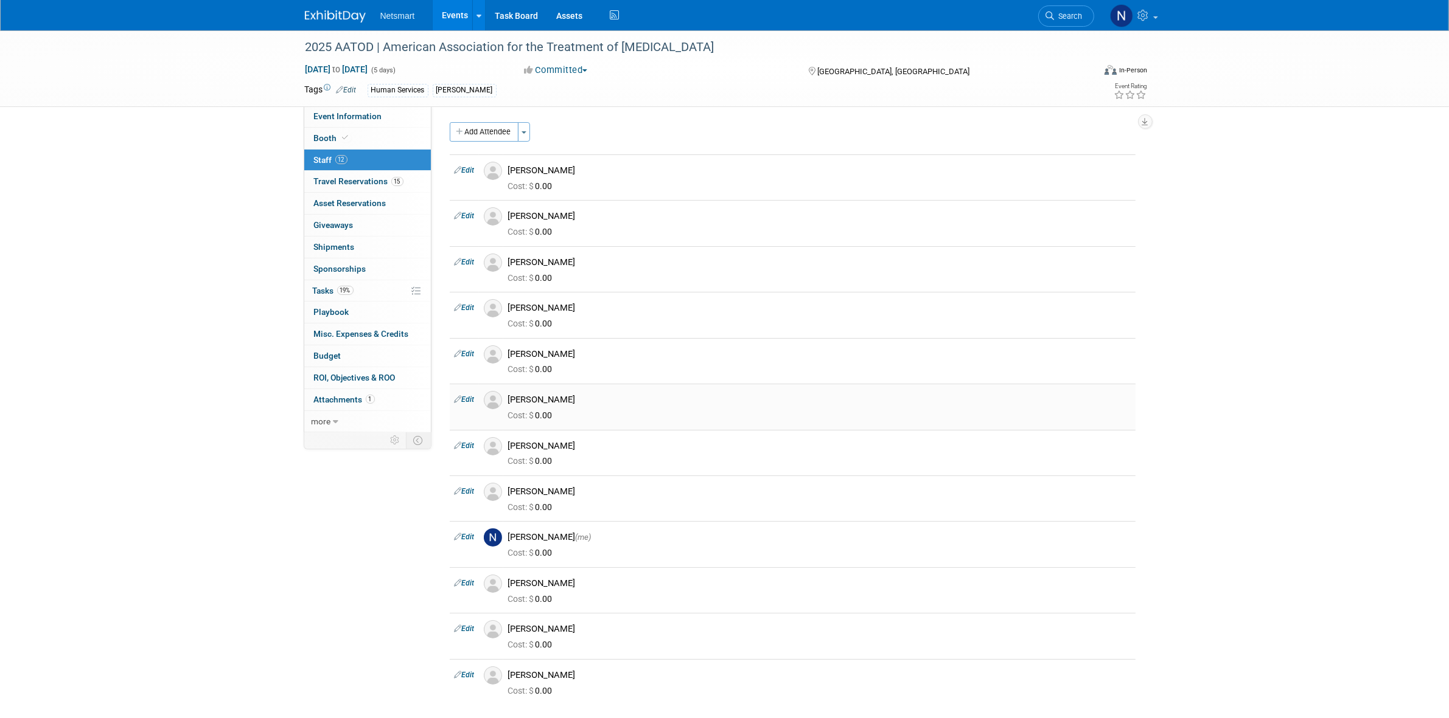
drag, startPoint x: 546, startPoint y: 400, endPoint x: 505, endPoint y: 399, distance: 40.8
click at [505, 399] on div "[PERSON_NAME]" at bounding box center [819, 398] width 641 height 15
copy div "[PERSON_NAME]"
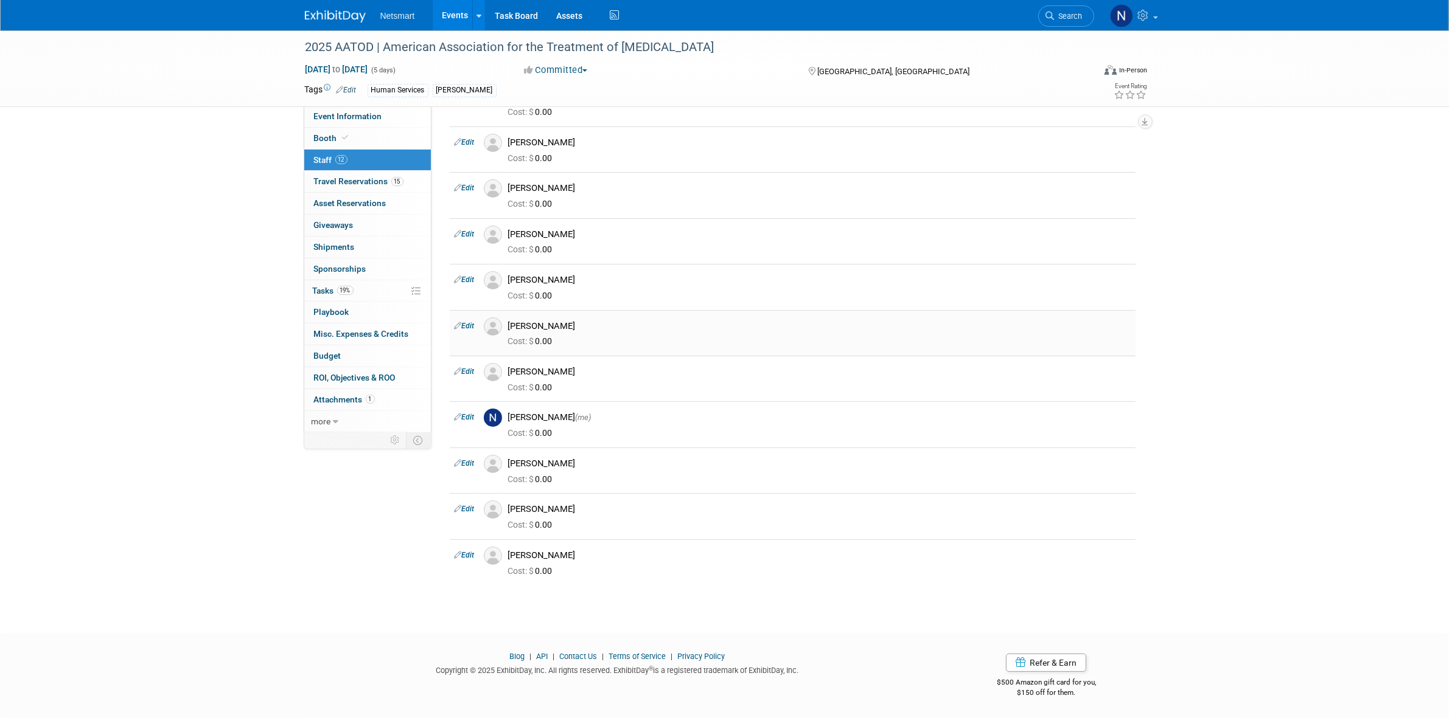
scroll to position [132, 0]
drag, startPoint x: 555, startPoint y: 311, endPoint x: 504, endPoint y: 313, distance: 51.1
click at [504, 318] on div "[PERSON_NAME]" at bounding box center [819, 325] width 641 height 15
copy div "[PERSON_NAME]"
drag, startPoint x: 554, startPoint y: 358, endPoint x: 506, endPoint y: 360, distance: 48.1
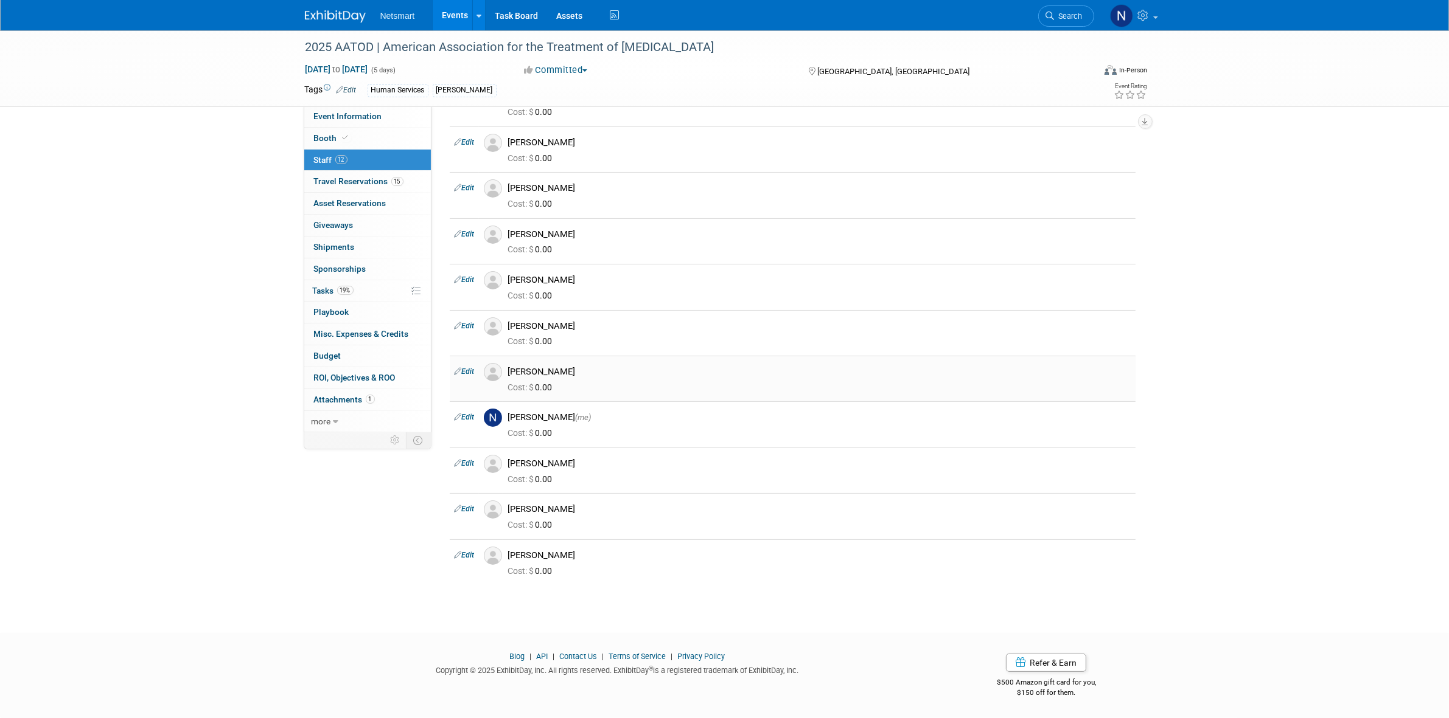
click at [506, 363] on div "[PERSON_NAME]" at bounding box center [819, 370] width 641 height 15
copy div "[PERSON_NAME]"
drag, startPoint x: 546, startPoint y: 406, endPoint x: 510, endPoint y: 406, distance: 35.9
click at [510, 412] on div "[PERSON_NAME] (me)" at bounding box center [819, 418] width 622 height 12
copy div "[PERSON_NAME]"
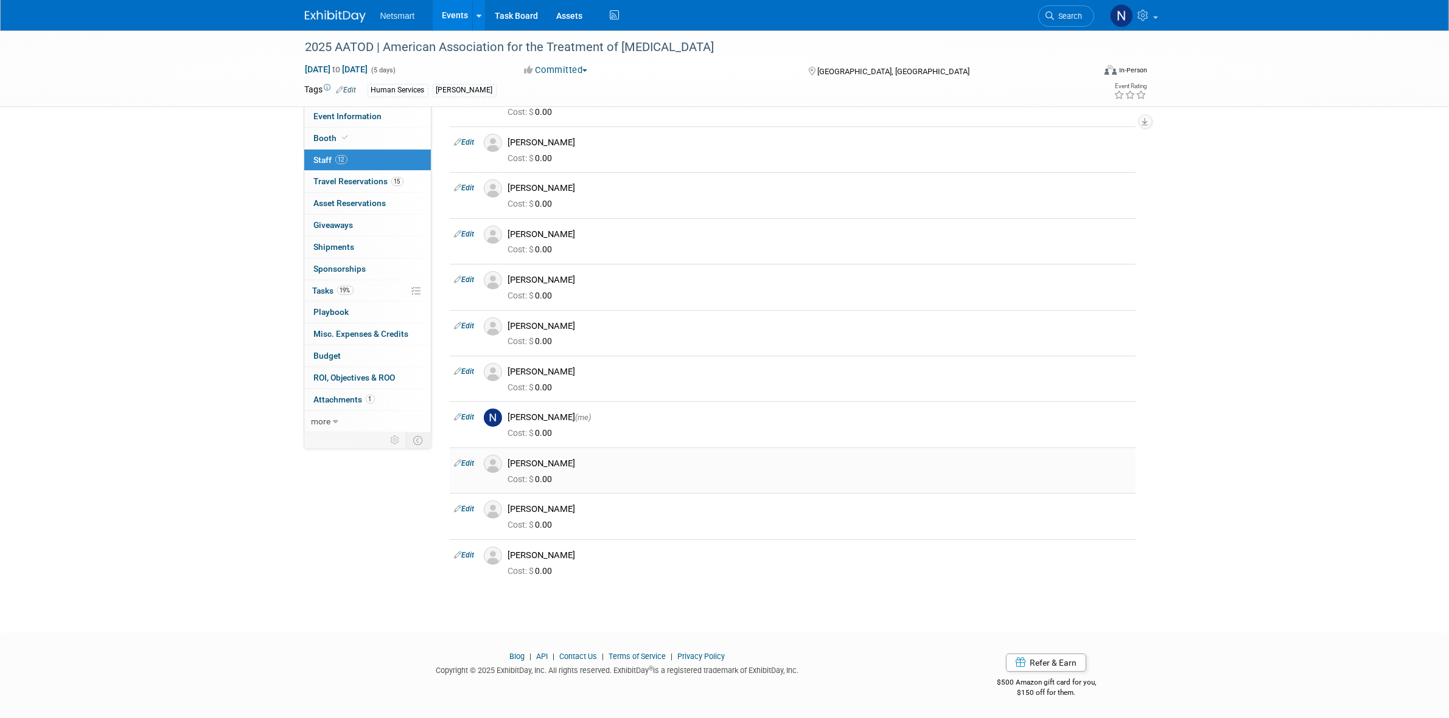
drag, startPoint x: 583, startPoint y: 450, endPoint x: 509, endPoint y: 448, distance: 74.3
click at [509, 458] on div "[PERSON_NAME]" at bounding box center [819, 464] width 622 height 12
copy div "[PERSON_NAME]"
drag, startPoint x: 557, startPoint y: 496, endPoint x: 507, endPoint y: 496, distance: 49.9
click at [507, 501] on div "[PERSON_NAME]" at bounding box center [819, 508] width 641 height 15
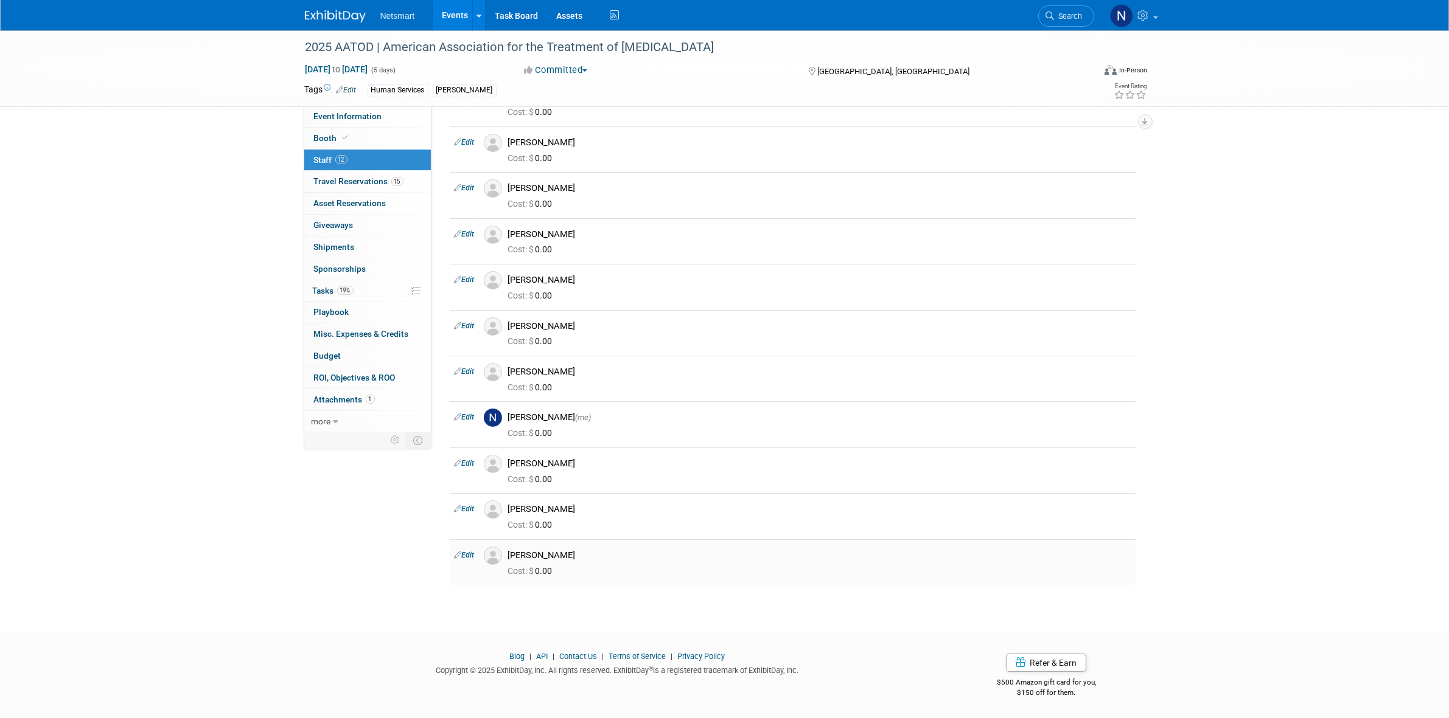
drag, startPoint x: 551, startPoint y: 543, endPoint x: 500, endPoint y: 543, distance: 51.1
click at [500, 547] on div "[PERSON_NAME]" at bounding box center [819, 554] width 641 height 15
